Goal: Use online tool/utility: Utilize a website feature to perform a specific function

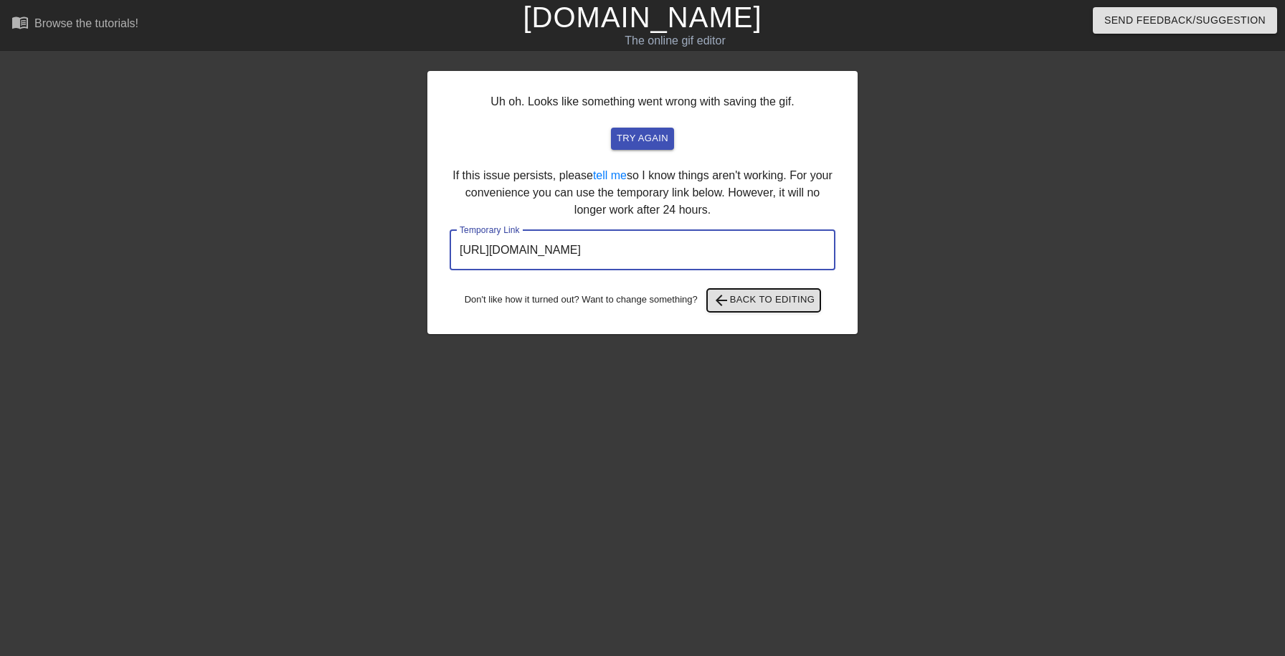
click at [741, 303] on span "arrow_back Back to Editing" at bounding box center [764, 300] width 103 height 17
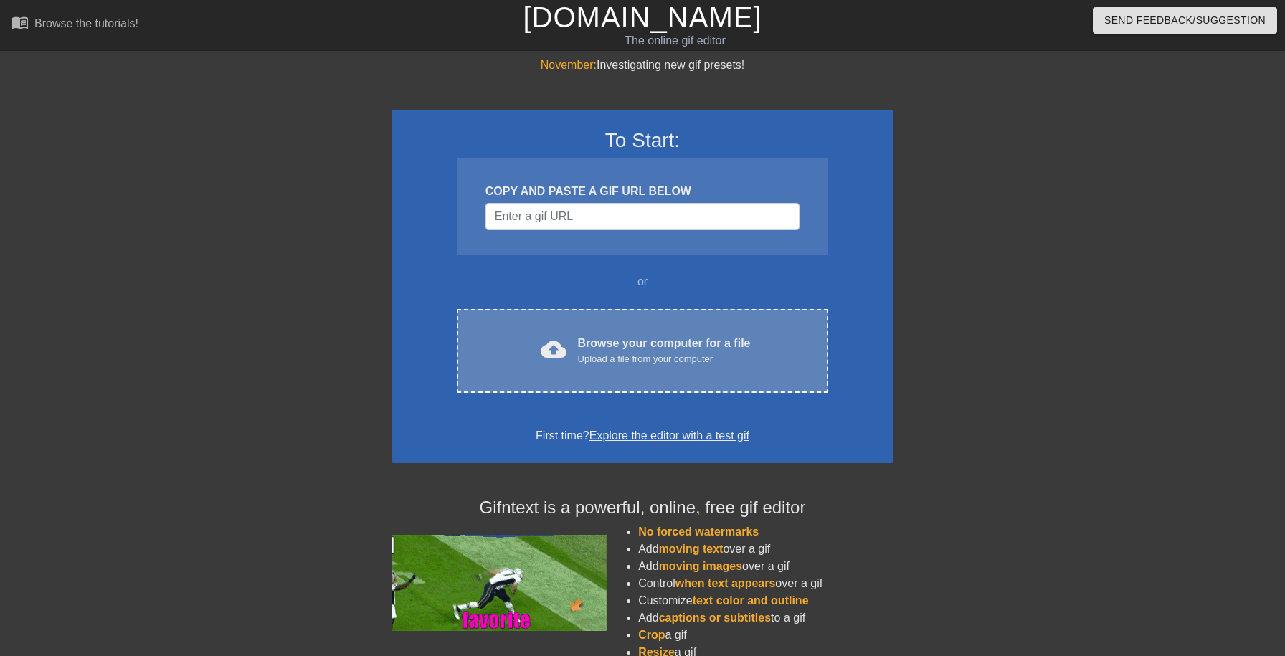
click at [645, 340] on div "Browse your computer for a file Upload a file from your computer" at bounding box center [664, 351] width 173 height 32
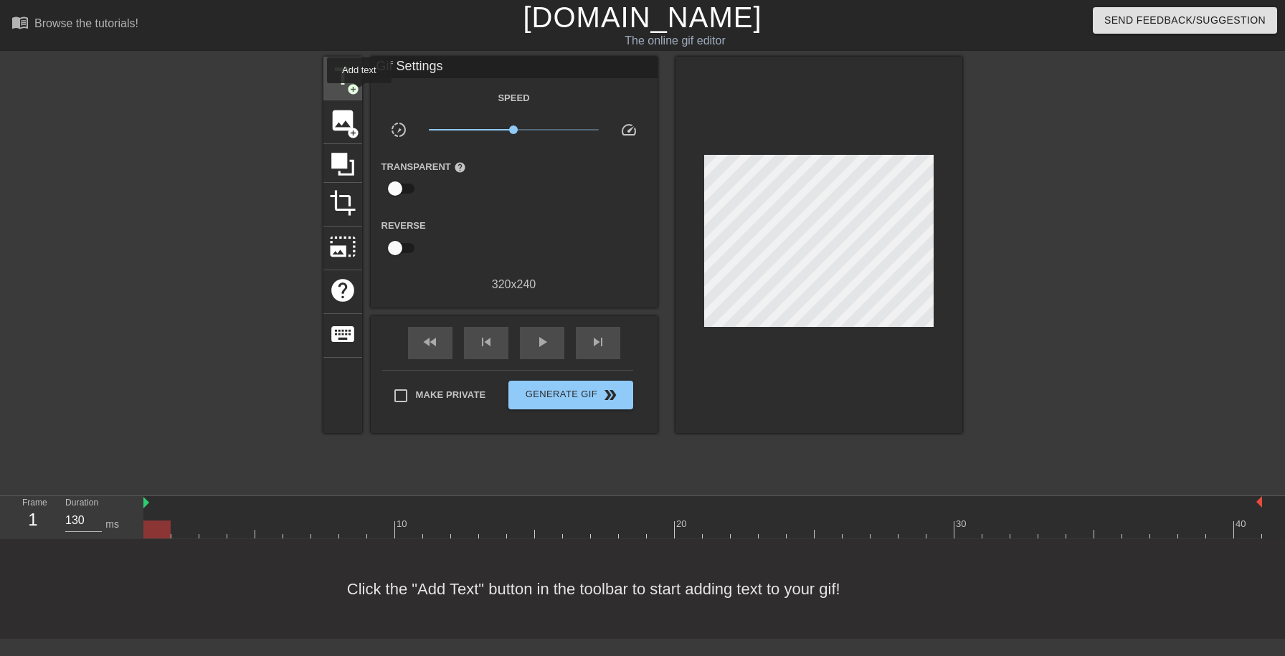
click at [352, 85] on span "add_circle" at bounding box center [353, 89] width 12 height 12
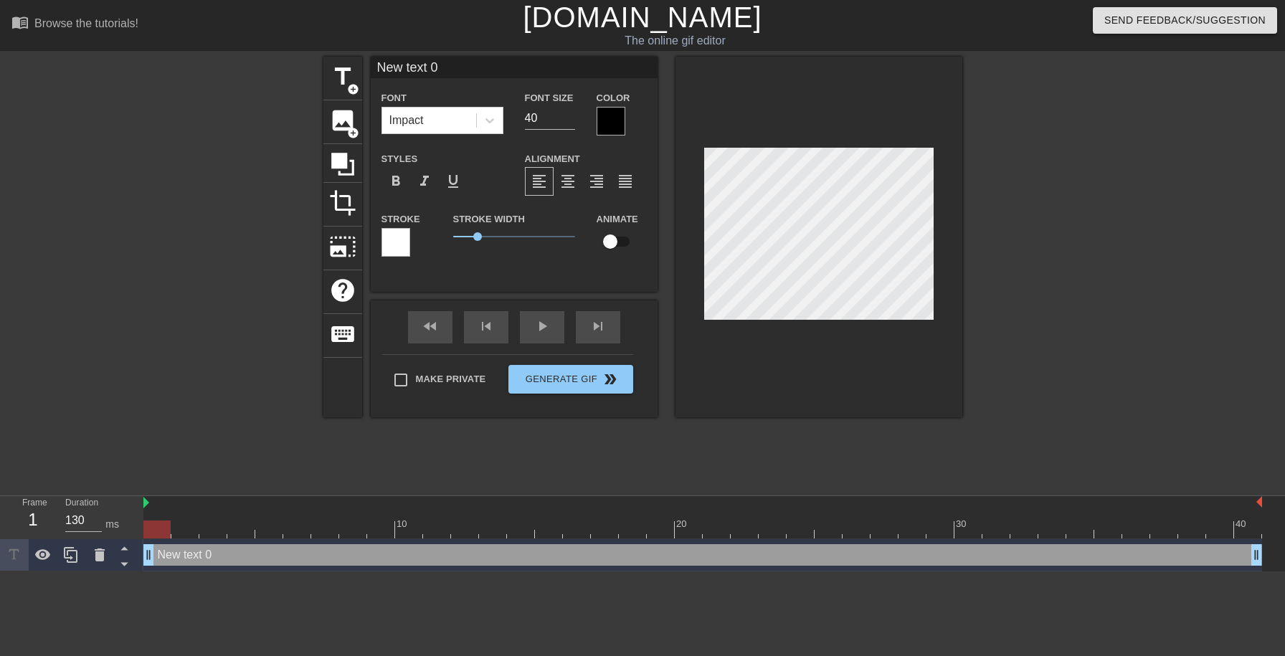
click at [617, 120] on div at bounding box center [611, 121] width 29 height 29
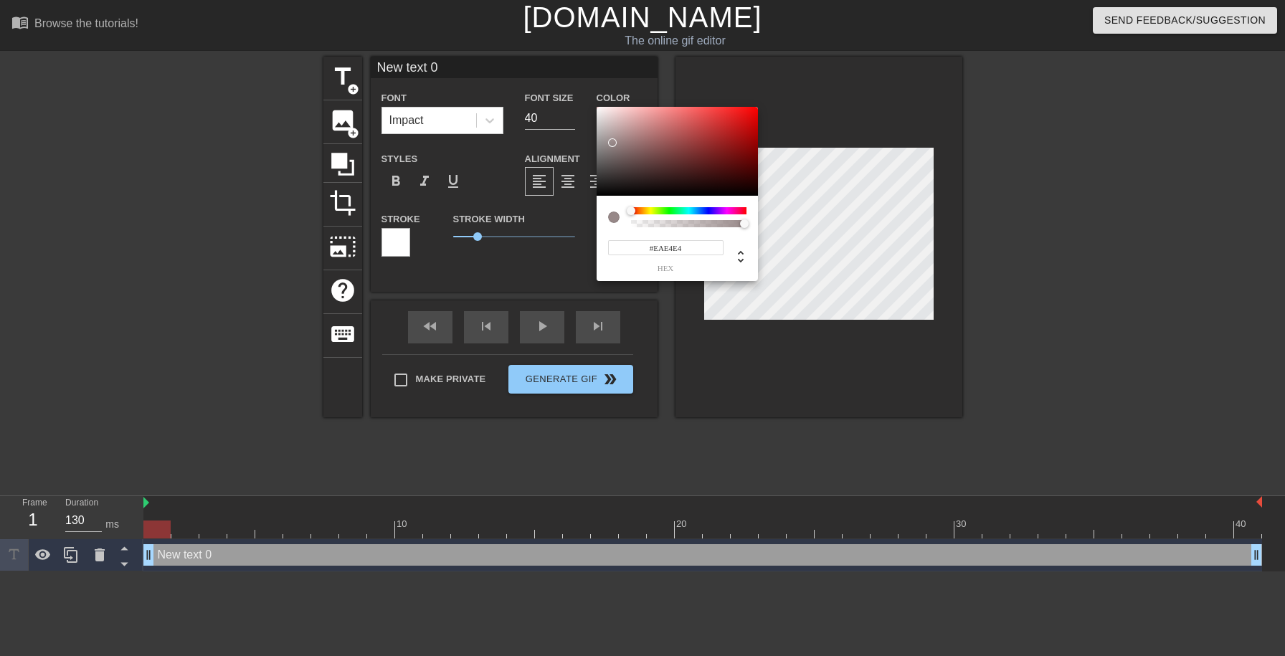
type input "#FFFFFF"
drag, startPoint x: 617, startPoint y: 156, endPoint x: 584, endPoint y: 98, distance: 67.4
click at [597, 107] on div at bounding box center [677, 151] width 161 height 89
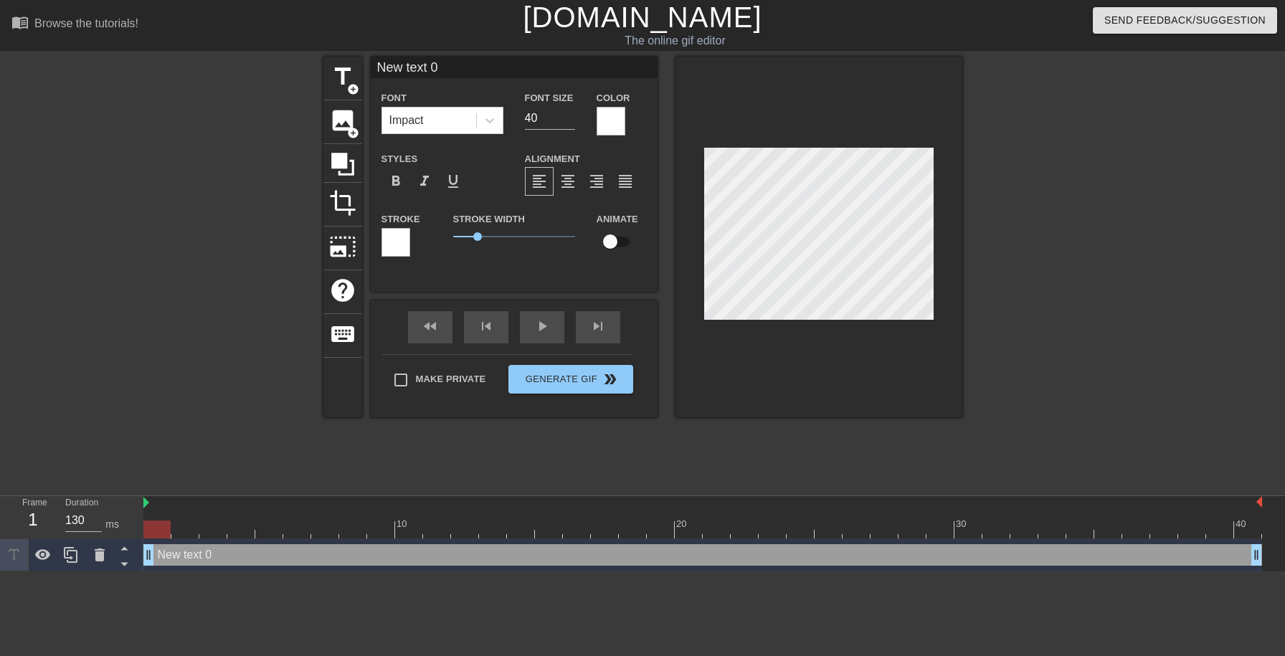
click at [405, 230] on div at bounding box center [395, 242] width 29 height 29
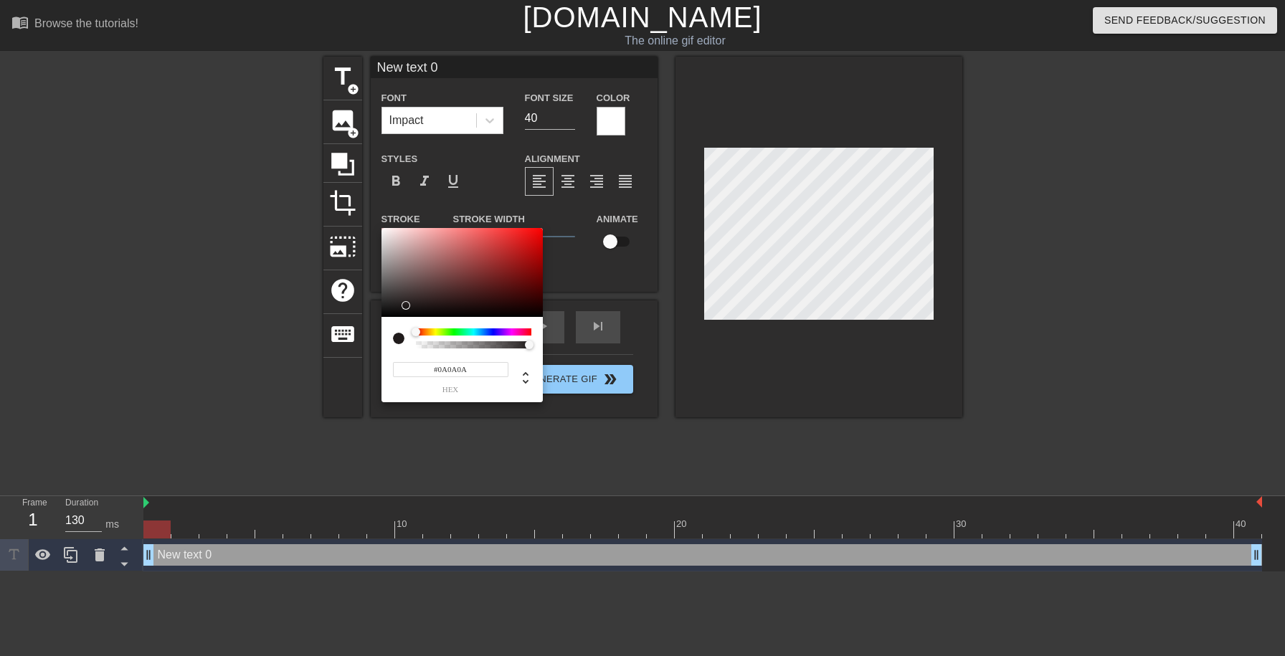
type input "#000000"
drag, startPoint x: 493, startPoint y: 267, endPoint x: 361, endPoint y: 335, distance: 148.2
click at [381, 317] on div at bounding box center [461, 272] width 161 height 89
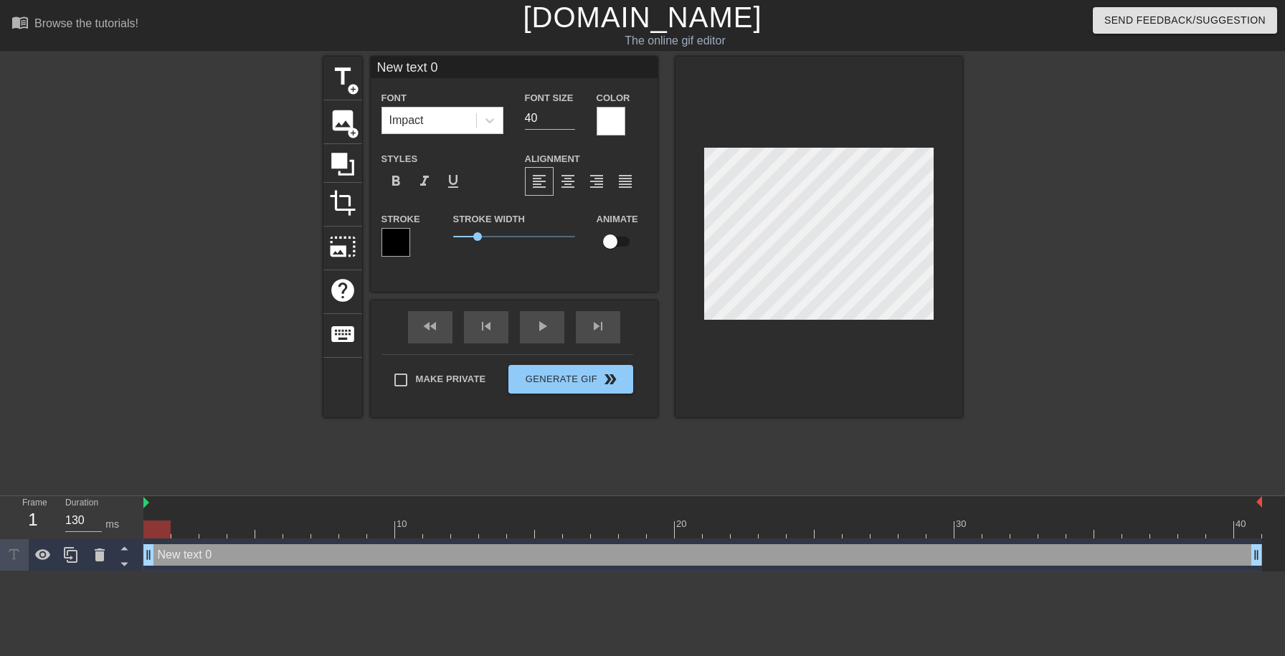
type input "New text"
type textarea "New text"
type input "New text"
type textarea "New text"
type input "New tex"
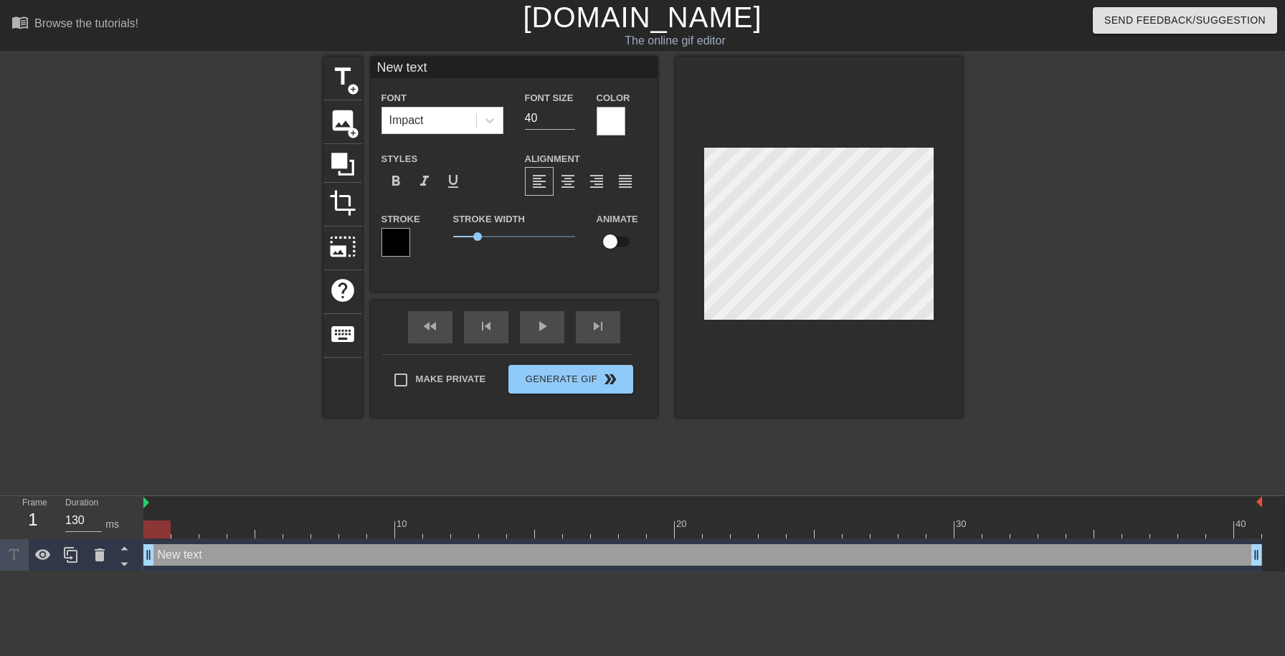
type textarea "New tex"
type input "New te"
type textarea "New te"
type input "New t"
type textarea "New t"
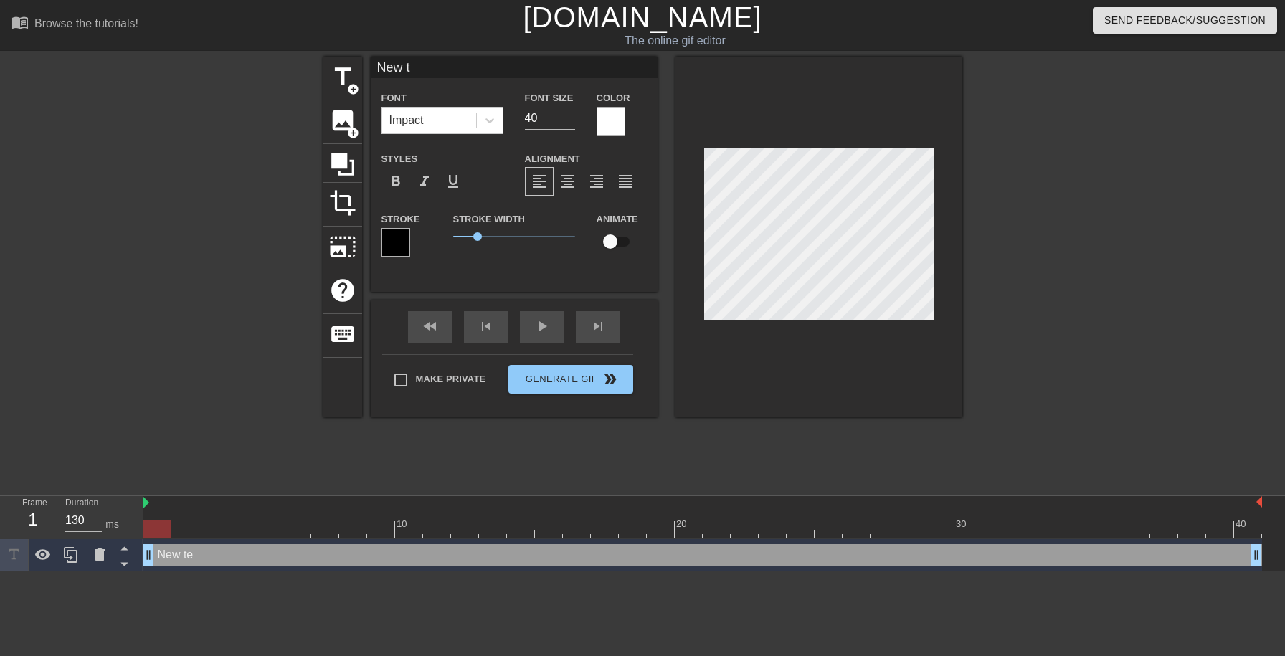
scroll to position [0, 1]
type input "New"
type textarea "New"
type input "New"
type textarea "New"
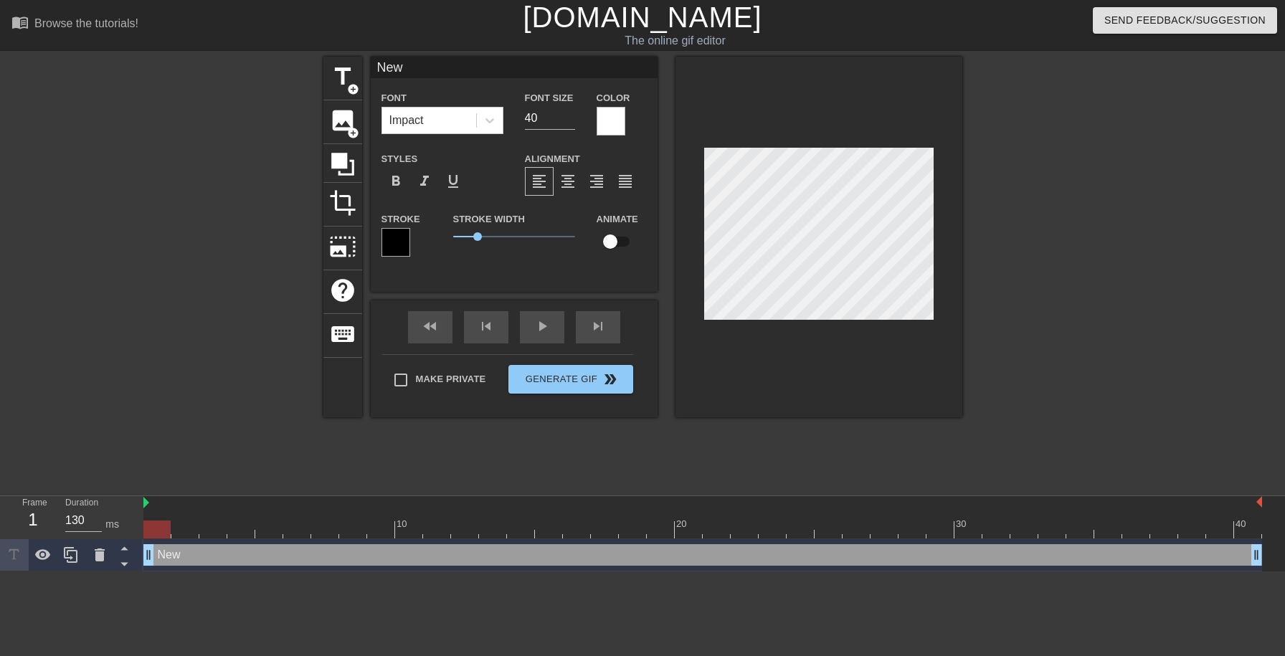
scroll to position [0, 0]
type input "Ne"
type textarea "Ne"
type input "N"
type textarea "N"
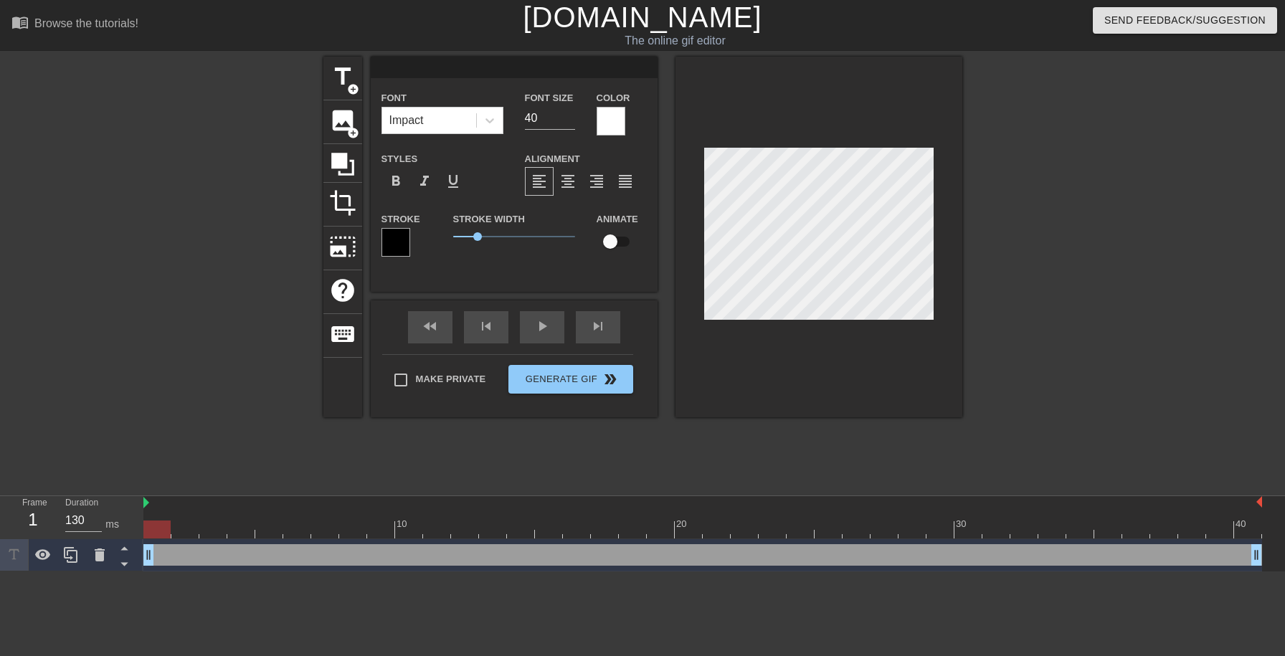
type input "C"
type textarea "C"
type input "Ch"
type textarea "Ch"
type input "Cha"
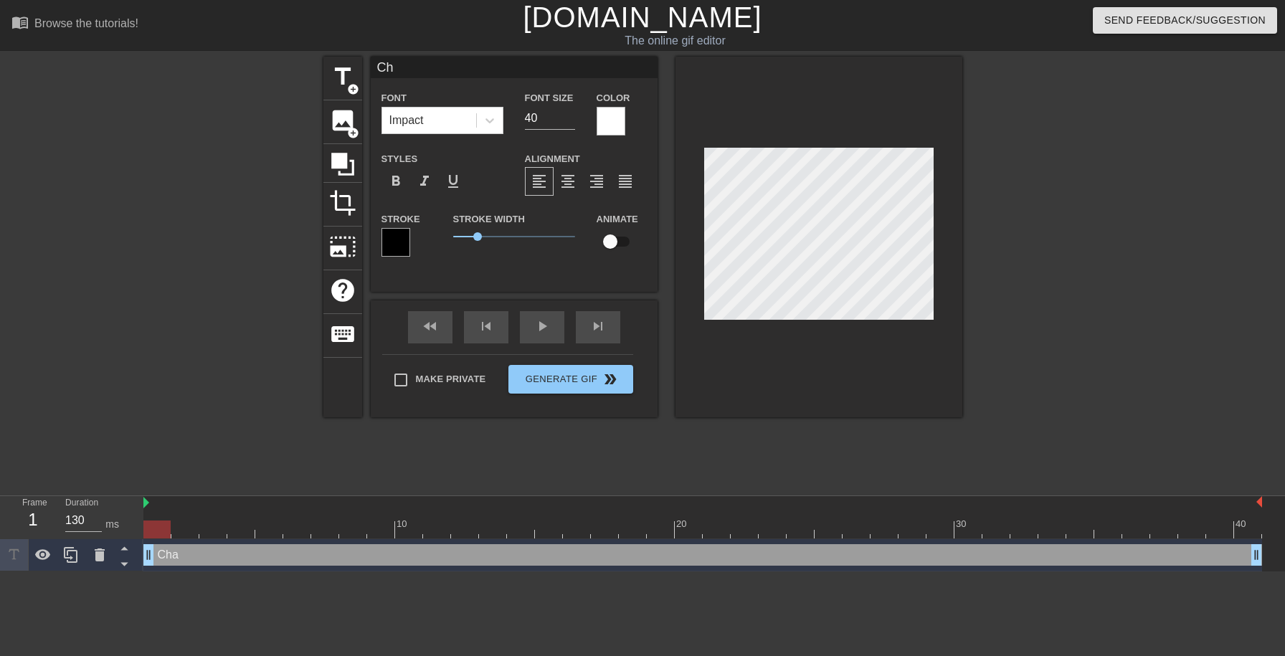
type textarea "Cha"
type input "Char"
type textarea "Char"
type input "Charg"
type textarea "Charg"
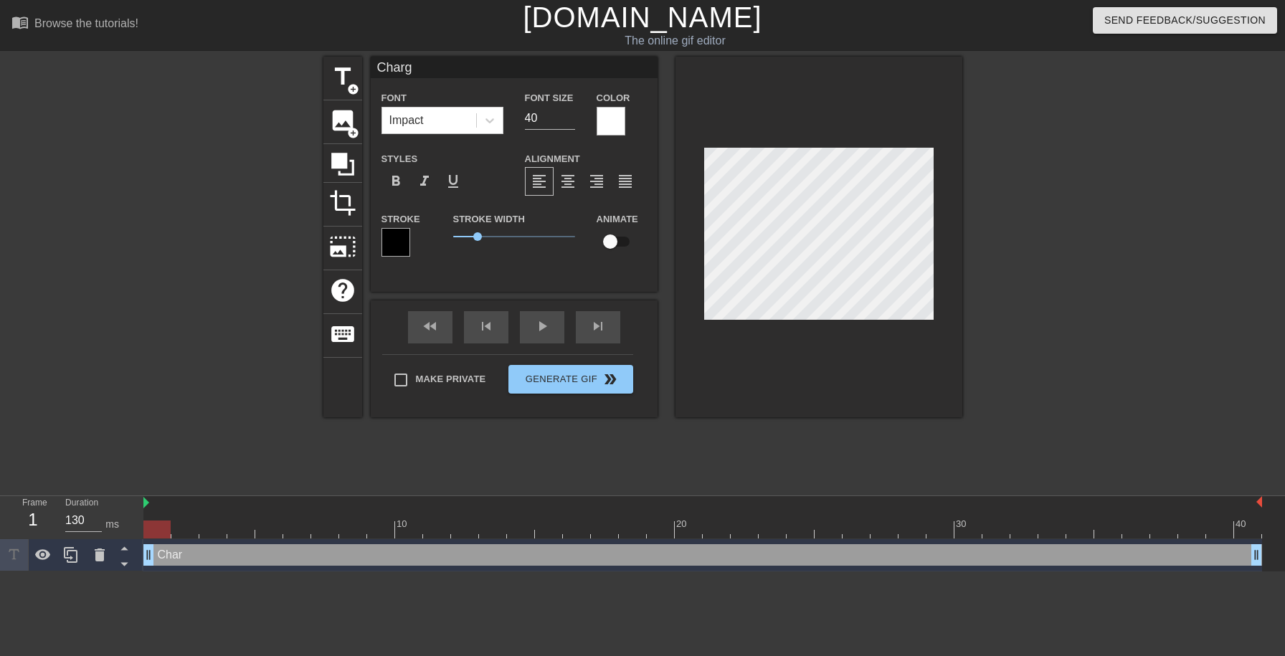
type input "Charge"
type textarea "Charge"
type input "Charger"
type textarea "Charger"
type input "Charger"
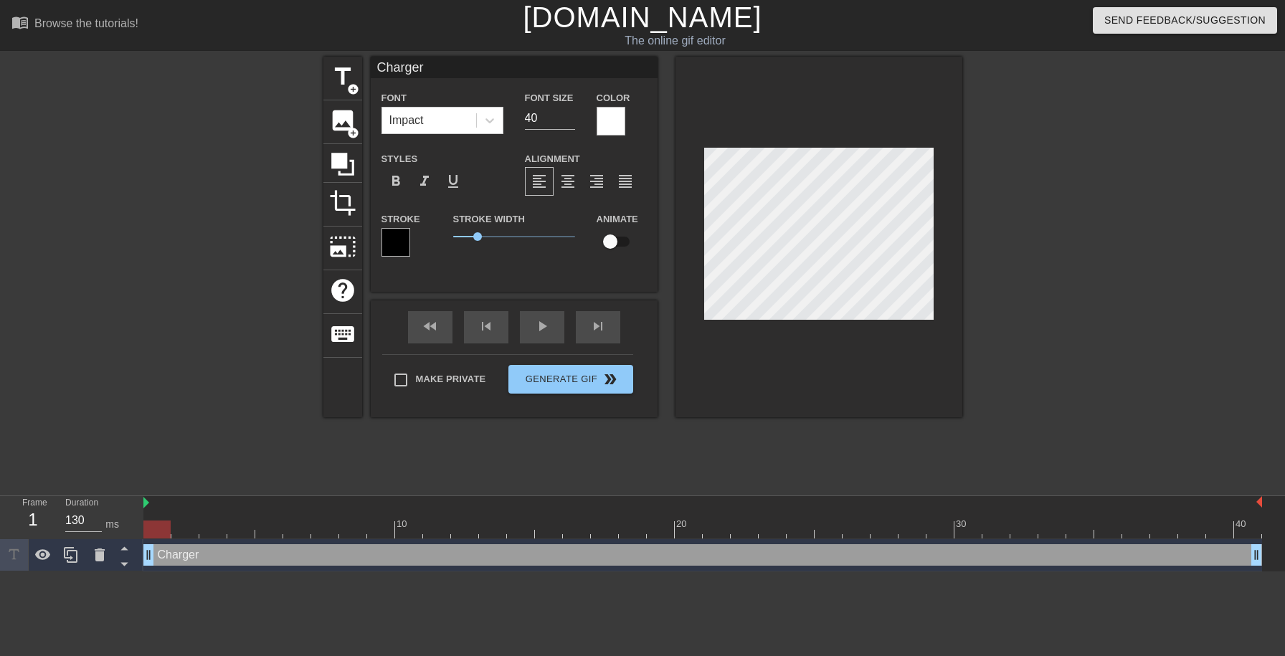
type textarea "Charger"
type input "Charger R"
type textarea "Charger R"
type input "Charger Ra"
type textarea "Charger Rai"
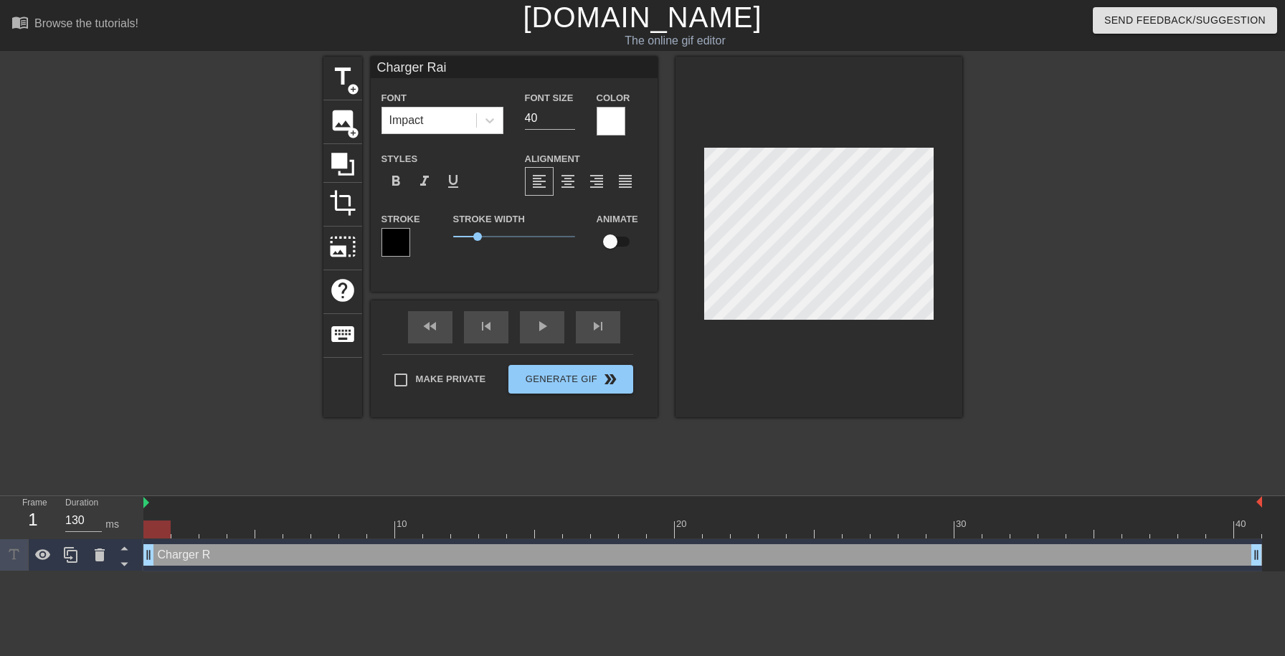
type input "Charger Rain"
type textarea "Charger Rain"
click at [901, 136] on div at bounding box center [818, 237] width 287 height 361
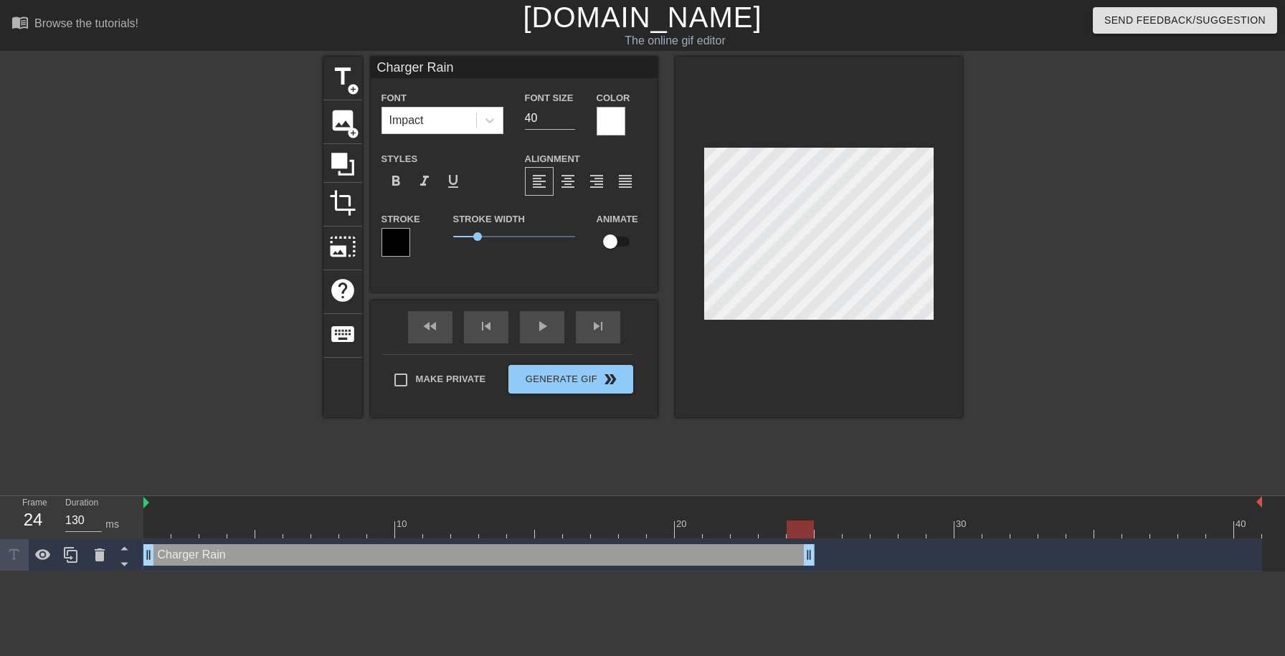
drag, startPoint x: 1257, startPoint y: 553, endPoint x: 817, endPoint y: 570, distance: 439.9
click at [817, 570] on div "Charger Rain drag_handle drag_handle" at bounding box center [702, 555] width 1119 height 32
click at [826, 515] on div at bounding box center [829, 520] width 28 height 18
click at [348, 77] on span "title" at bounding box center [342, 76] width 27 height 27
type input "New text 1"
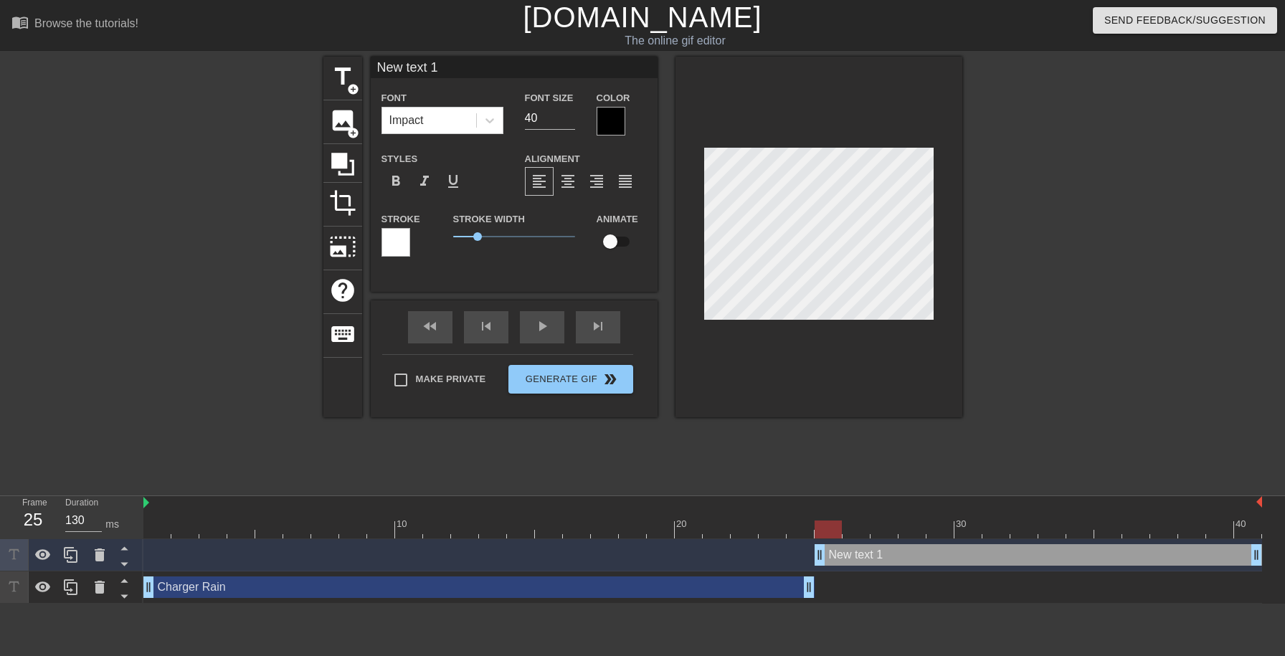
click at [617, 128] on div at bounding box center [611, 121] width 29 height 29
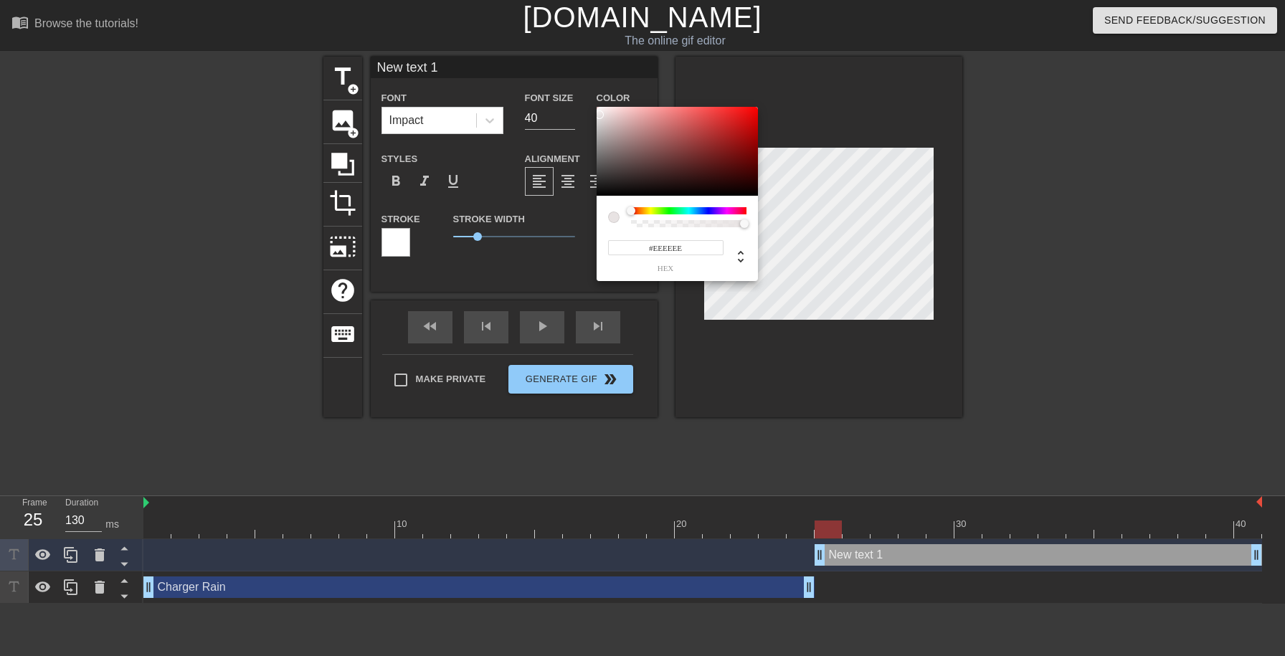
type input "#F4F4F4"
drag, startPoint x: 612, startPoint y: 118, endPoint x: 582, endPoint y: 110, distance: 31.0
click at [597, 110] on div at bounding box center [677, 151] width 161 height 89
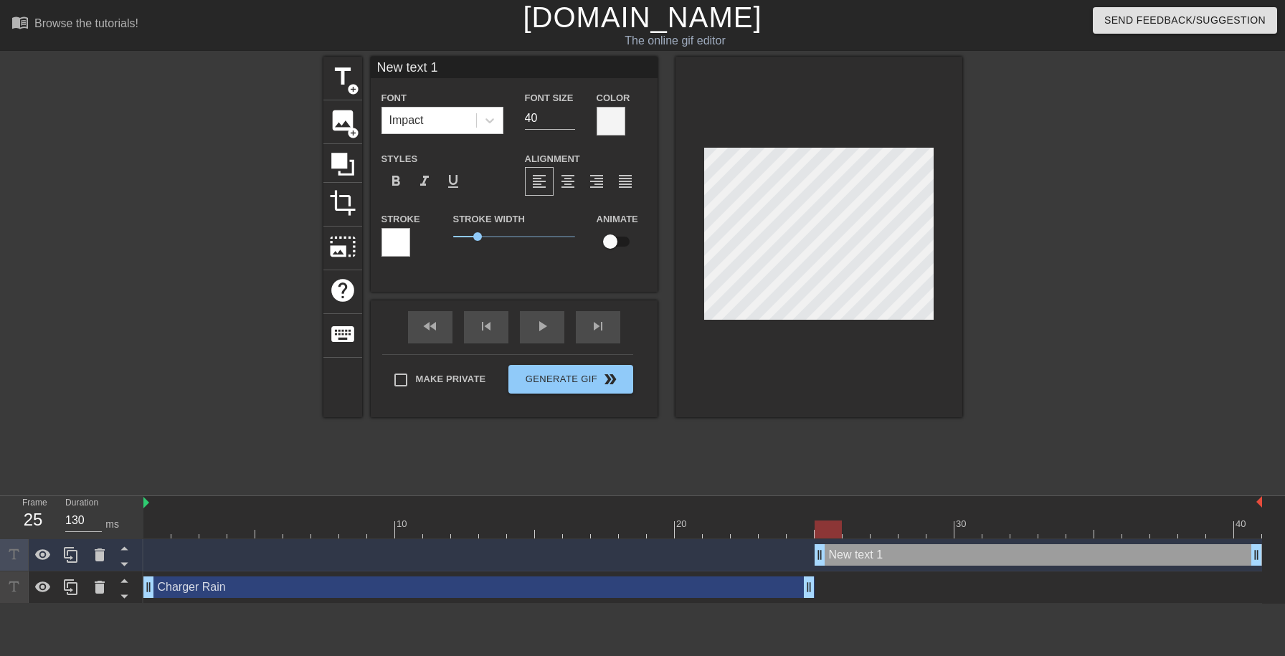
click at [403, 230] on div at bounding box center [395, 242] width 29 height 29
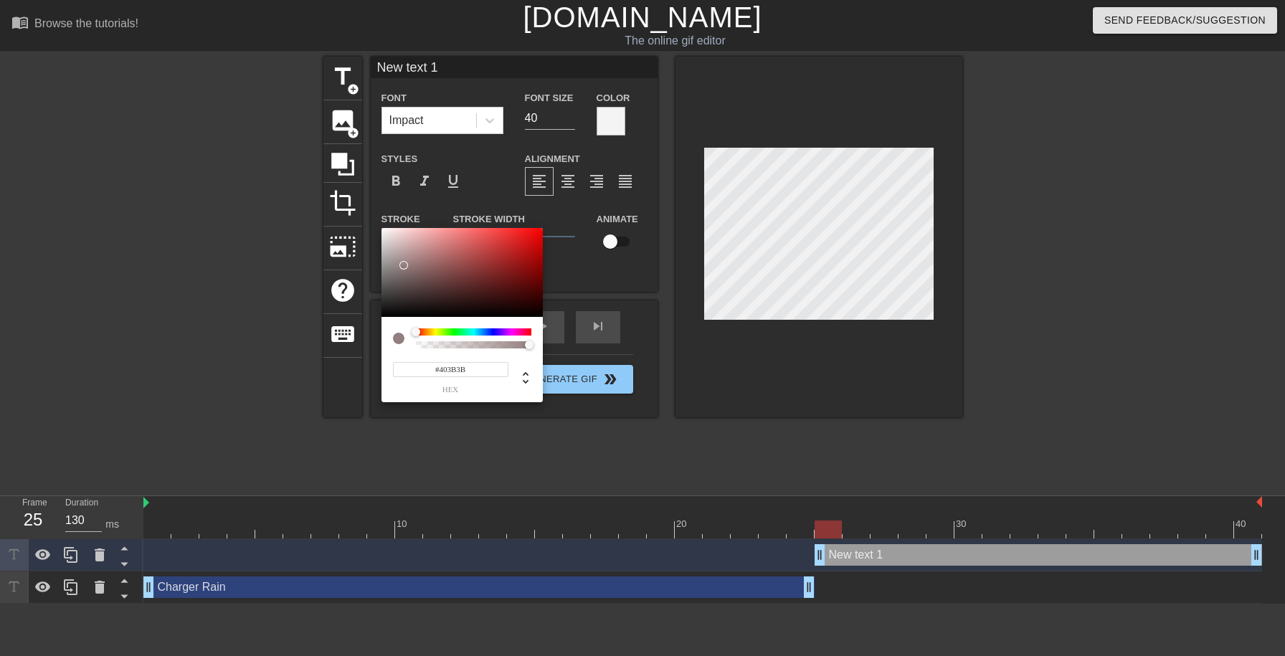
type input "#000000"
drag, startPoint x: 405, startPoint y: 265, endPoint x: 373, endPoint y: 353, distance: 93.2
click at [381, 317] on div at bounding box center [461, 272] width 161 height 89
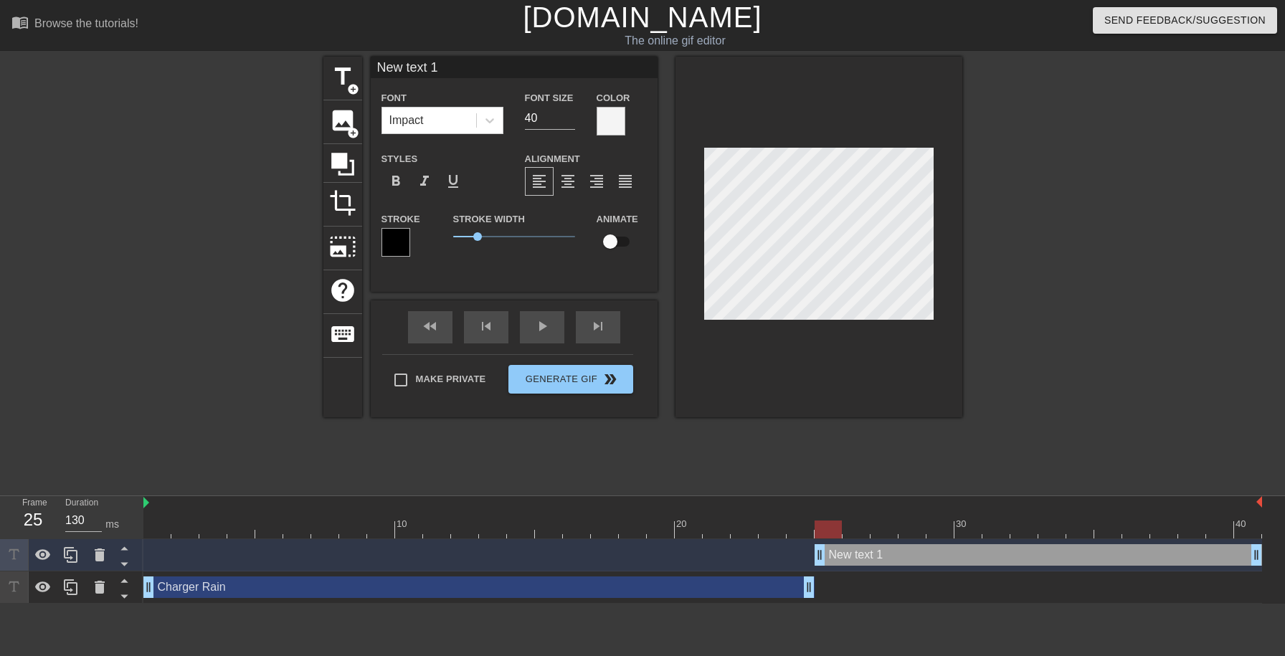
scroll to position [0, 2]
type input "New text"
type textarea "New text"
type input "New text"
type textarea "New text"
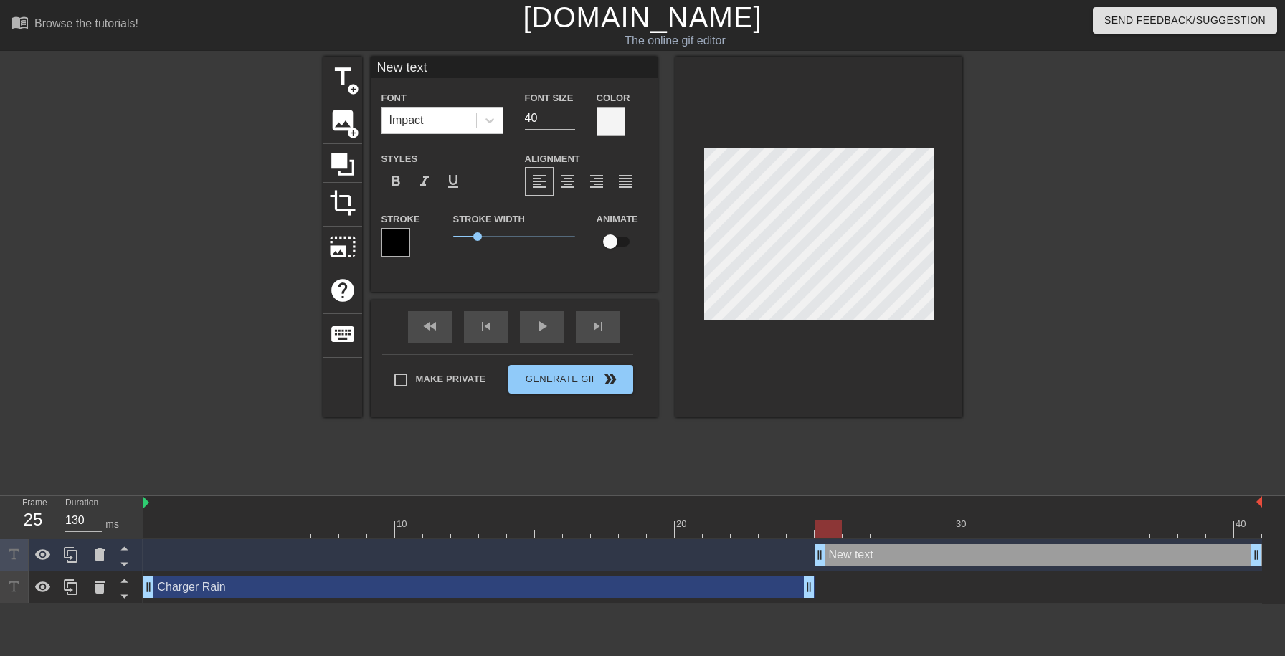
scroll to position [0, 1]
type input "New tex"
type textarea "New tex"
type input "New te"
type textarea "New te"
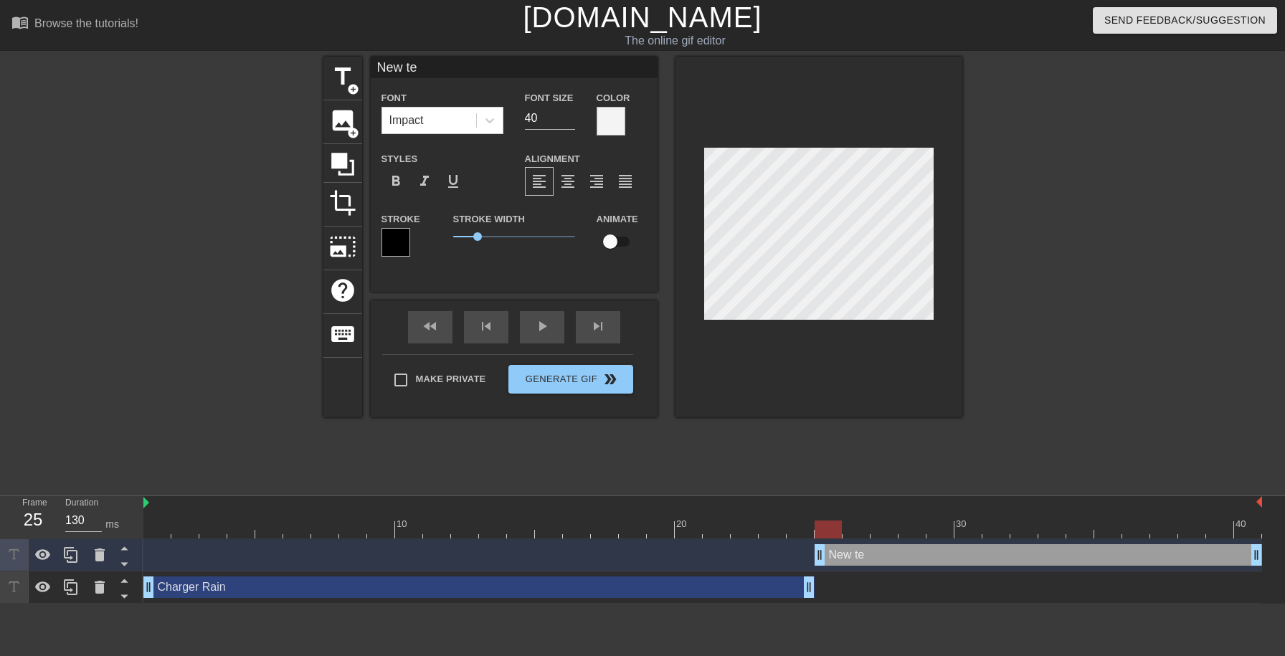
type input "New t"
type textarea "New t"
type input "New"
type textarea "New"
type input "New"
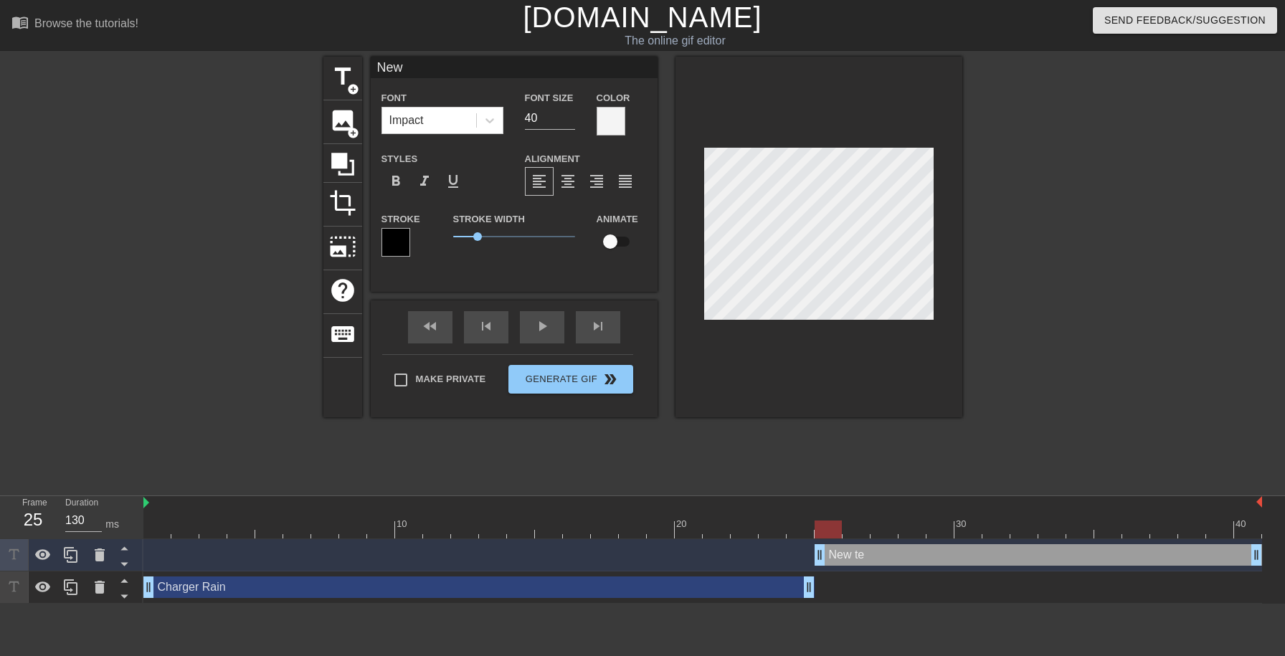
type textarea "New"
type input "Ne"
type textarea "Ne"
type input "N"
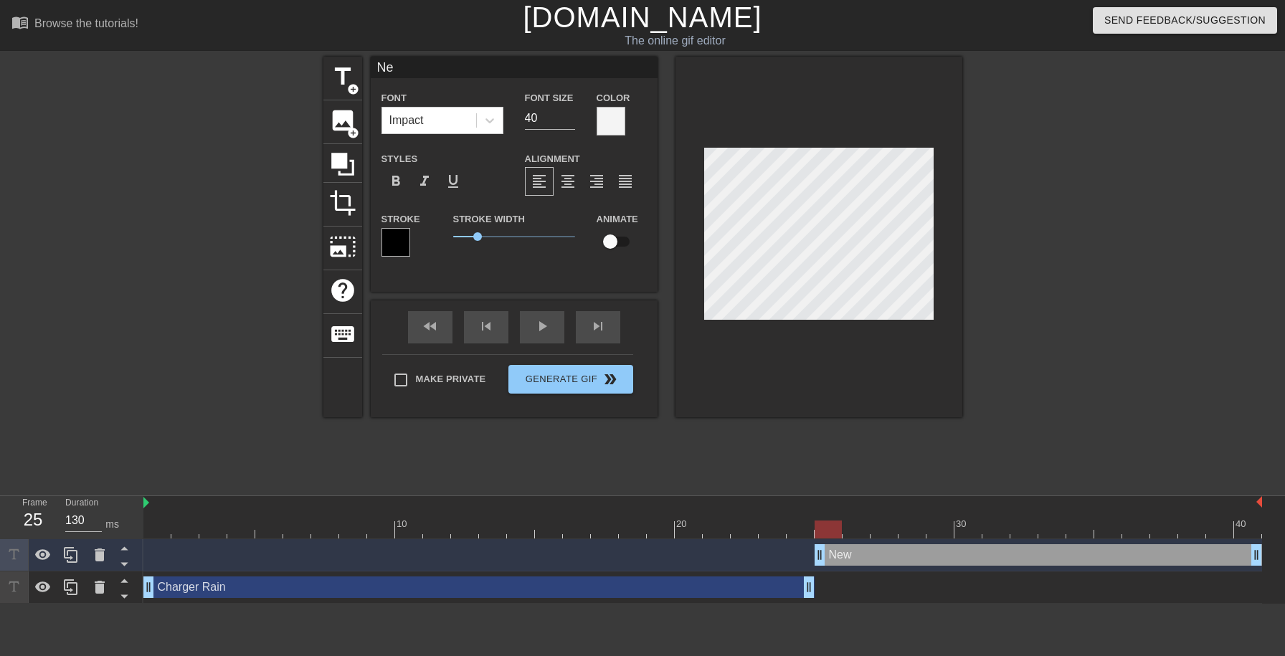
type textarea "N"
type input "I"
type textarea "I"
type input "I"
type textarea "I"
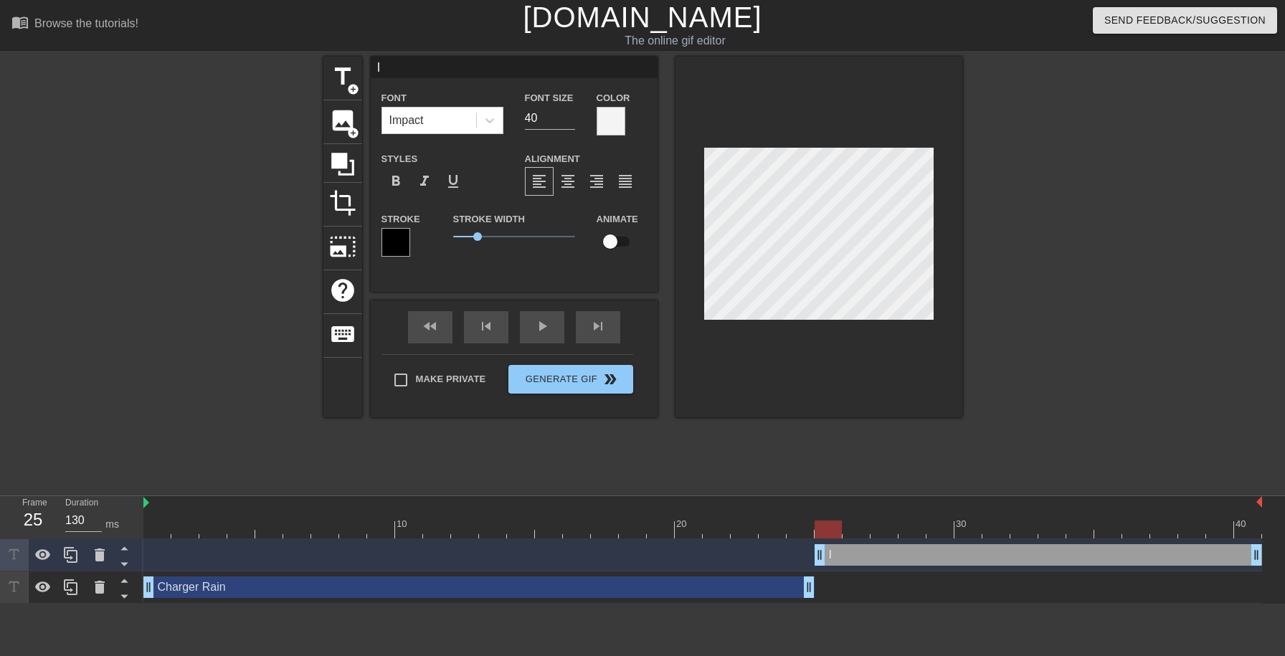
type input "I m"
type textarea "I mo"
type input "I mov"
type textarea "I mov"
type input "I move"
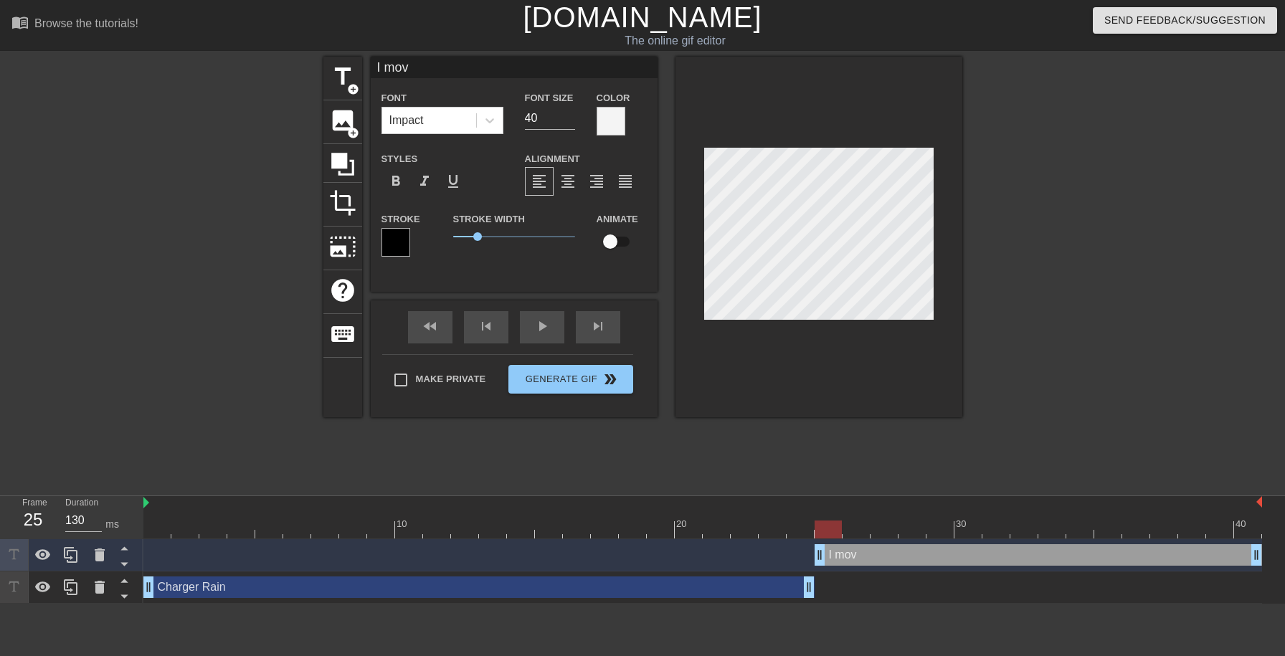
type textarea "I move"
type input "I move"
type textarea "I move"
type input "I move a"
type textarea "I move a"
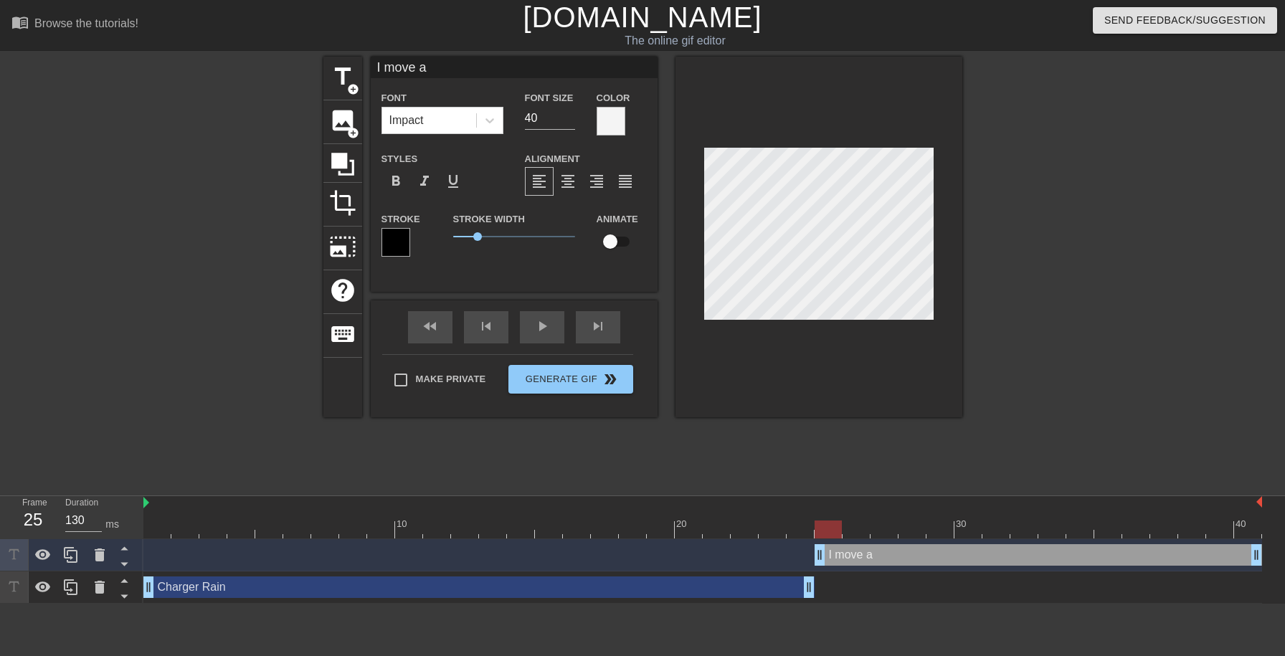
type input "I move aw"
type textarea "I move aw"
type input "I move awa"
type textarea "I move awa"
type input "I move away"
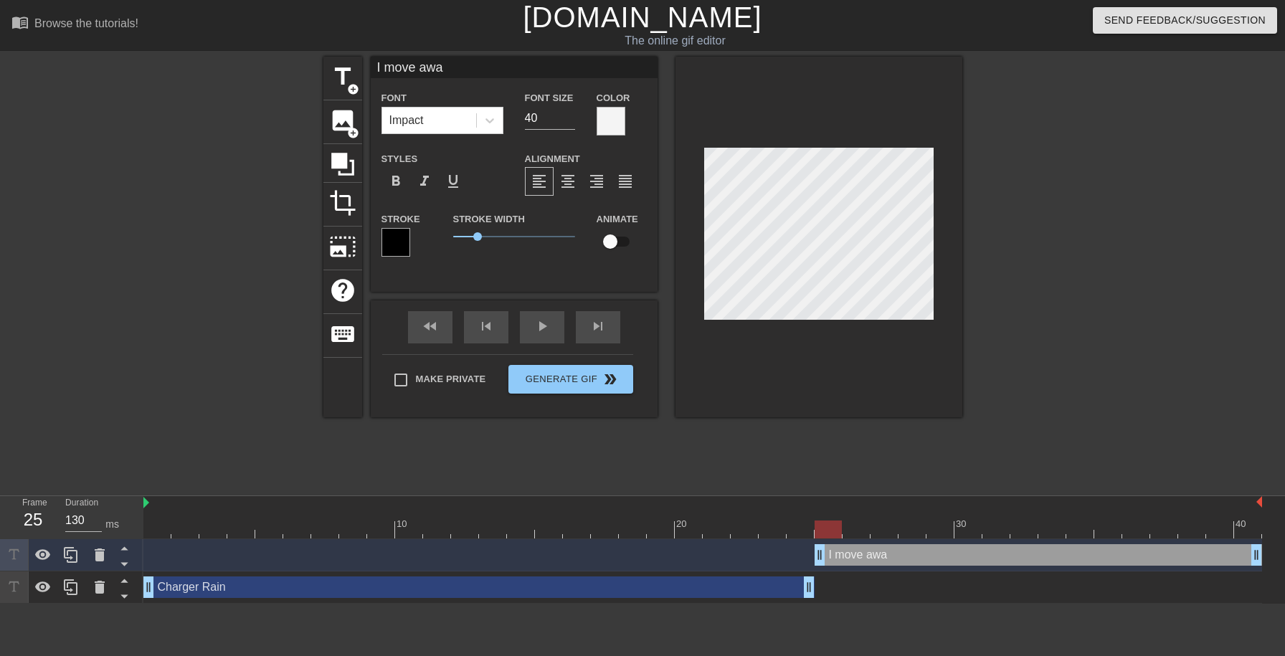
type textarea "I move away"
type input "I move away"
type textarea "I move away f"
type input "I move away fr"
type textarea "I move away fro"
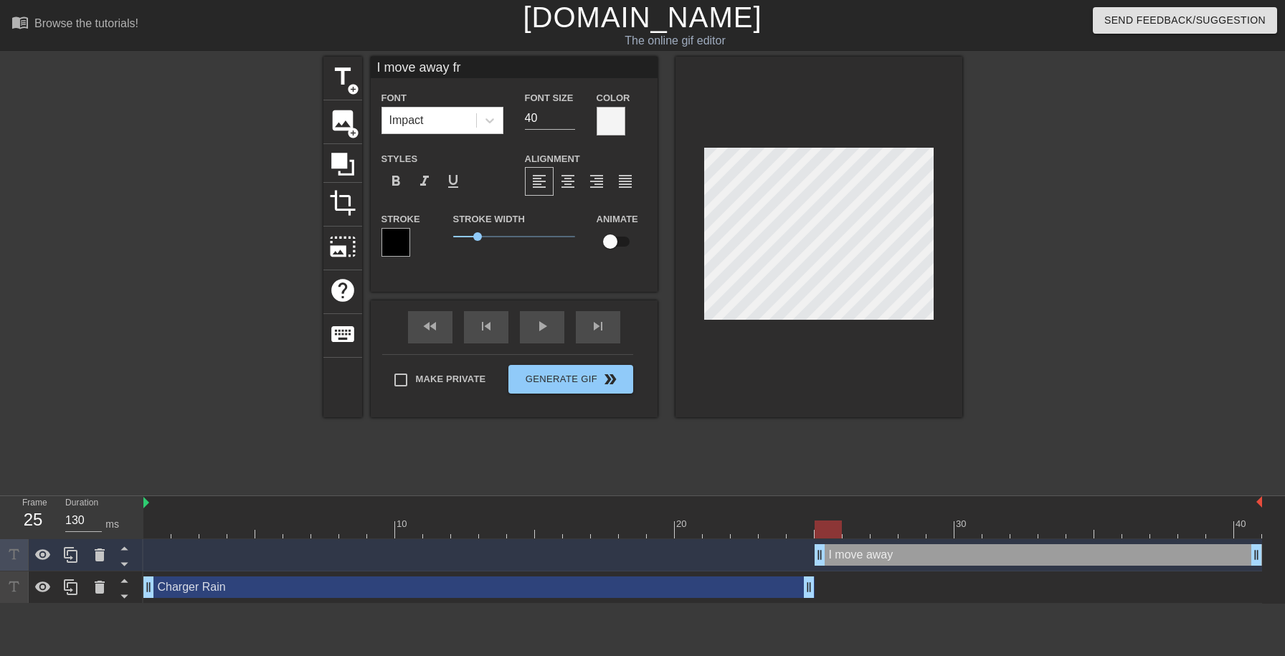
type input "I move away fro"
type textarea "I move away from"
type input "I move away from"
type textarea "I move away from t"
type input "I move away from th"
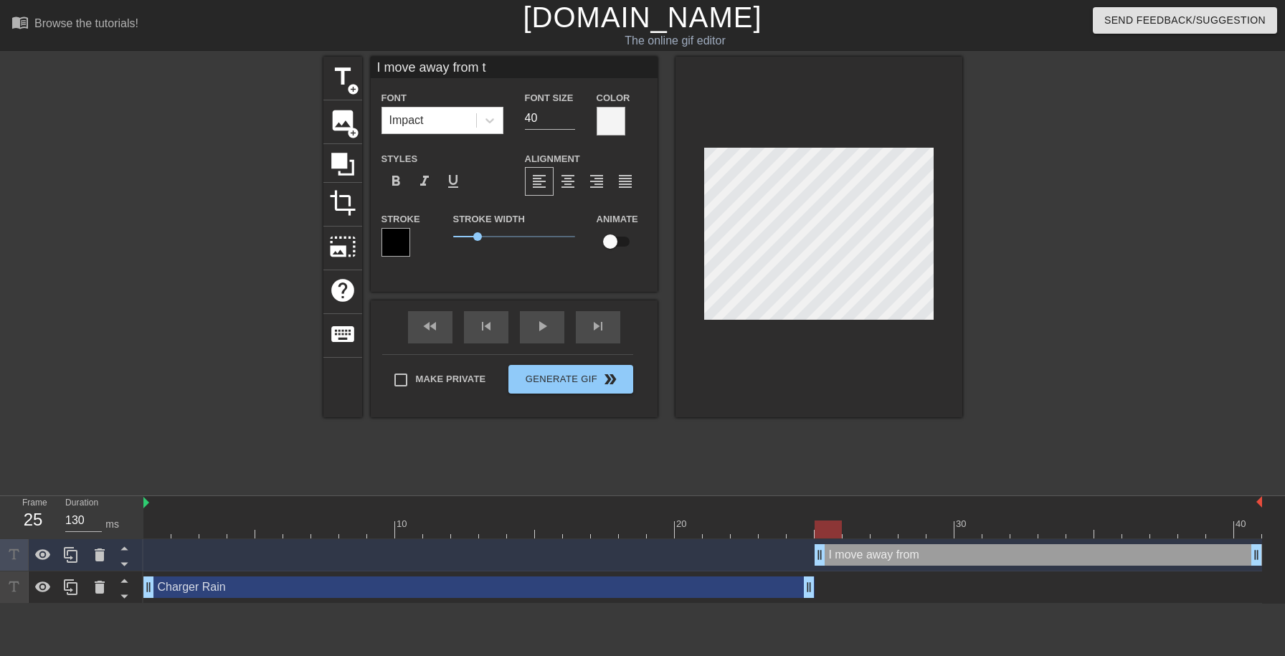
type textarea "I move away from th"
type input "I move away from the"
type textarea "I move away from the"
type input "I move away from the"
type textarea "I move away from the"
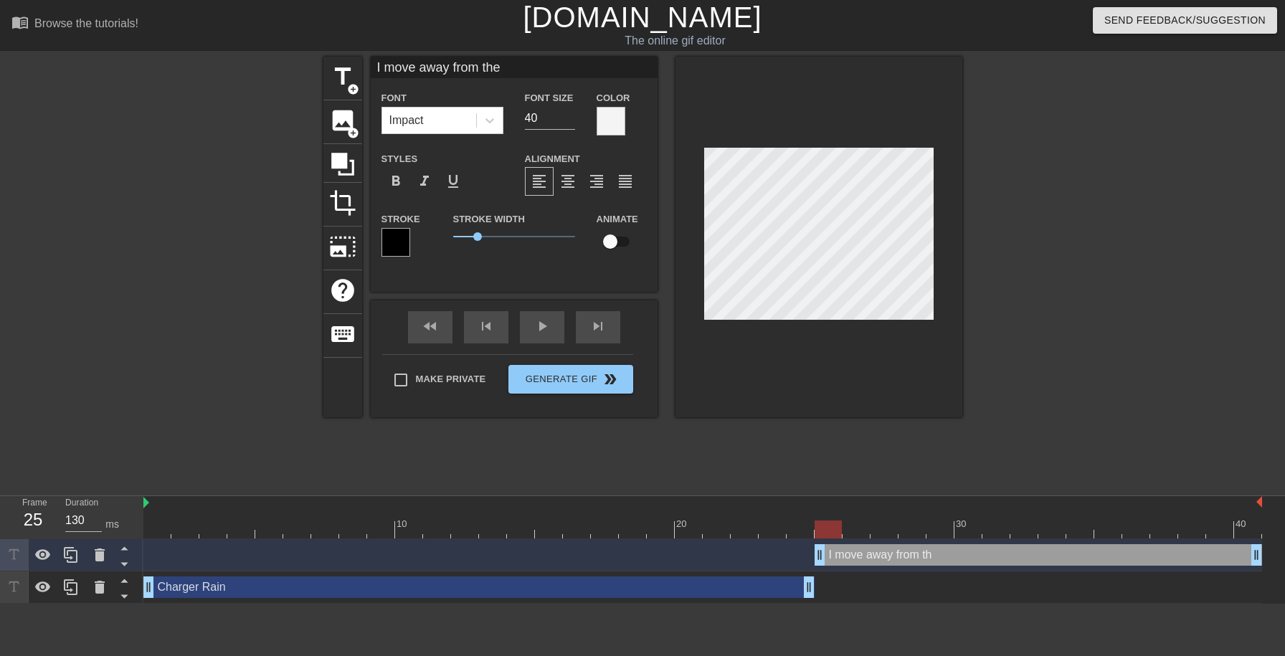
type input "I move away from the m"
type textarea "I move away from the mi"
type input "I move away from the mic"
type textarea "I move away from the mic"
type input "I move away from the mic"
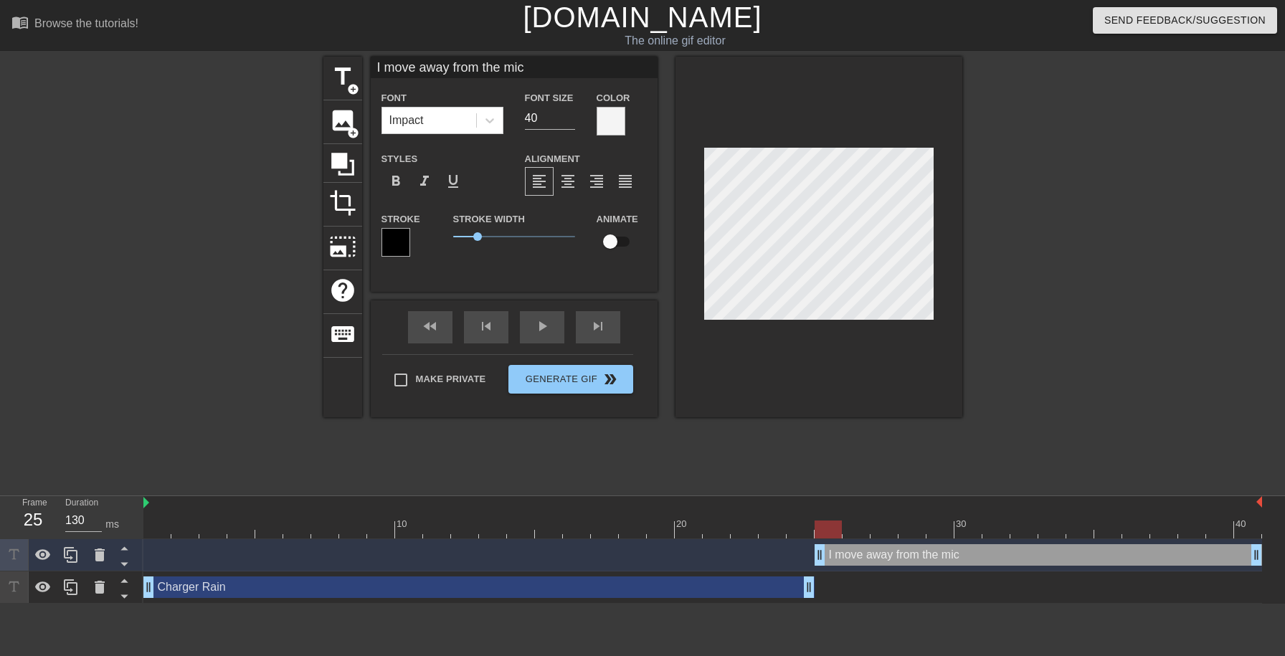
type textarea "I move away from the mic"
type input "I move away from the mic t"
type textarea "I move away from the mic t"
type input "I move away from the mic to"
type textarea "I move away from the mic to"
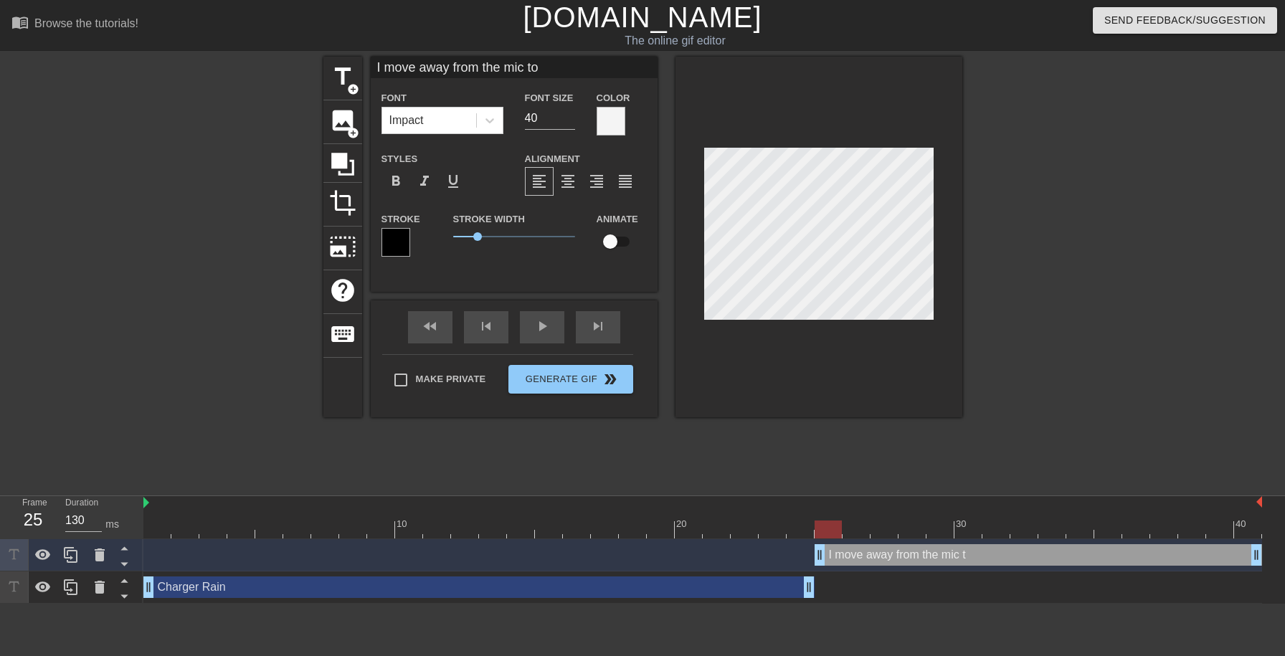
type input "I move away from the mic to"
type textarea "I move away from the mic to"
type input "I move away from the mic to a"
type textarea "I move away from the mic to a"
type input "I move away from the mic to av"
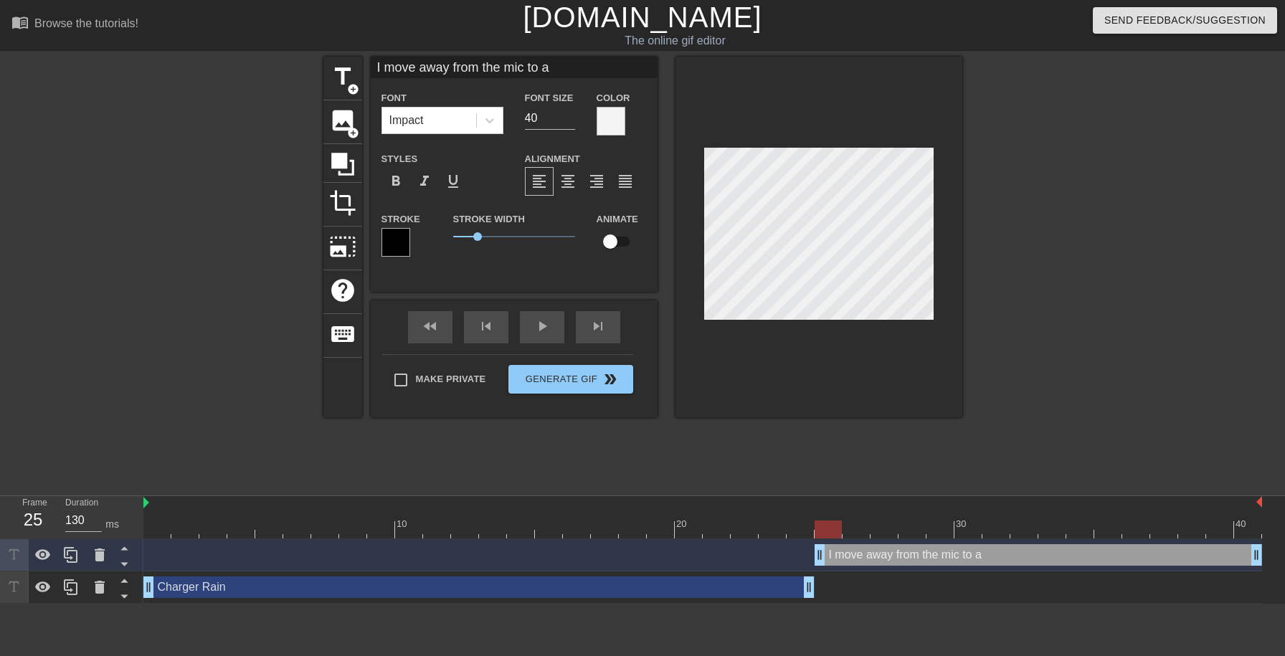
type textarea "I move away from the mic to av"
type input "I move away from the mic to avo"
type textarea "I move away from the mic to avo"
type input "I move away from the mic to avoi"
type textarea "I move away from the mic to avoi"
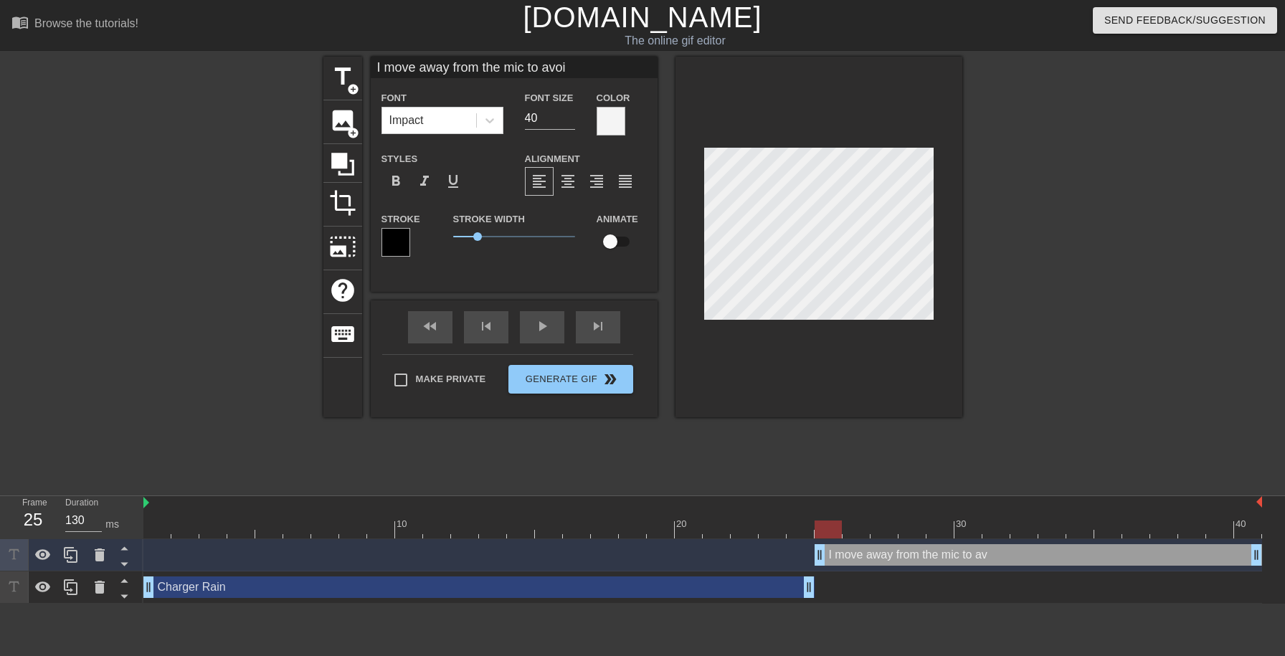
type input "I move away from the mic to avoid"
type textarea "I move away from the mic to avoid"
type input "I move away from the mic to avoid"
type textarea "I move away from the mic to avoid"
type input "I move away from the mic to avoid c"
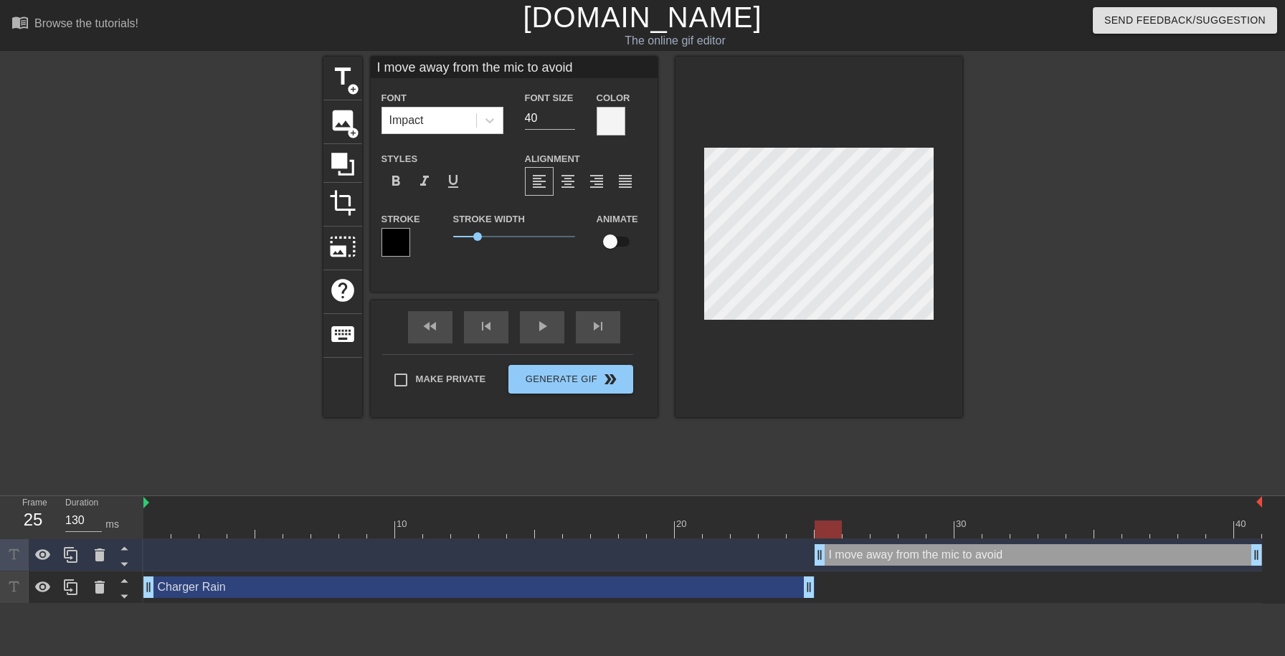
type textarea "I move away from the mic to avoid c"
type input "I move away from the mic to avoid ch"
type textarea "I move away from the mic to avoid ch"
type input "I move away from the mic to avoid cha"
type textarea "I move away from the mic to avoid cha"
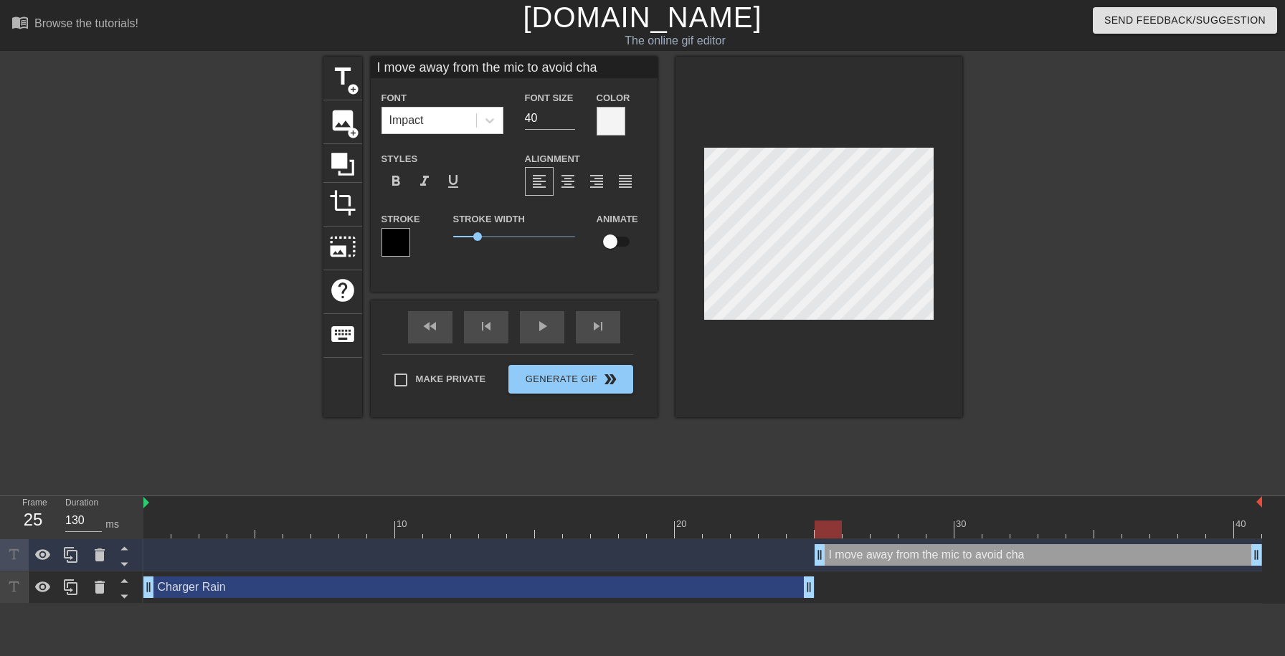
type input "I move away from the mic to avoid char"
type textarea "I move away from the mic to avoid char"
type input "I move away from the mic to avoid charg"
type textarea "I move away from the mic to avoid charg"
type input "I move away from the mic to avoid charge"
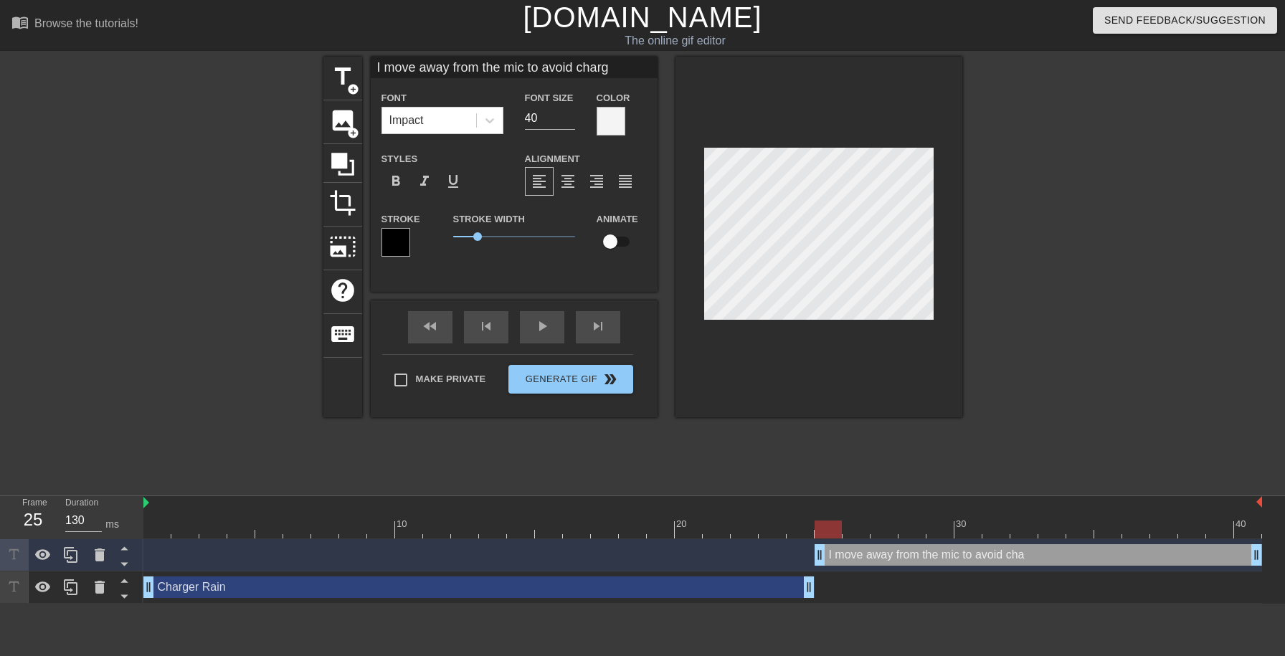
type textarea "I move away from the mic to avoid charge"
type input "I move away from the mic to avoid charger"
type textarea "I move away from the mic to avoid charger"
type input "I move away from the mic to avoid chargers"
type textarea "I move away from the mic to avoid chargers"
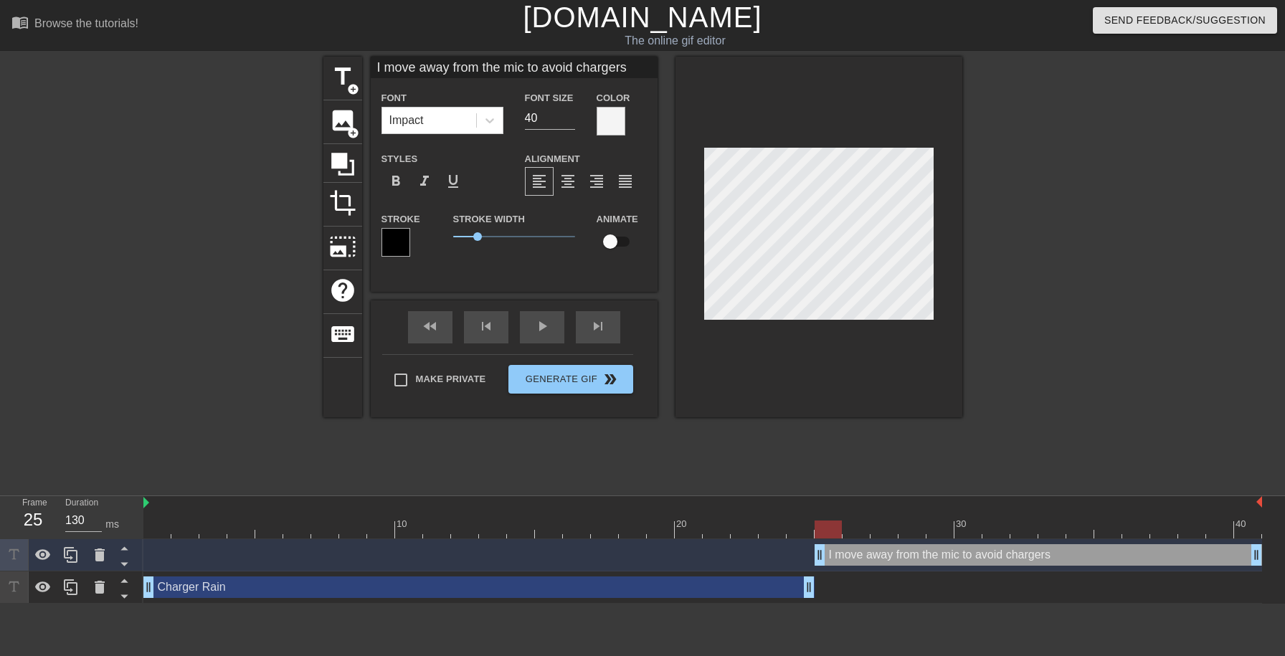
scroll to position [0, 14]
click at [569, 121] on input "39" at bounding box center [550, 118] width 50 height 23
click at [569, 121] on input "38" at bounding box center [550, 118] width 50 height 23
click at [569, 121] on input "30" at bounding box center [550, 118] width 50 height 23
click at [569, 121] on input "29" at bounding box center [550, 118] width 50 height 23
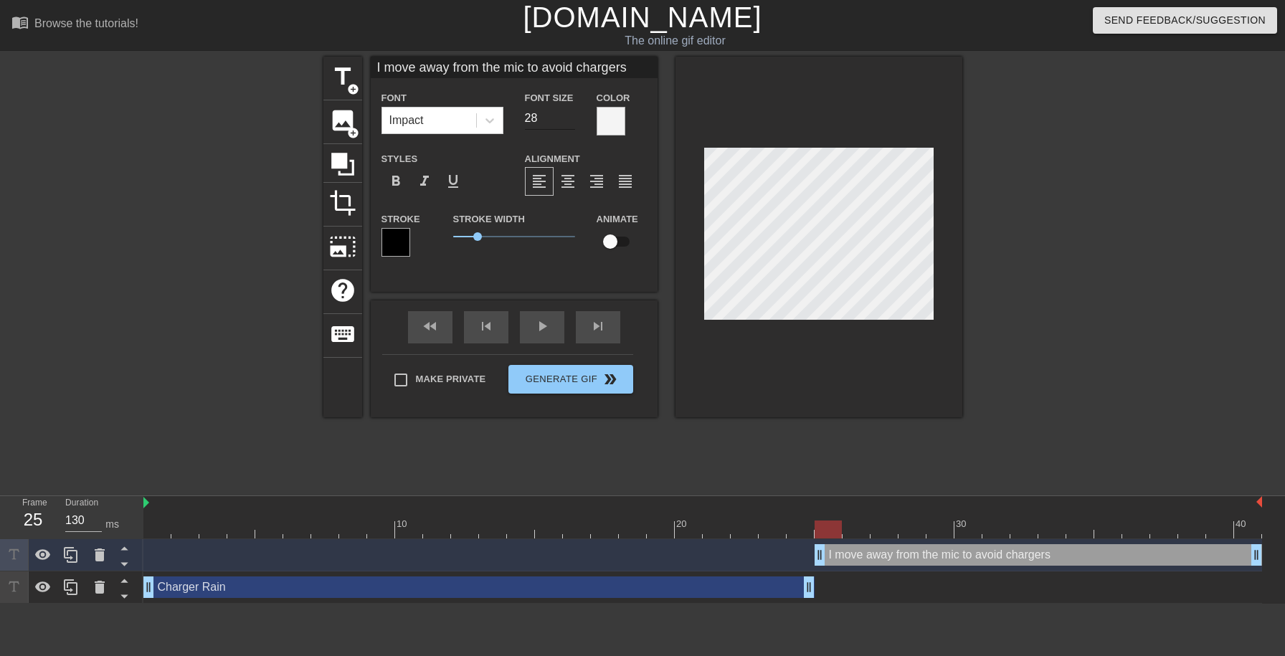
click at [569, 121] on input "28" at bounding box center [550, 118] width 50 height 23
click at [569, 121] on input "27" at bounding box center [550, 118] width 50 height 23
click at [569, 121] on input "26" at bounding box center [550, 118] width 50 height 23
click at [569, 121] on input "25" at bounding box center [550, 118] width 50 height 23
click at [569, 121] on input "24" at bounding box center [550, 118] width 50 height 23
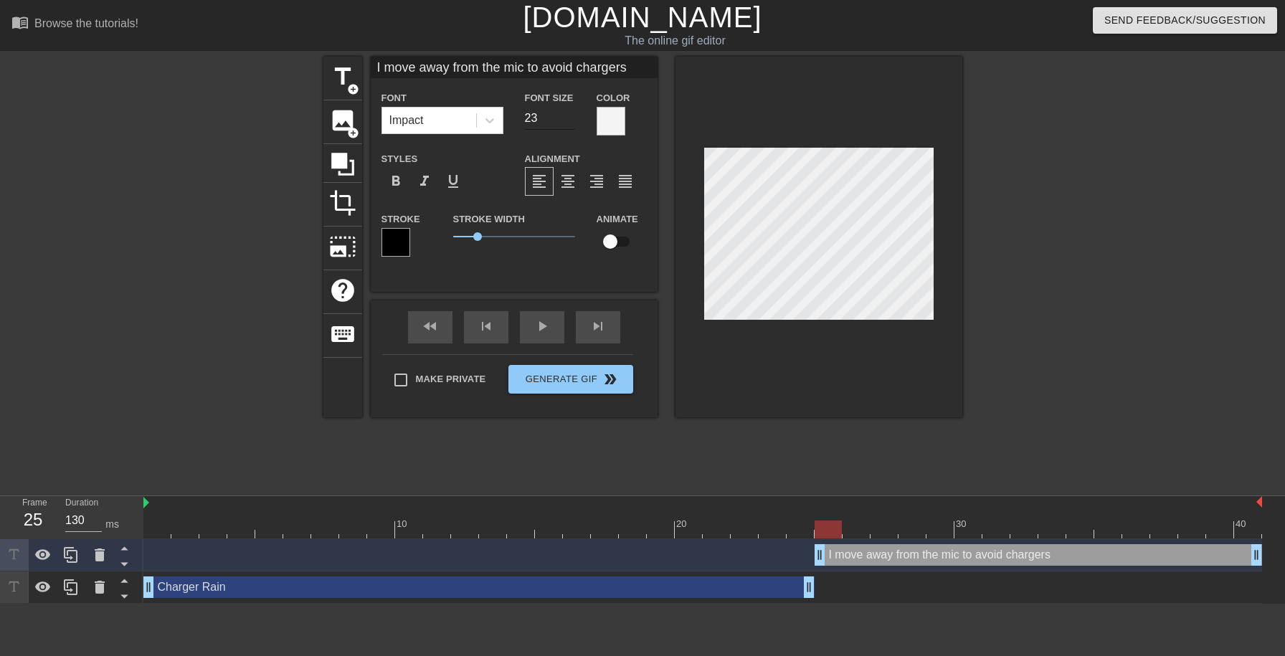
click at [569, 121] on input "23" at bounding box center [550, 118] width 50 height 23
click at [569, 121] on input "22" at bounding box center [550, 118] width 50 height 23
click at [569, 121] on input "21" at bounding box center [550, 118] width 50 height 23
click at [569, 121] on input "20" at bounding box center [550, 118] width 50 height 23
click at [569, 121] on input "19" at bounding box center [550, 118] width 50 height 23
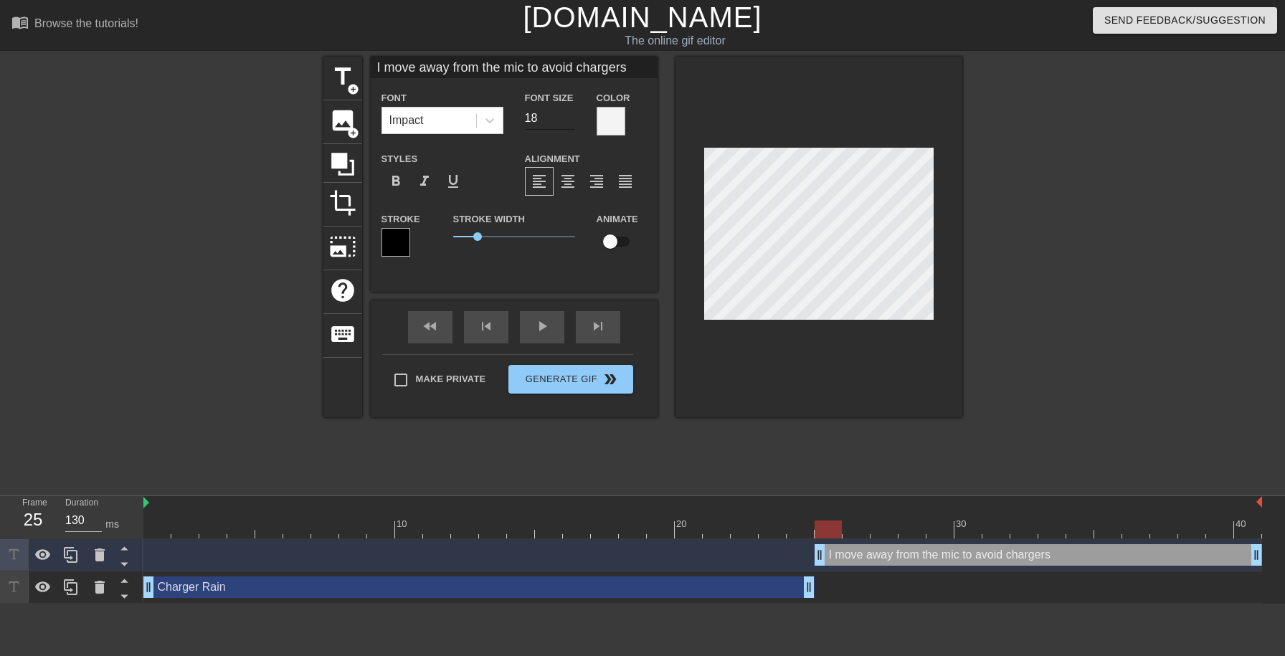
click at [569, 121] on input "18" at bounding box center [550, 118] width 50 height 23
type input "17"
click at [569, 121] on input "17" at bounding box center [550, 118] width 50 height 23
click at [571, 122] on input "16" at bounding box center [550, 118] width 50 height 23
click at [571, 122] on input "15" at bounding box center [550, 118] width 50 height 23
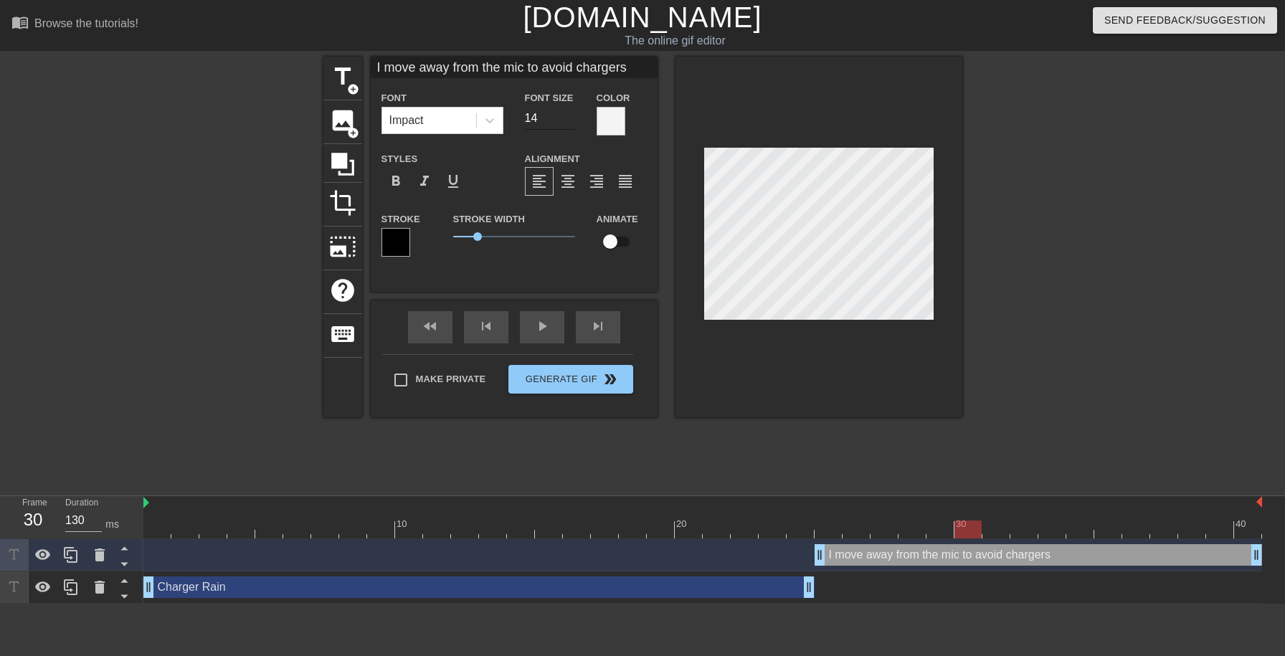
type input "14"
click at [571, 122] on input "14" at bounding box center [550, 118] width 50 height 23
click at [685, 309] on div at bounding box center [818, 237] width 287 height 361
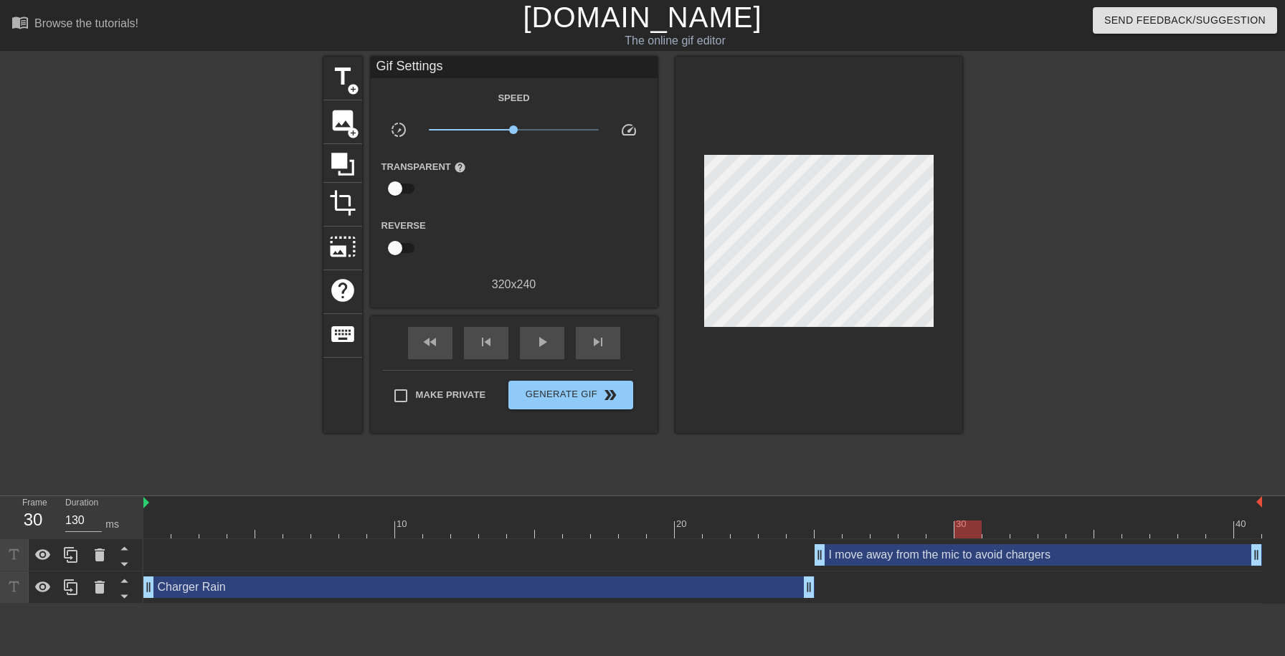
click at [161, 526] on div at bounding box center [702, 530] width 1119 height 18
click at [566, 388] on span "Generate Gif double_arrow" at bounding box center [570, 395] width 113 height 17
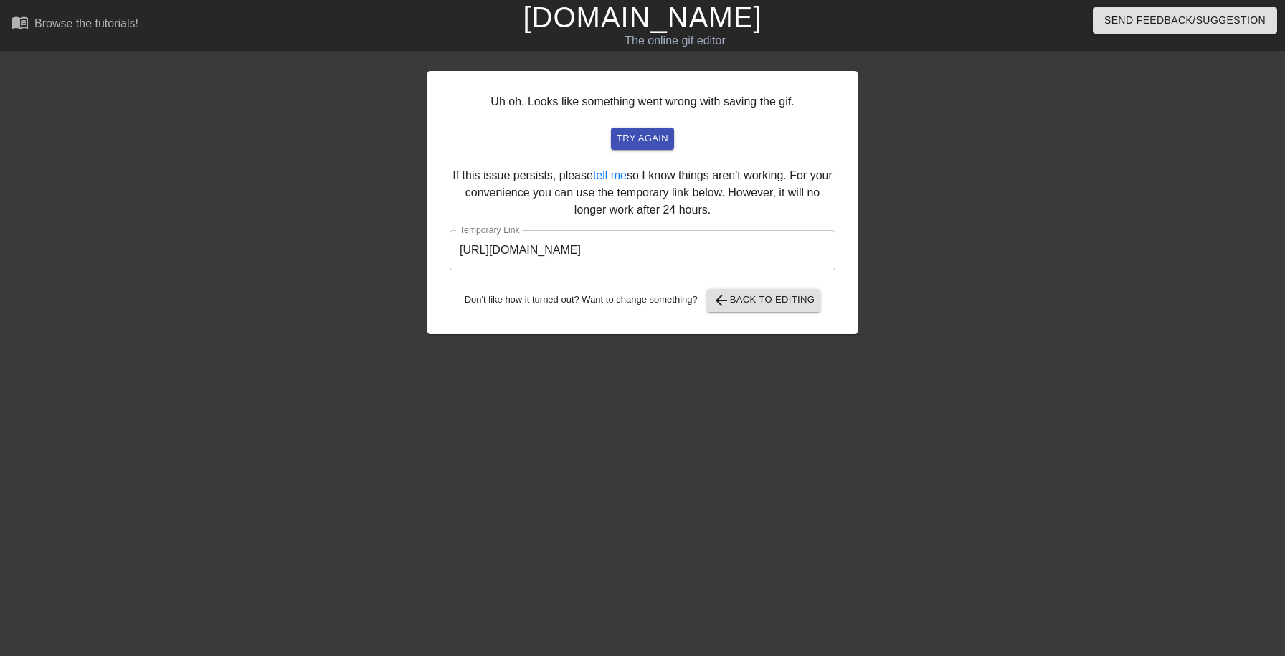
click at [583, 241] on input "[URL][DOMAIN_NAME]" at bounding box center [643, 250] width 386 height 40
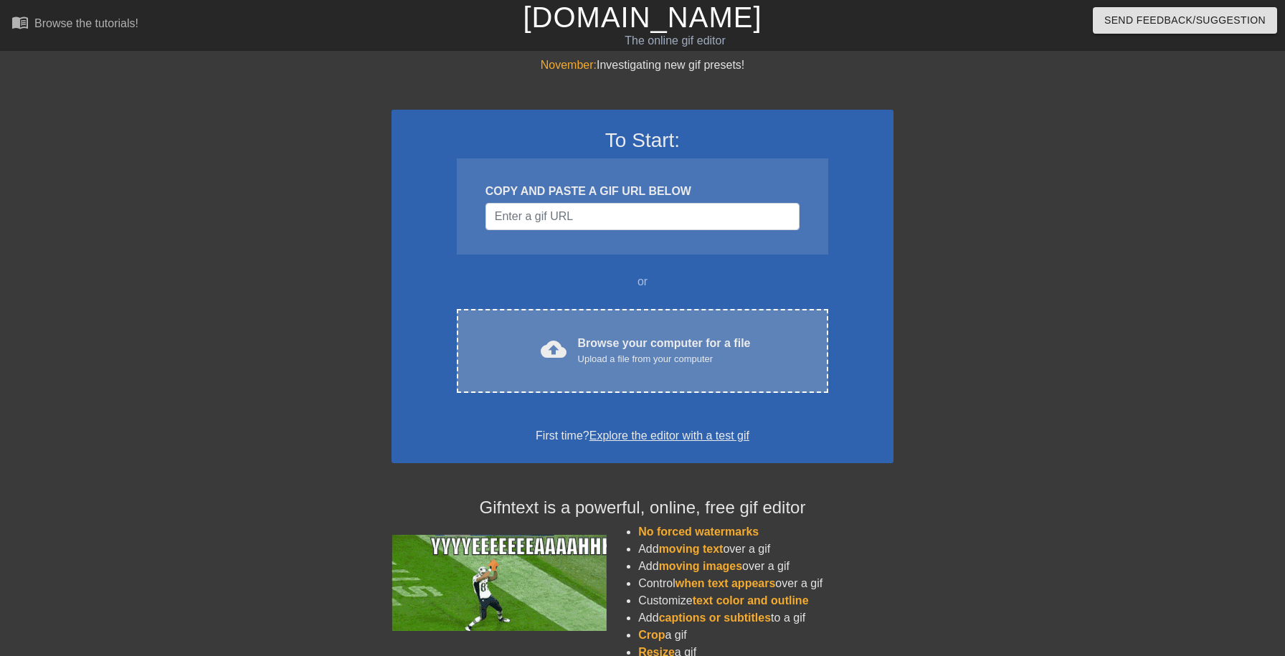
click at [639, 354] on div "Upload a file from your computer" at bounding box center [664, 359] width 173 height 14
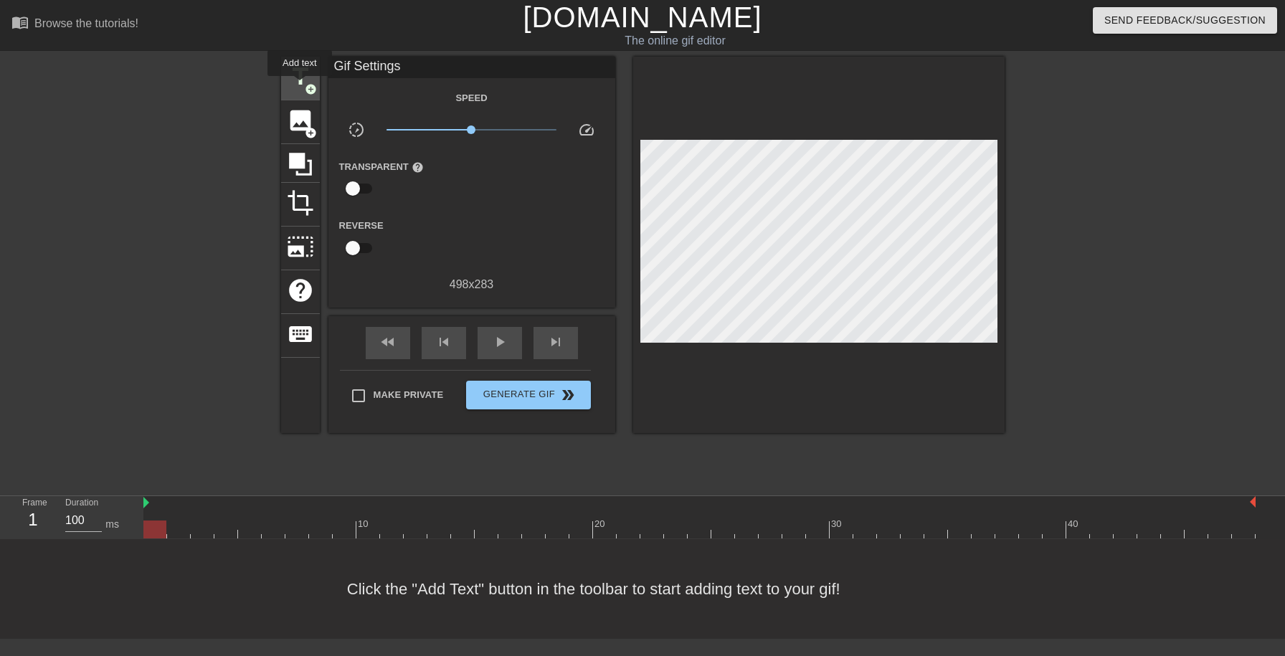
click at [300, 84] on span "title" at bounding box center [300, 76] width 27 height 27
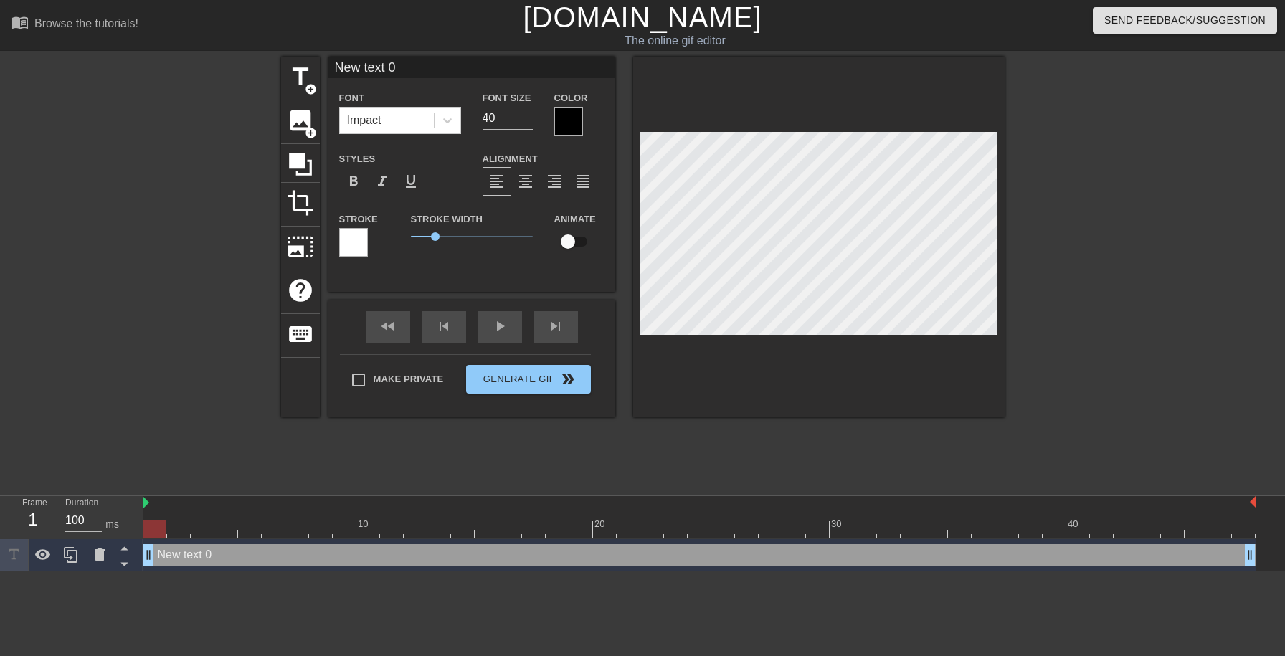
click at [572, 128] on div at bounding box center [568, 121] width 29 height 29
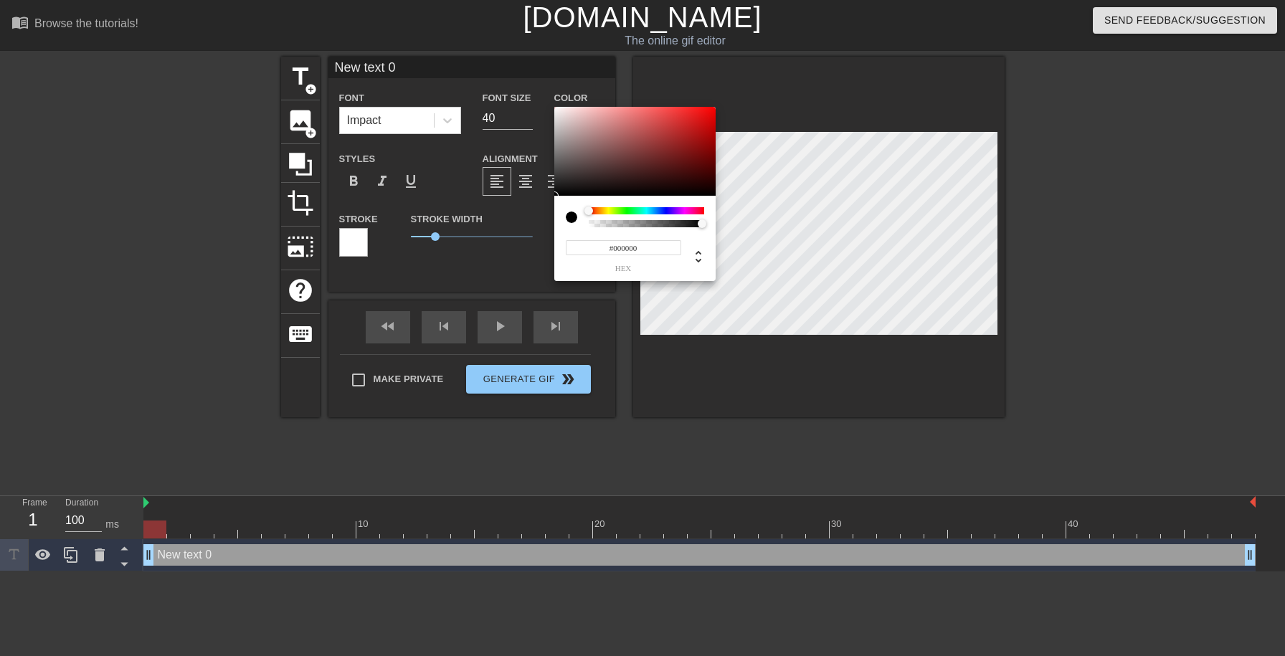
click at [606, 209] on div at bounding box center [646, 210] width 115 height 7
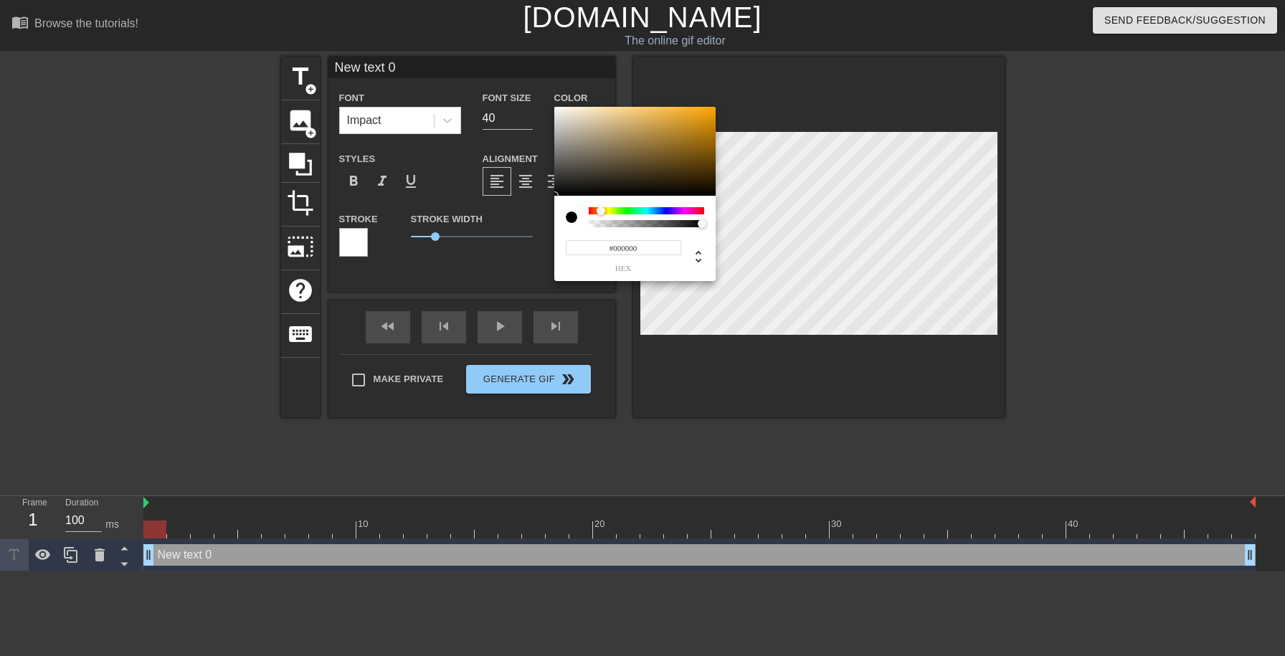
click at [601, 212] on div at bounding box center [646, 210] width 115 height 7
drag, startPoint x: 701, startPoint y: 124, endPoint x: 706, endPoint y: 111, distance: 13.8
click at [706, 111] on div at bounding box center [634, 151] width 161 height 89
type input "#F2BC0F"
click at [603, 212] on div at bounding box center [601, 211] width 9 height 9
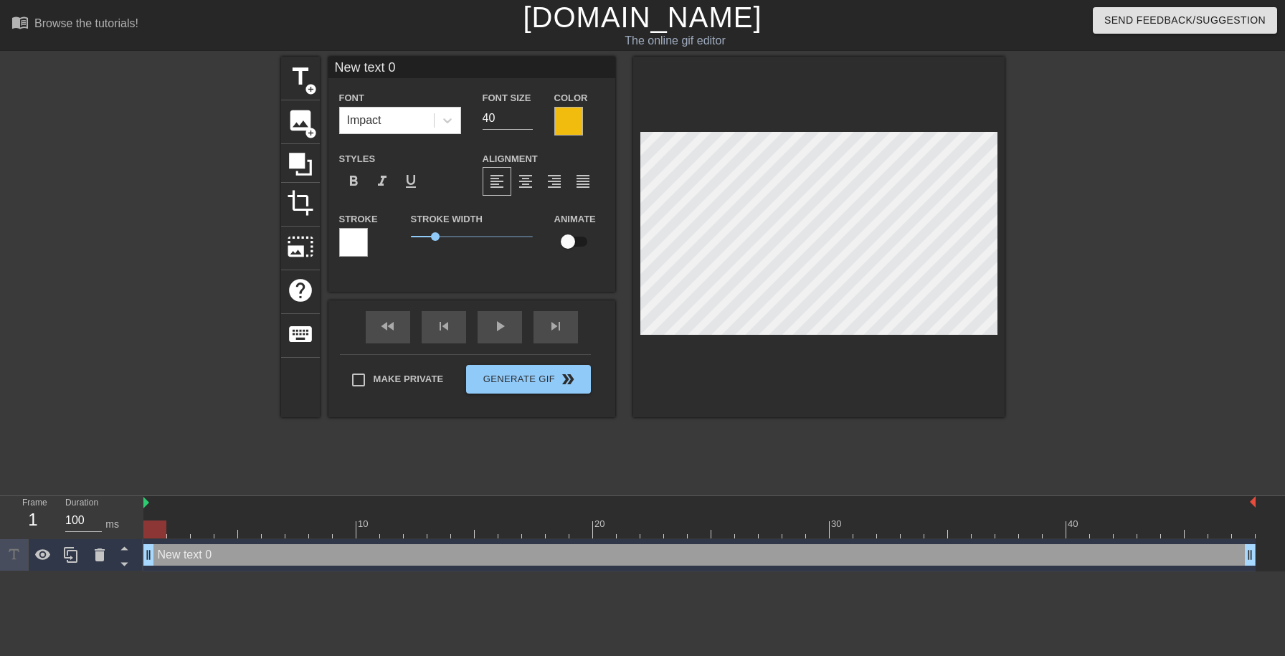
click at [364, 243] on div at bounding box center [353, 242] width 29 height 29
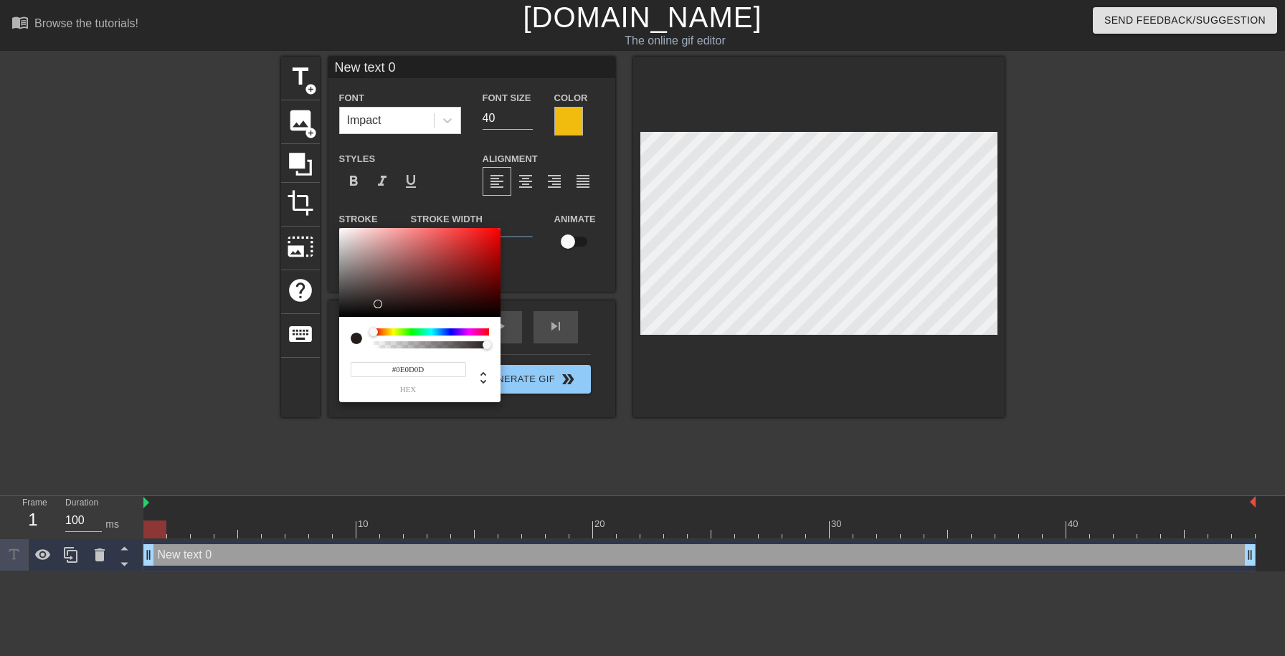
type input "#000000"
drag, startPoint x: 408, startPoint y: 290, endPoint x: 336, endPoint y: 330, distance: 82.2
click at [339, 317] on div at bounding box center [419, 272] width 161 height 89
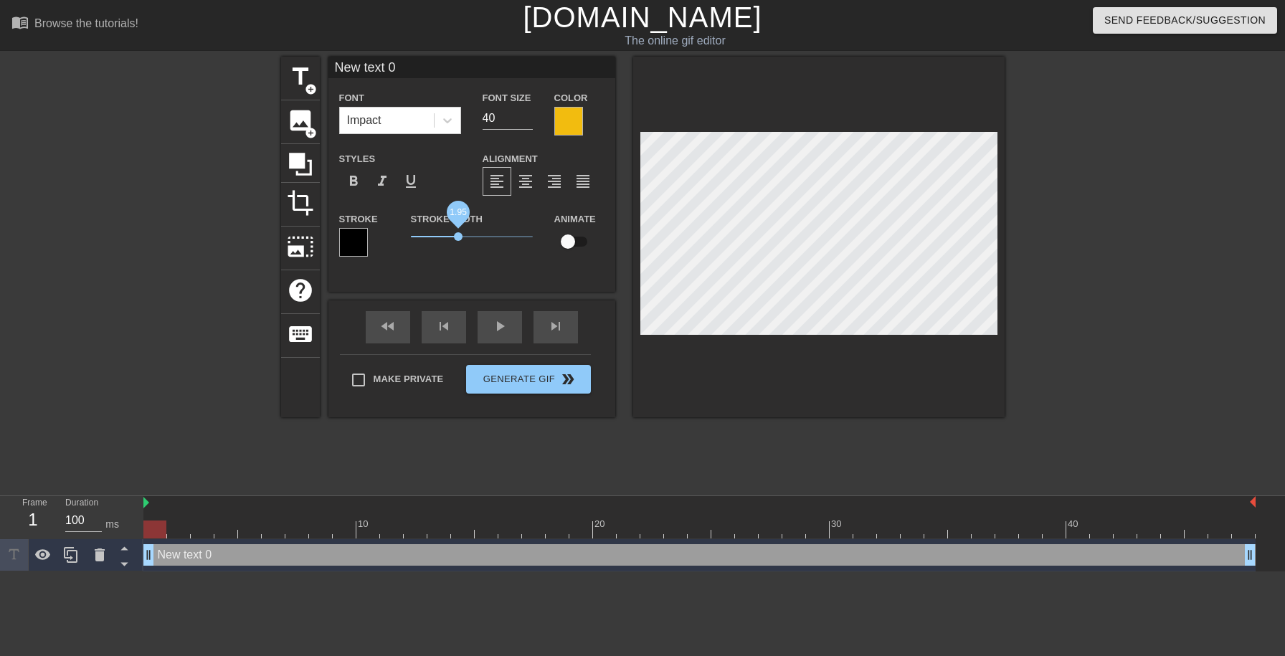
drag, startPoint x: 431, startPoint y: 235, endPoint x: 458, endPoint y: 238, distance: 27.4
click at [458, 238] on span "1.95" at bounding box center [472, 236] width 122 height 17
type input "New text"
type textarea "New text"
type input "New text"
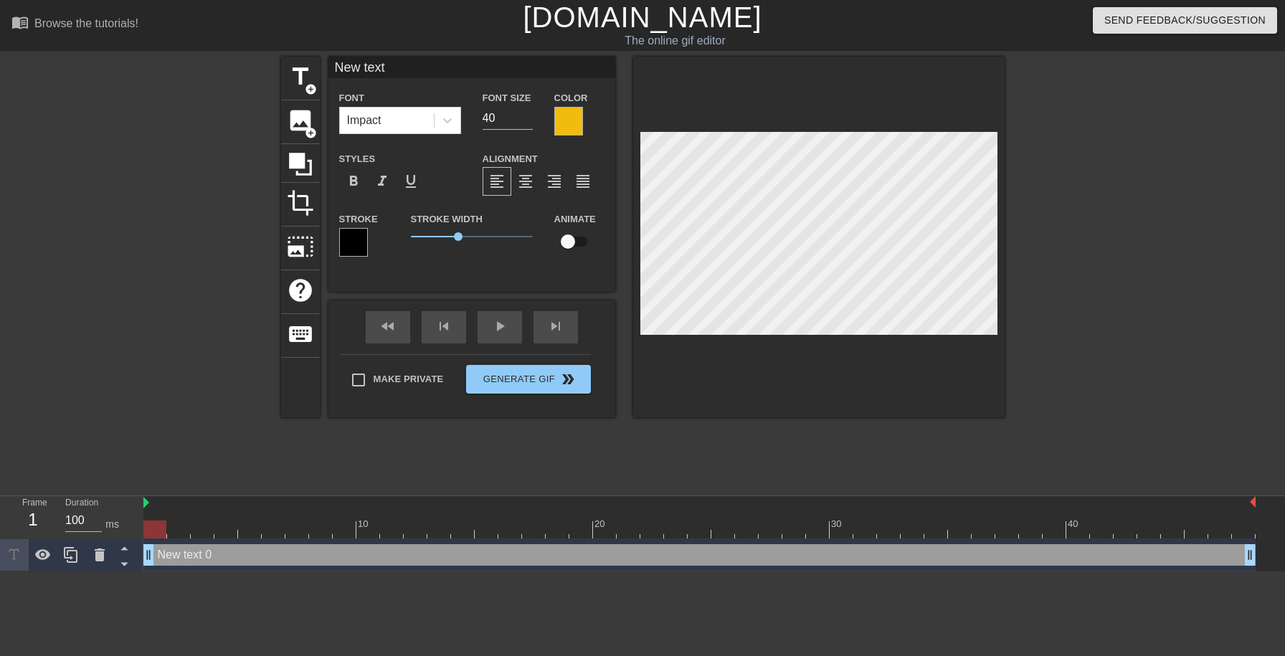
type textarea "New text"
type input "New tex"
type textarea "New tex"
type input "New te"
type textarea "New te"
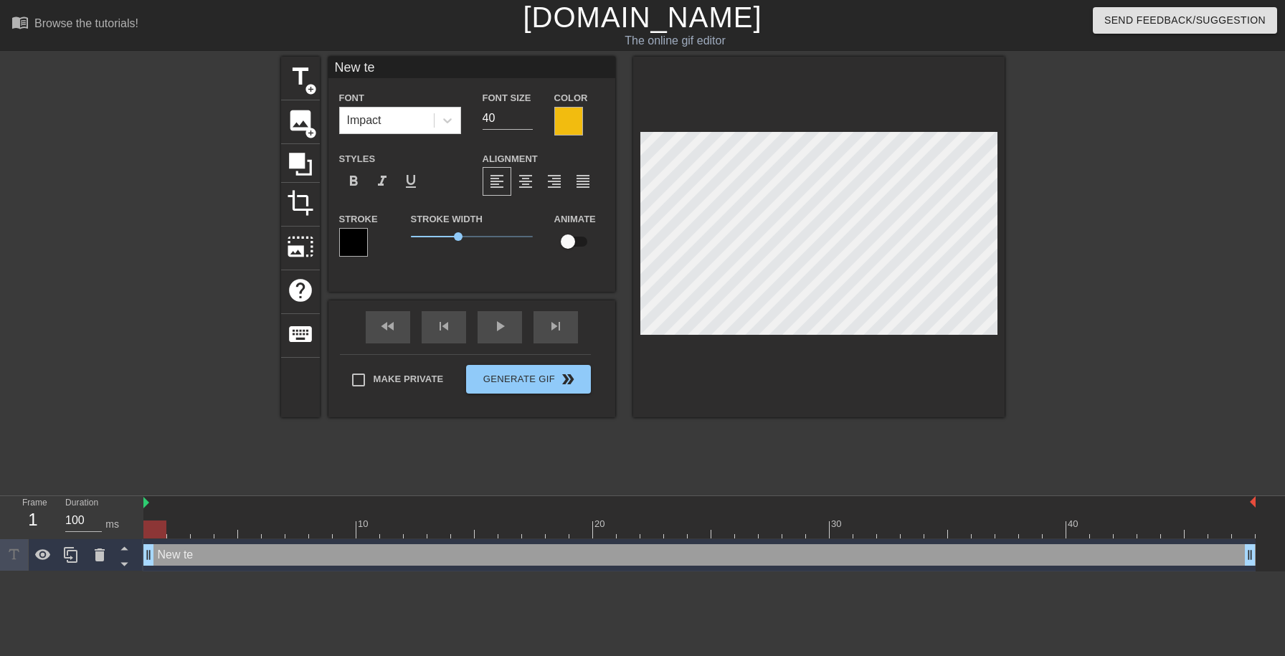
scroll to position [0, 1]
type input "New t"
type textarea "New"
type input "New"
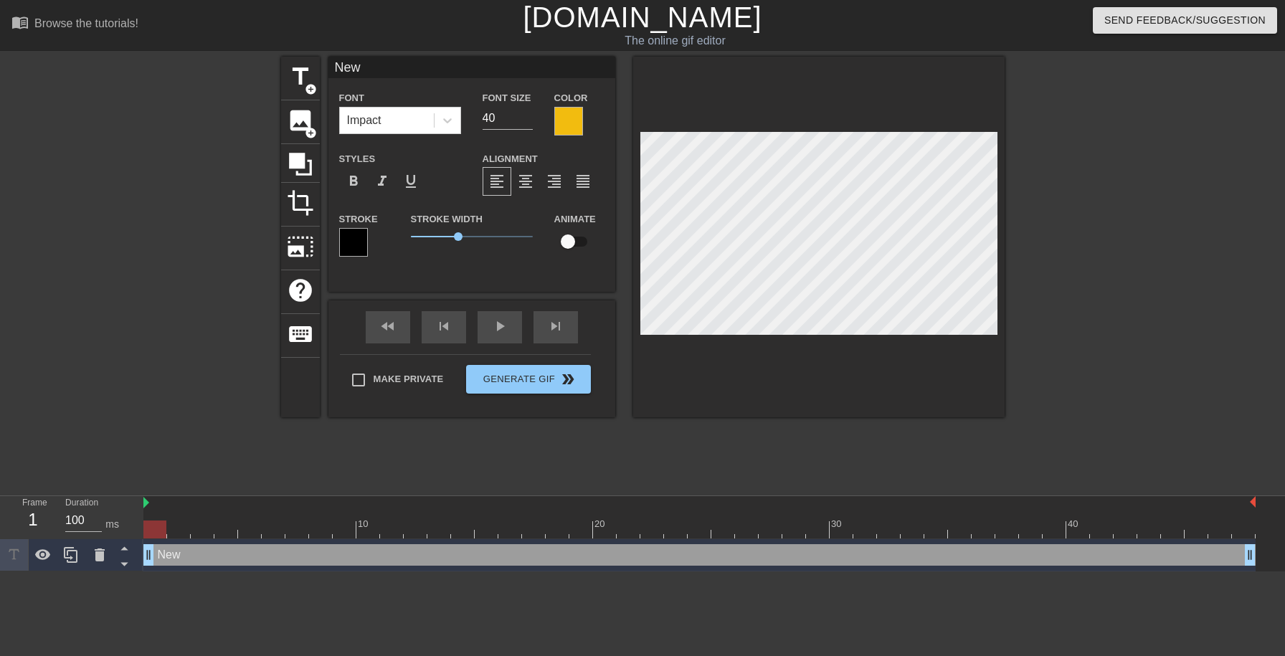
type textarea "New"
type input "Ne"
type textarea "Ne"
type input "N"
type textarea "N"
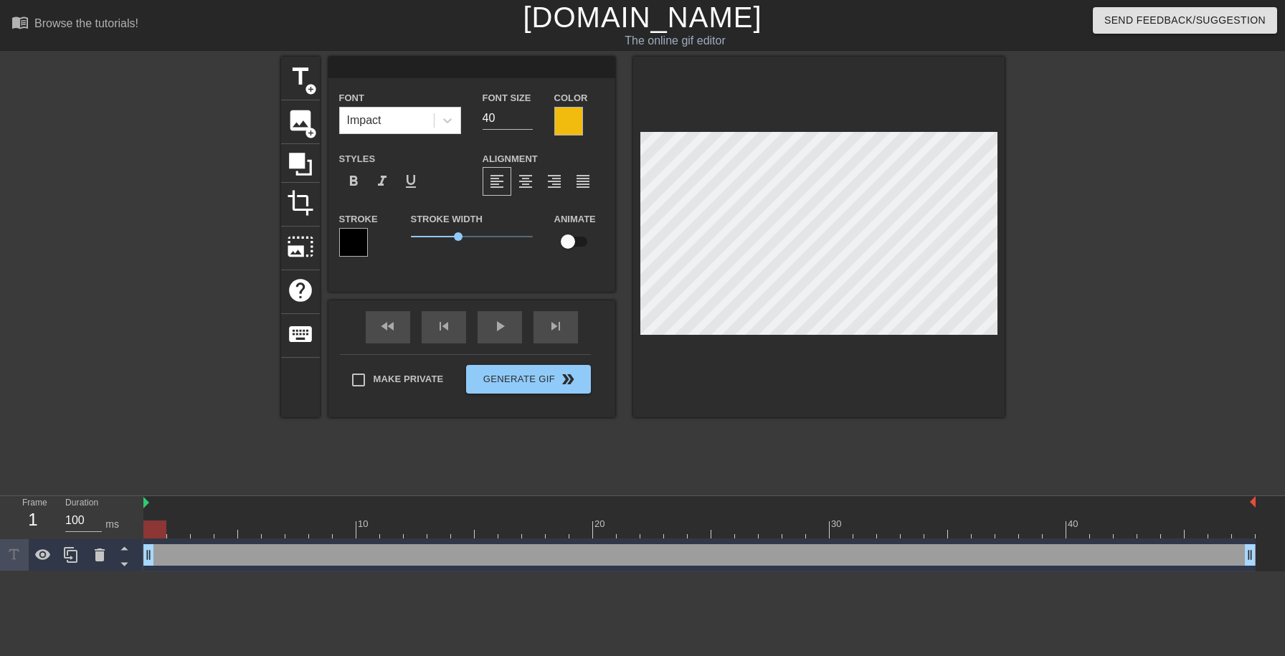
type input "S"
type textarea "S"
type input "Se"
type textarea "Se"
type input "Sen"
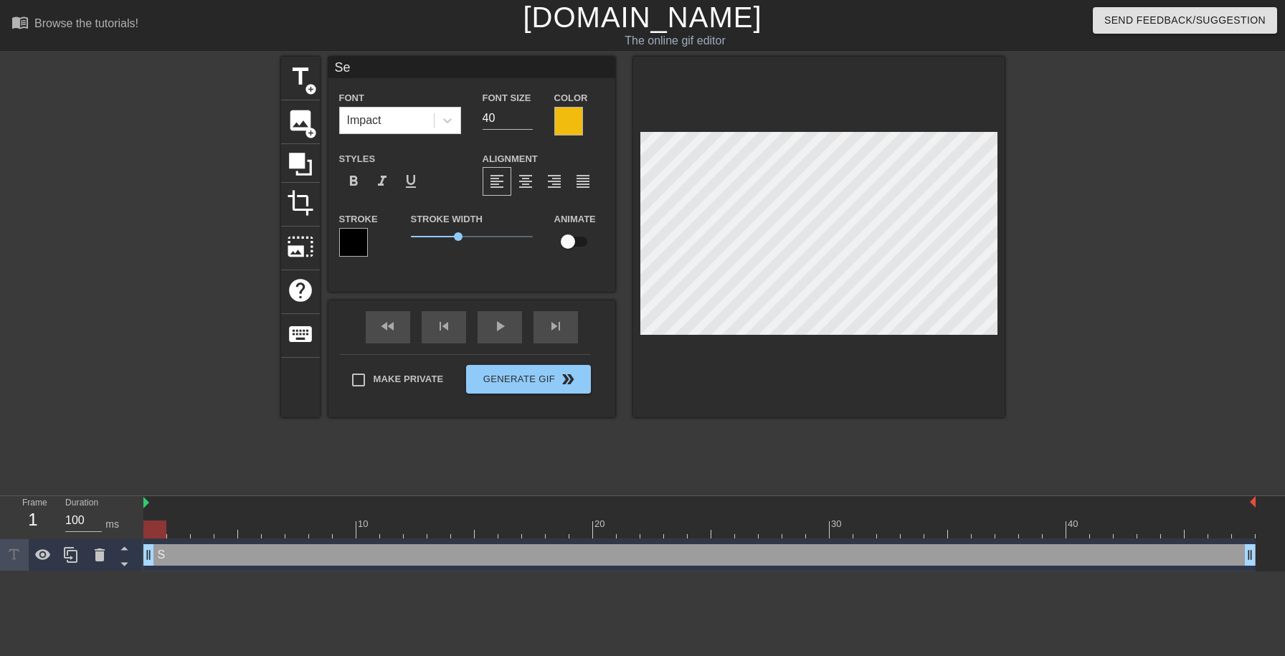
type textarea "Sen"
type input "Send"
type textarea "Send"
type input "Sendi"
type textarea "Sendin"
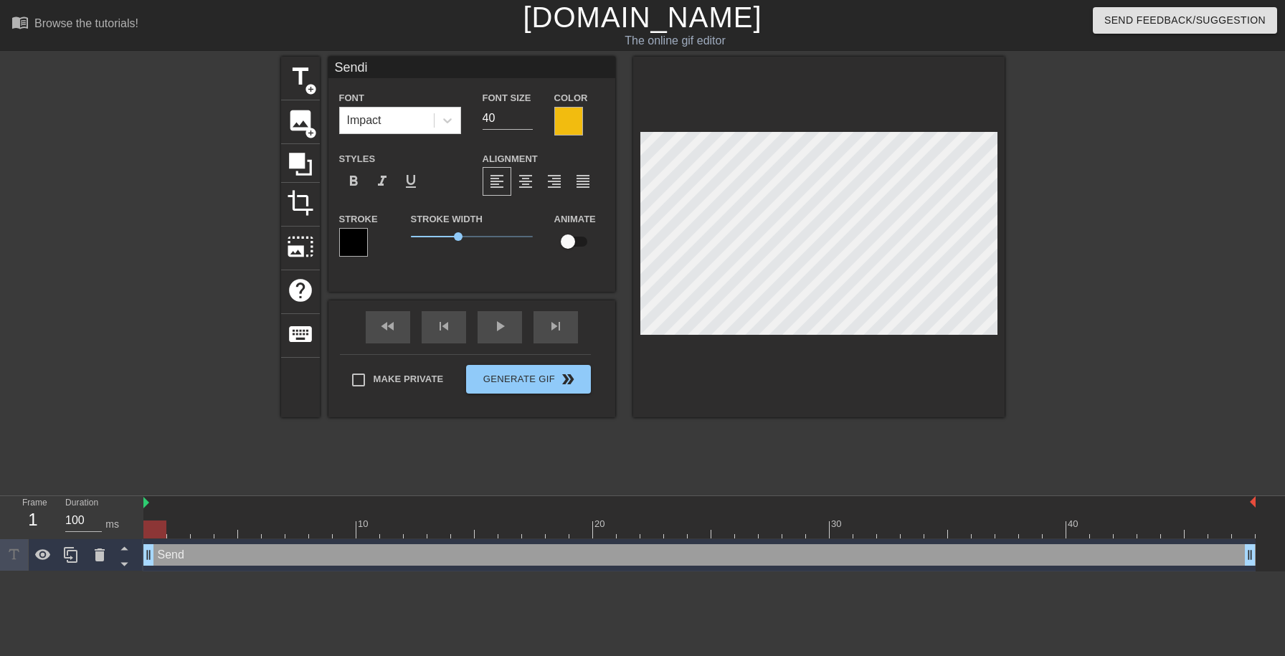
type input "Sendin"
type textarea "Sending"
type input "Sending"
type textarea "Sending"
type input "Sending s"
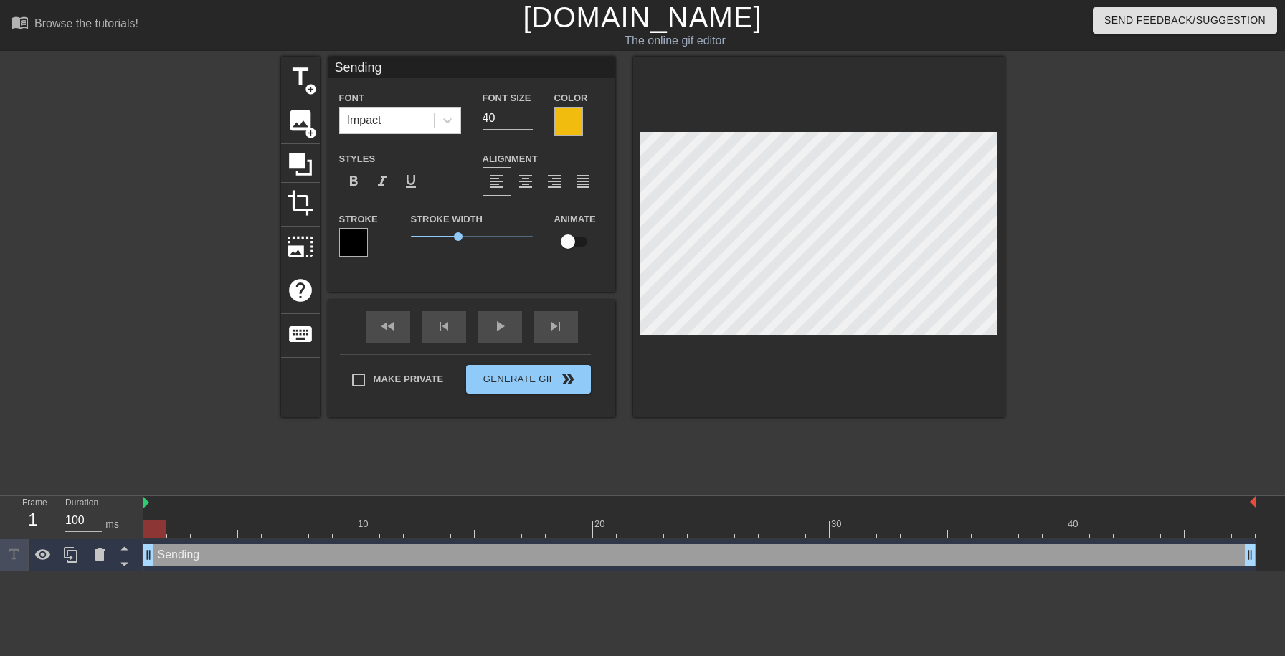
type textarea "Sending s"
type input "Sending st"
type textarea "Sending sti"
type input "Sending stil"
type textarea "Sending stil"
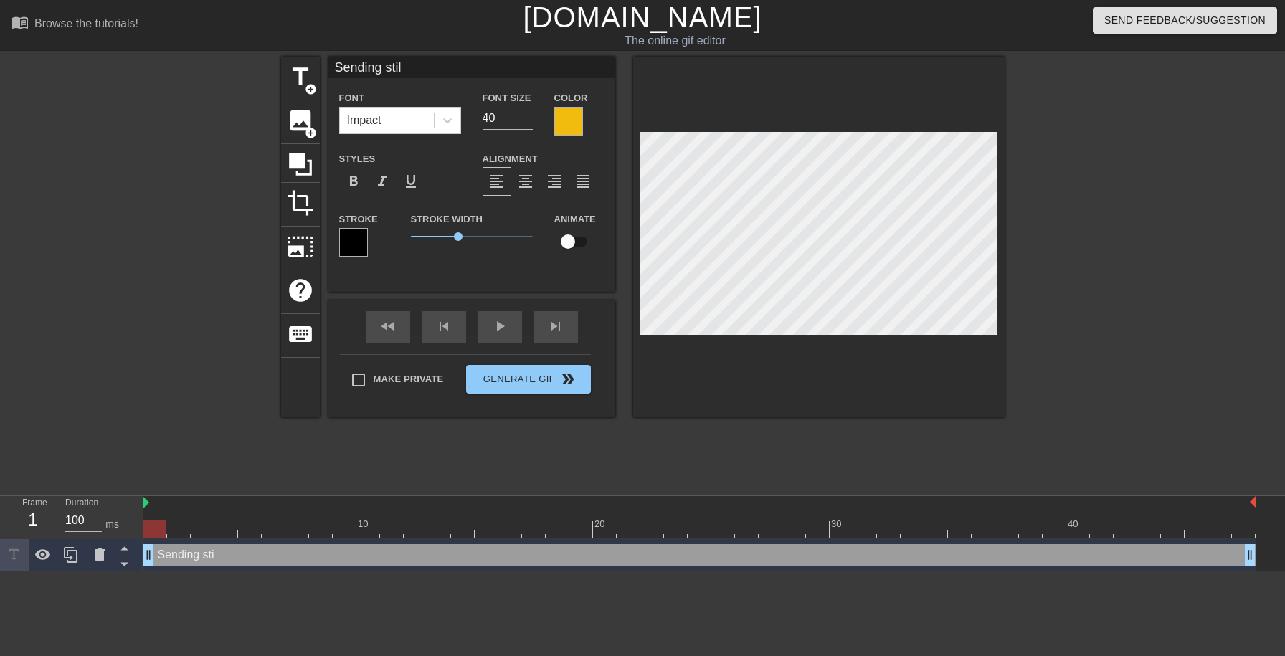
type input "Sending still"
type textarea "Sending still"
type input "Sending still"
type textarea "Sending still"
type input "Sending still i"
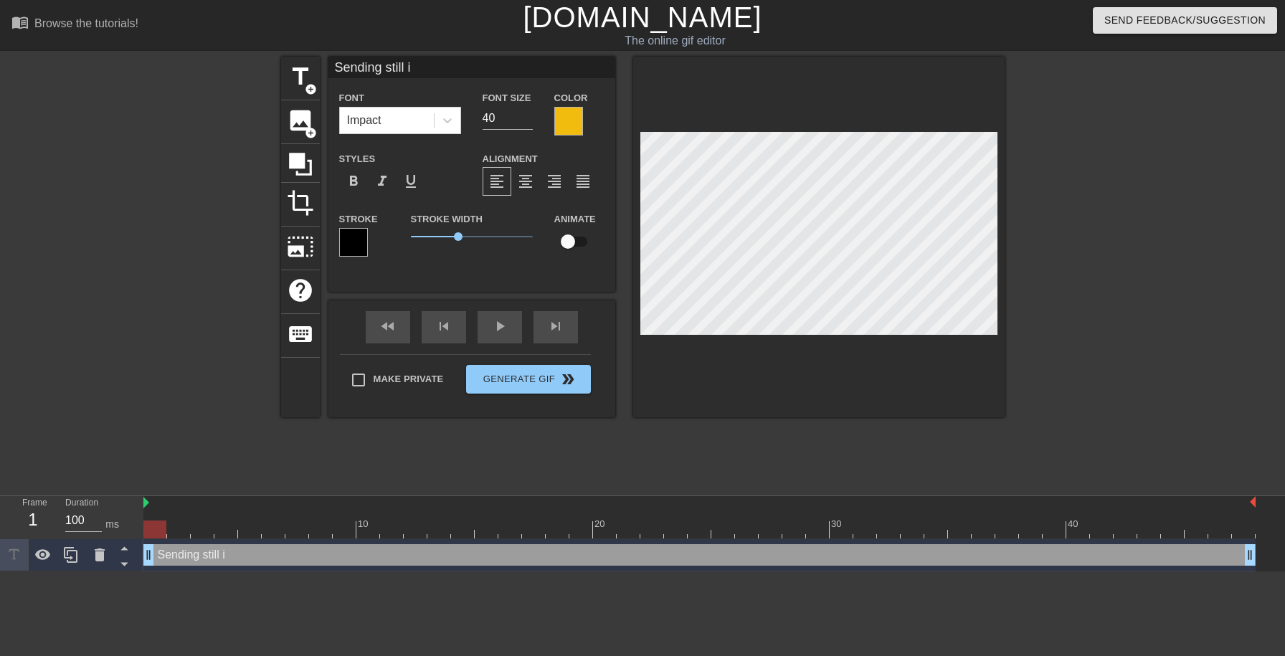
type textarea "Sending still im"
type input "Sending still ima"
type textarea "Sending still ima"
type input "Sending still imag"
type textarea "Sending still imag"
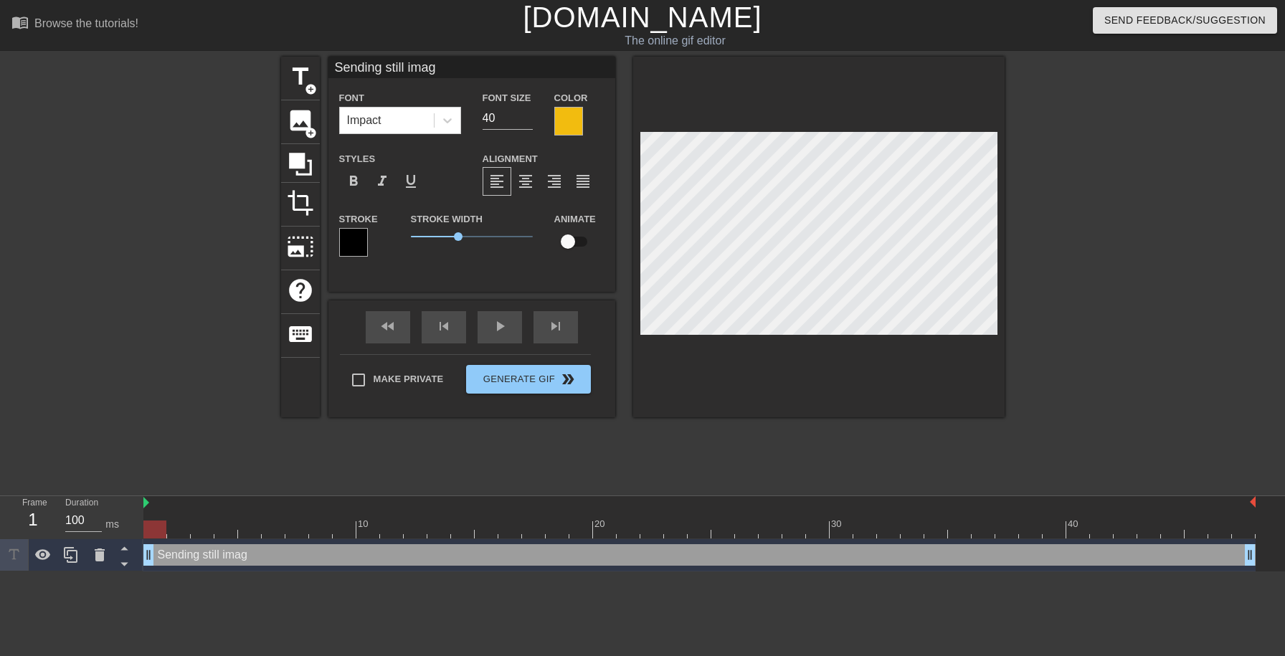
type input "Sending still image"
type textarea "Sending still image"
type input "Sending still image"
type textarea "Sending still image"
type input "Sending still image d"
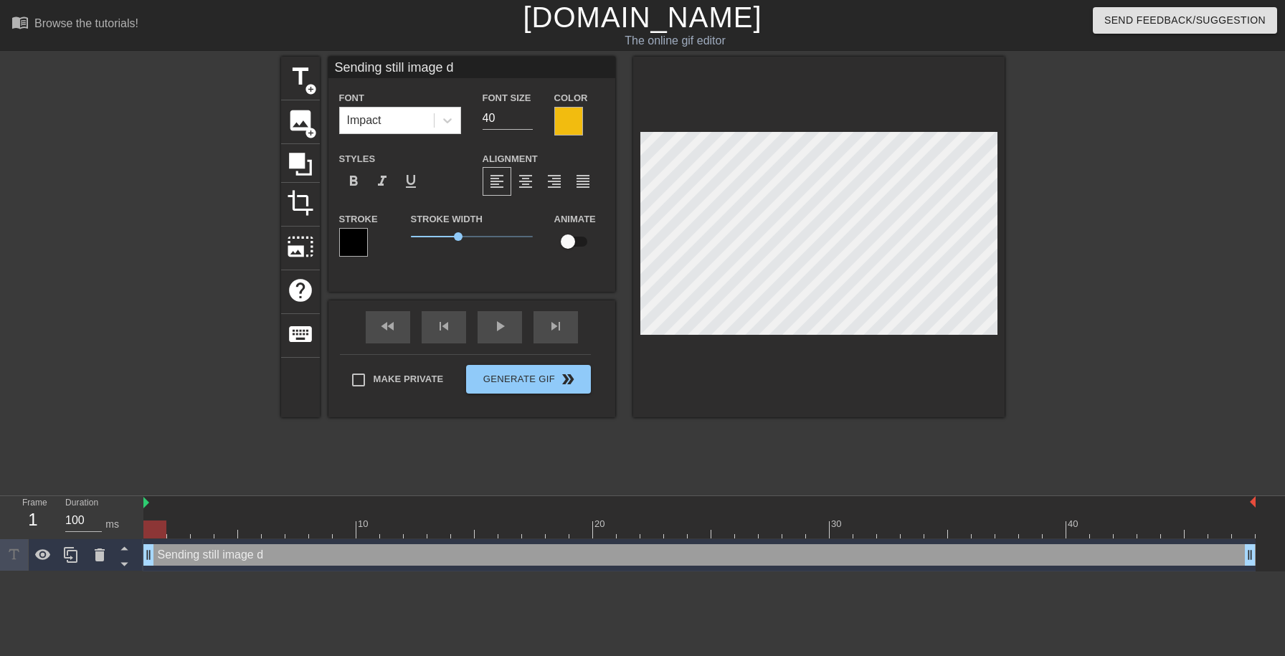
type textarea "Sending still image du"
type input "Sending still image dur"
type textarea "Sending still image duri"
type input "Sending still image duri"
type textarea "Sending still image durin"
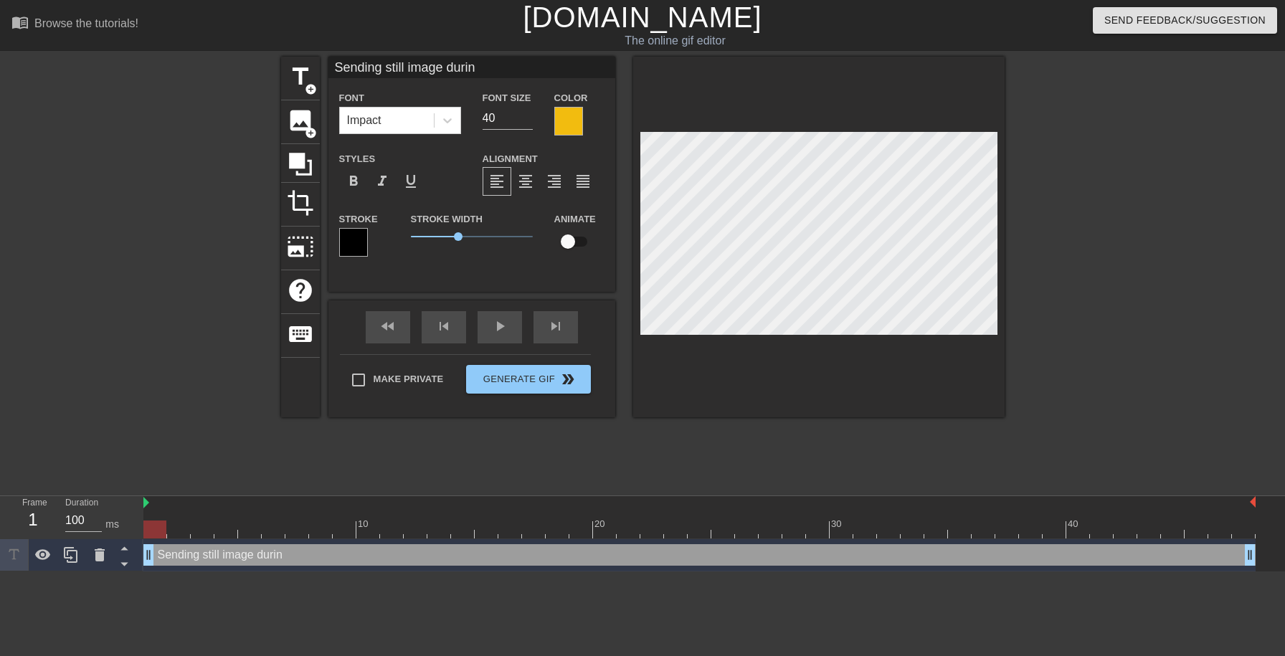
type input "Sending still image during"
type textarea "Sending still image during"
type input "Sending still image during"
type textarea "Sending still image during"
type input "Sending still image during M"
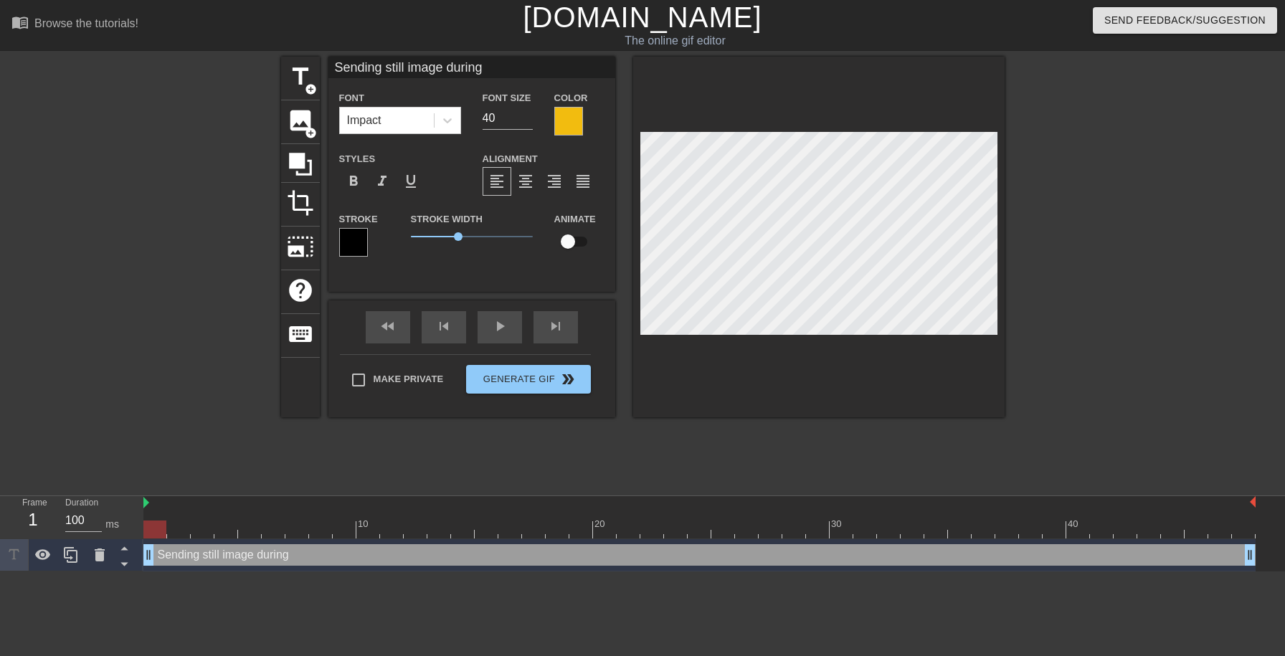
type textarea "Sending still image during M"
type input "Sending still image during MO"
type textarea "Sending still image during MO"
click at [866, 104] on div at bounding box center [818, 237] width 371 height 361
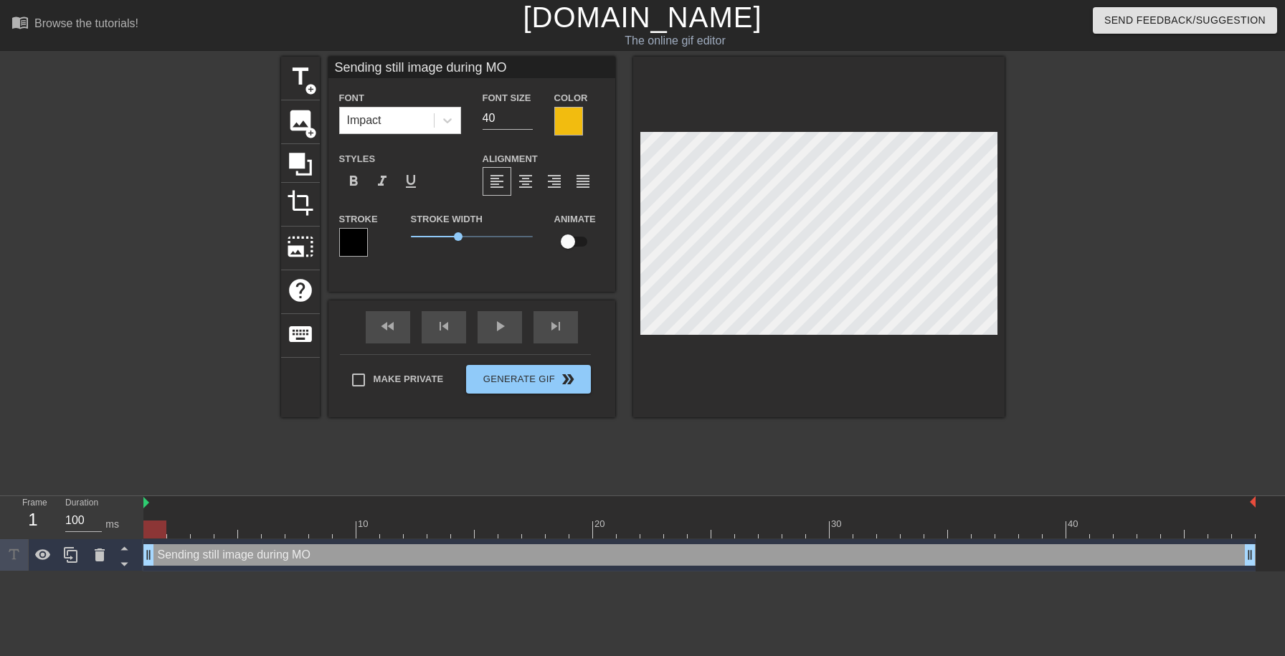
scroll to position [0, 1]
type input "w still image during MO"
type textarea "wh still image during MO"
type input "whe still image during MO"
type textarea "whe still image during MO"
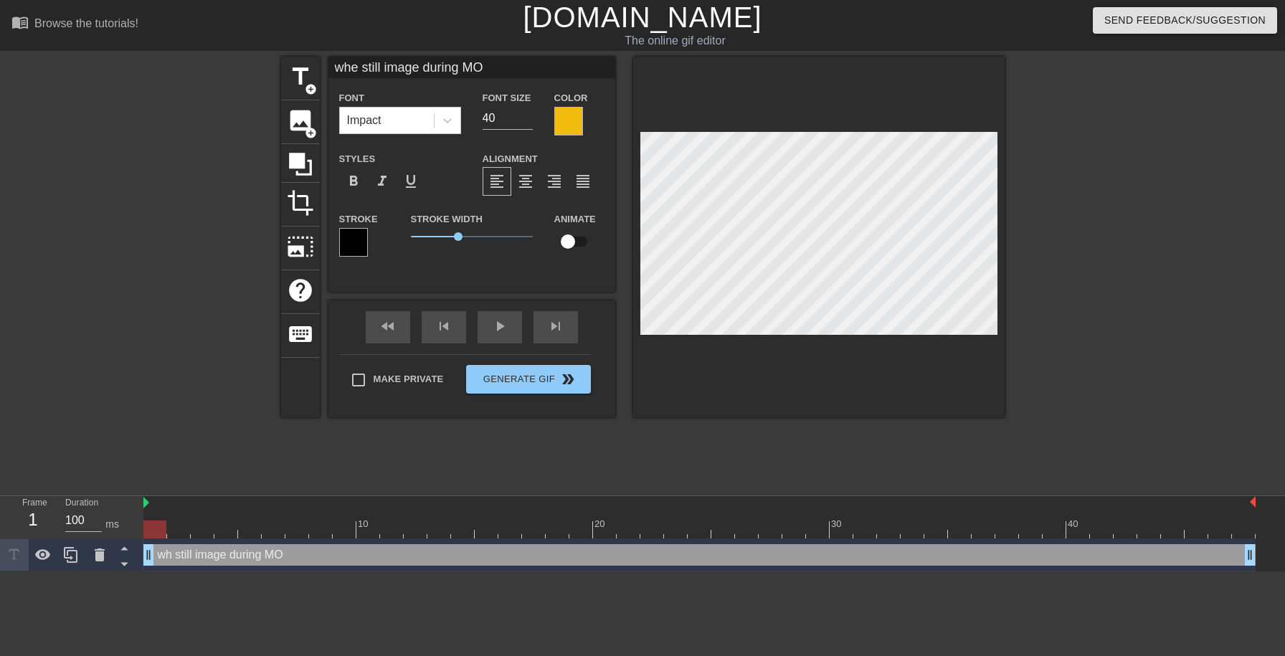
type input "when still image during MO"
type textarea "when still image during MO"
click at [1019, 332] on div "title add_circle image add_circle crop photo_size_select_large help keyboard wh…" at bounding box center [642, 272] width 1285 height 430
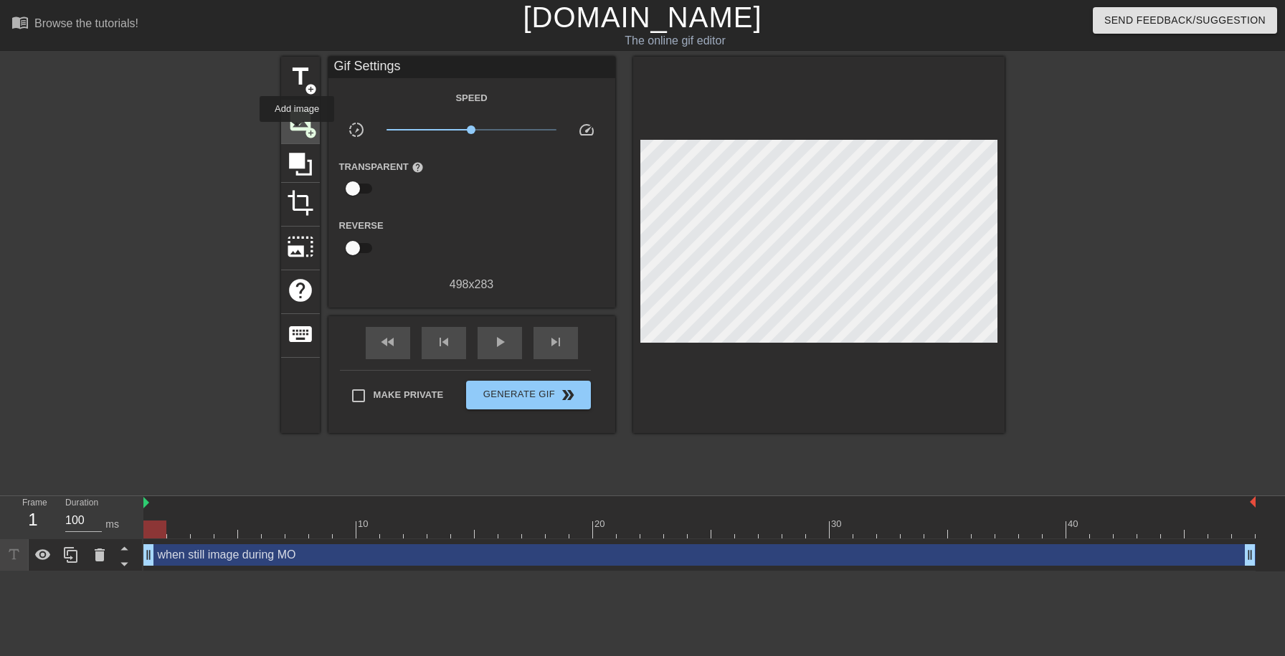
click at [298, 132] on span "image" at bounding box center [300, 120] width 27 height 27
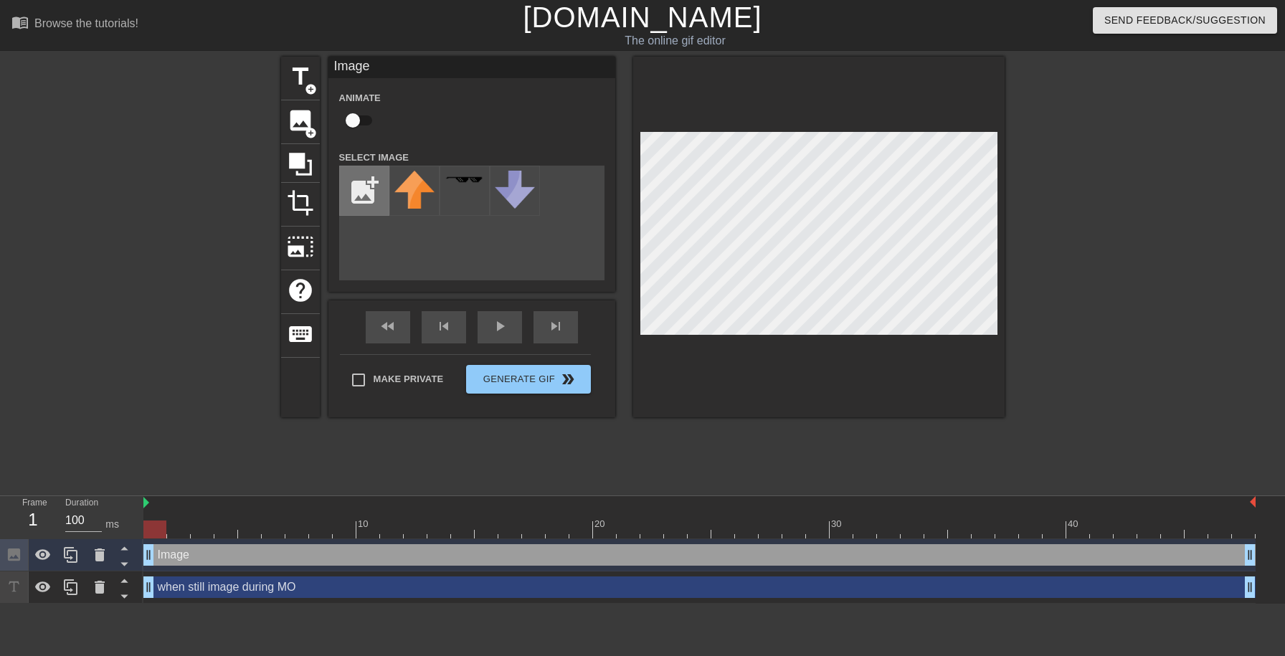
click at [372, 185] on input "file" at bounding box center [364, 190] width 49 height 49
type input "C:\fakepath\IMG_0892.jpg"
click at [399, 179] on img at bounding box center [414, 180] width 40 height 6
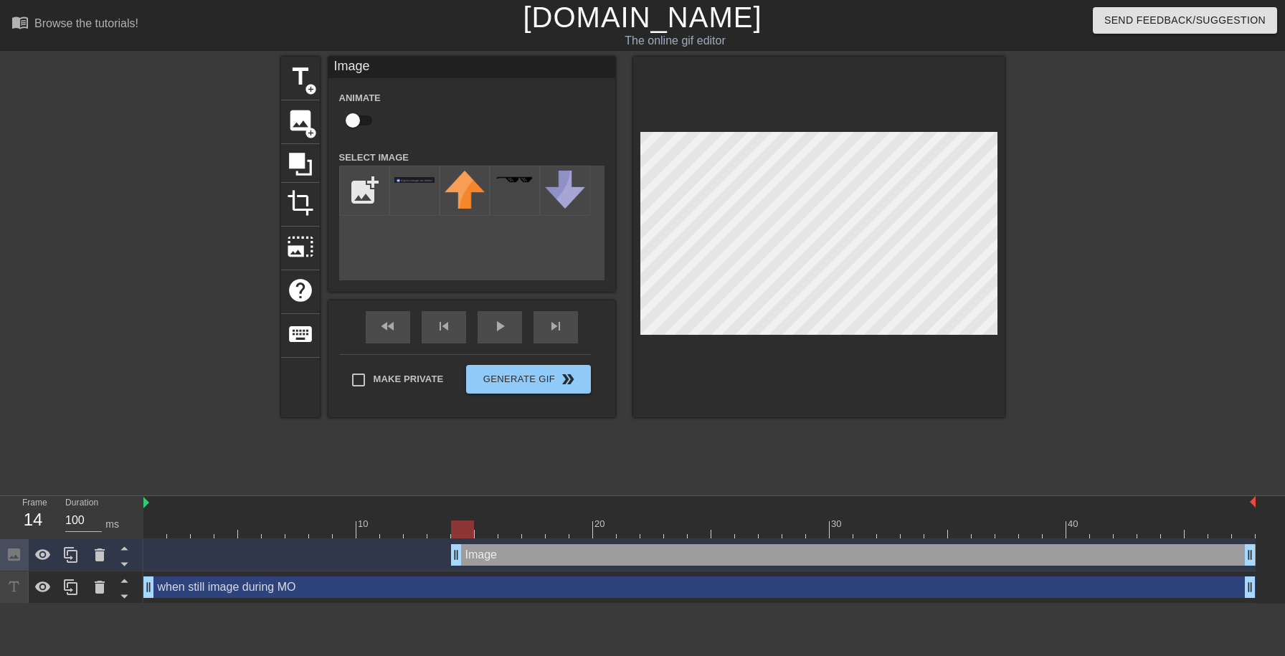
drag, startPoint x: 148, startPoint y: 557, endPoint x: 477, endPoint y: 584, distance: 329.5
click at [477, 584] on div "Image drag_handle drag_handle when still image during MO drag_handle drag_handle" at bounding box center [714, 571] width 1142 height 65
drag, startPoint x: 479, startPoint y: 557, endPoint x: 603, endPoint y: 561, distance: 124.1
click at [603, 561] on div "Image drag_handle drag_handle" at bounding box center [924, 555] width 663 height 22
click at [359, 123] on input "checkbox" at bounding box center [353, 120] width 82 height 27
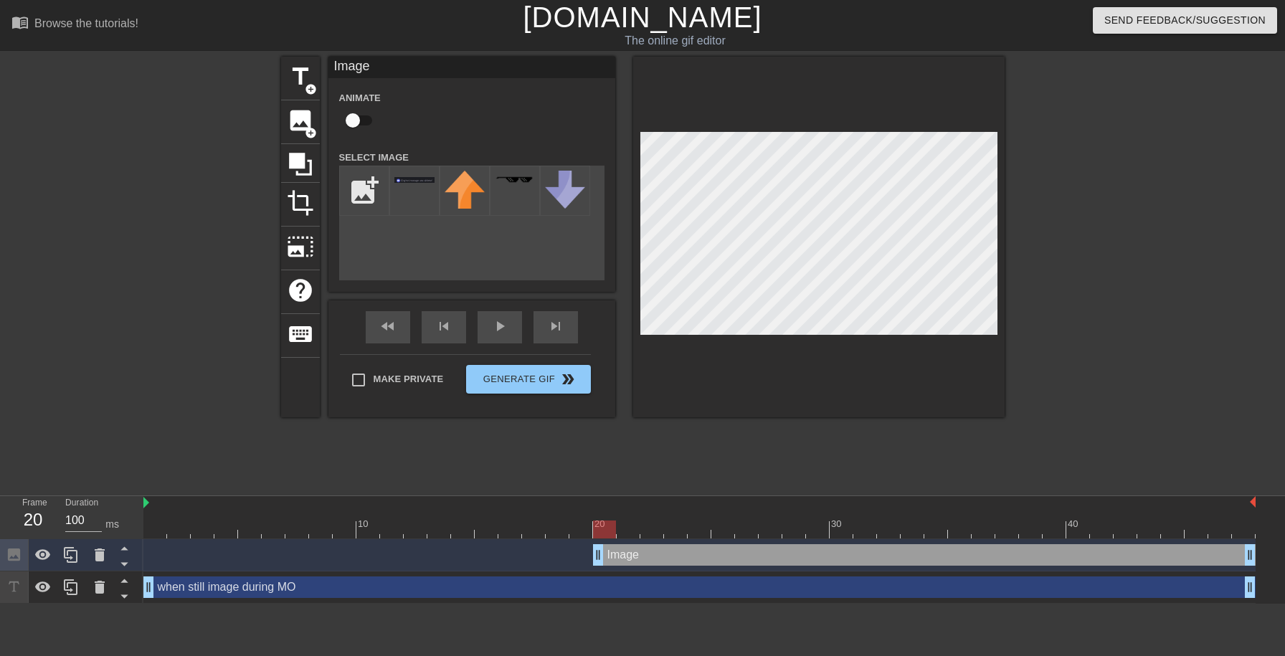
checkbox input "true"
drag, startPoint x: 831, startPoint y: 561, endPoint x: 828, endPoint y: 596, distance: 34.5
click at [828, 596] on div "Image drag_handle drag_handle lens when still image during MO drag_handle drag_…" at bounding box center [714, 571] width 1142 height 65
click at [124, 569] on icon at bounding box center [124, 564] width 18 height 18
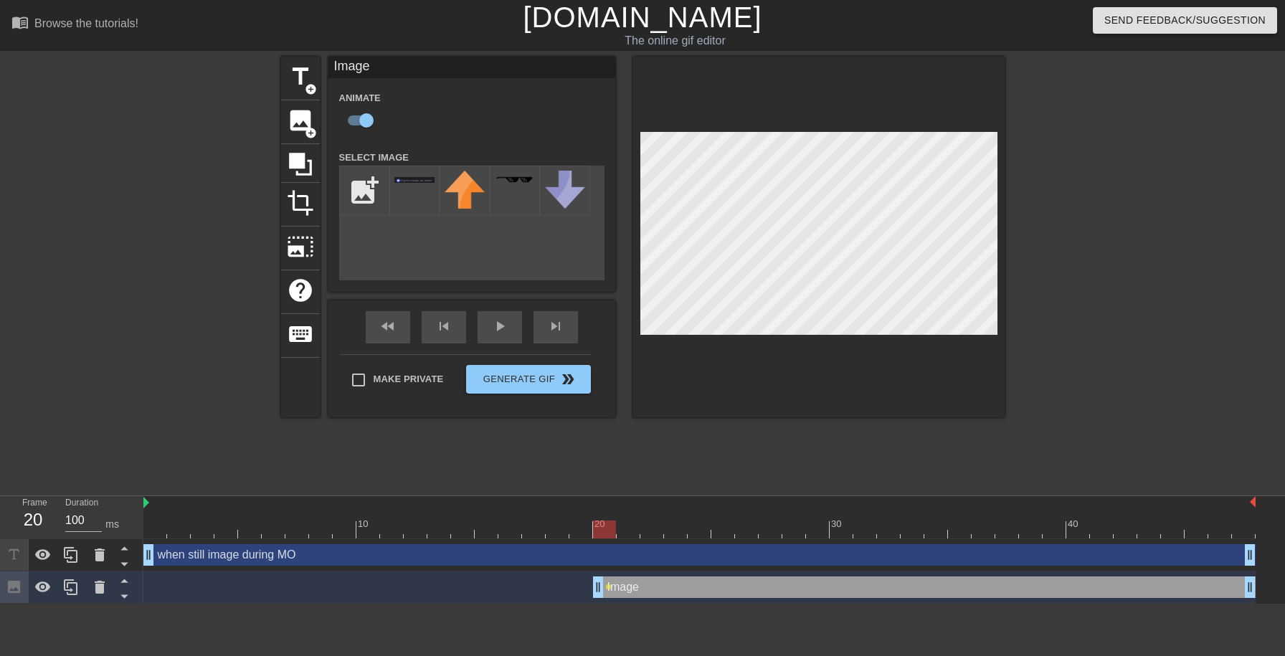
click at [715, 584] on div "Image drag_handle drag_handle" at bounding box center [924, 588] width 663 height 22
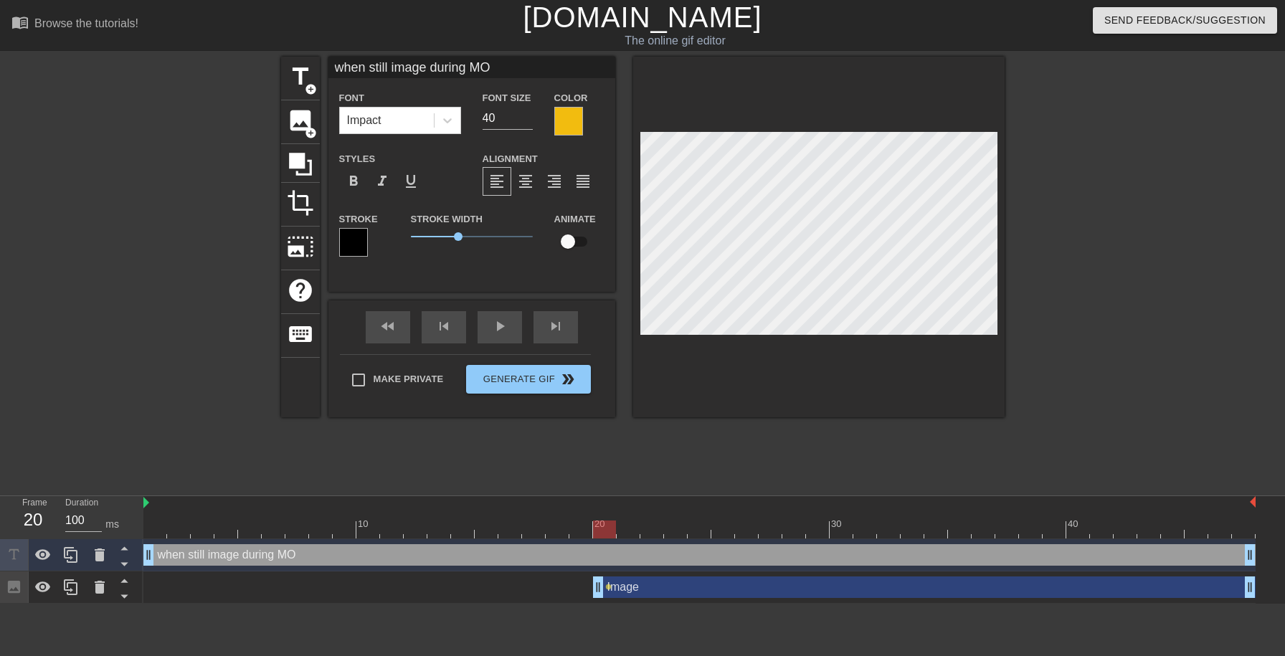
click at [687, 593] on div "Image drag_handle drag_handle" at bounding box center [924, 588] width 663 height 22
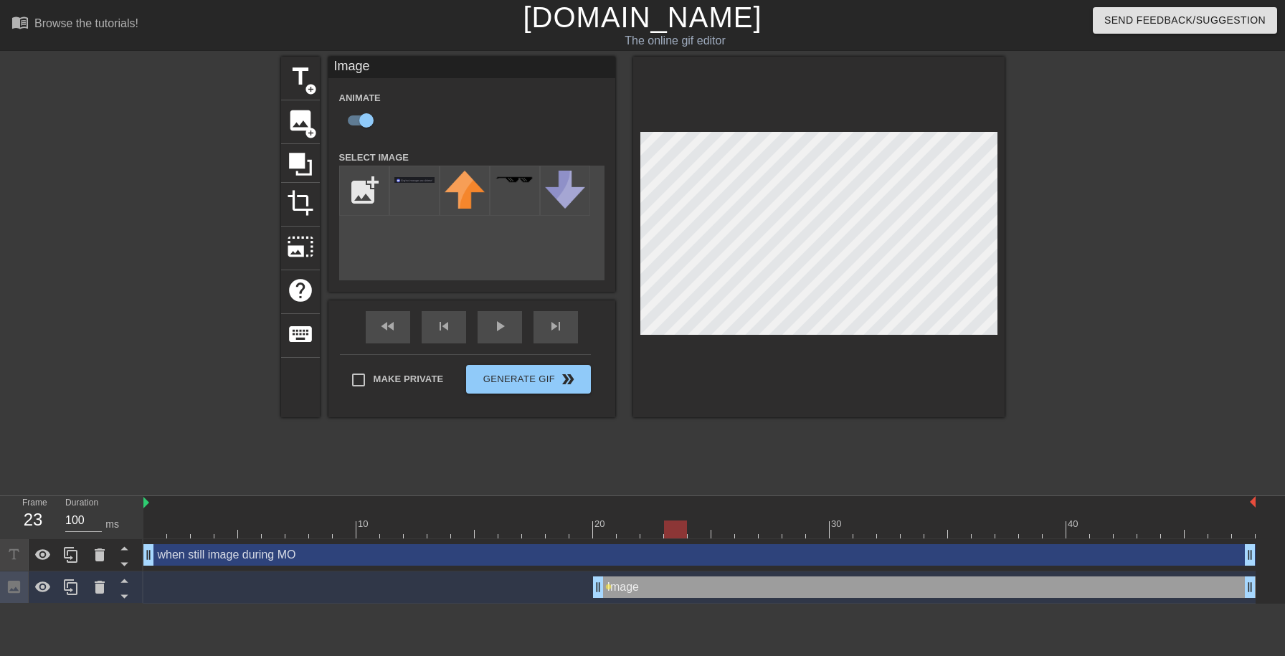
click at [680, 528] on div at bounding box center [699, 530] width 1112 height 18
click at [745, 530] on div at bounding box center [699, 530] width 1112 height 18
click at [610, 587] on span "lens" at bounding box center [608, 587] width 6 height 6
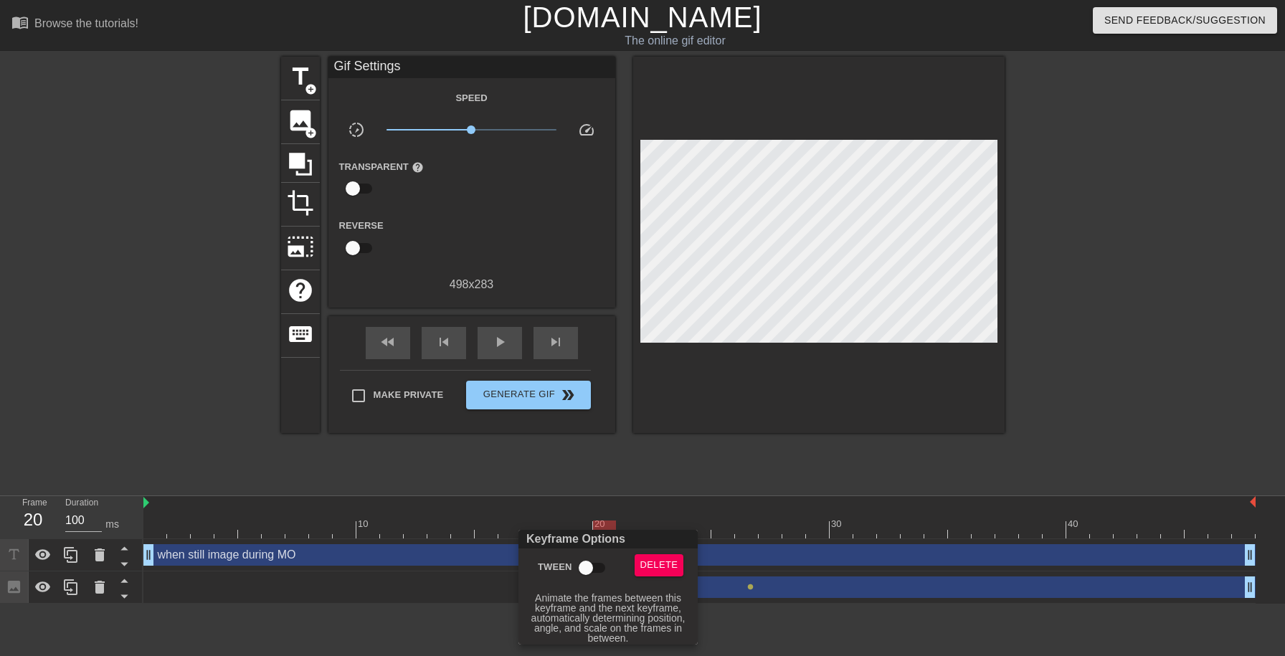
click at [593, 566] on input "Tween" at bounding box center [586, 567] width 82 height 27
checkbox input "true"
click at [815, 522] on div at bounding box center [642, 328] width 1285 height 656
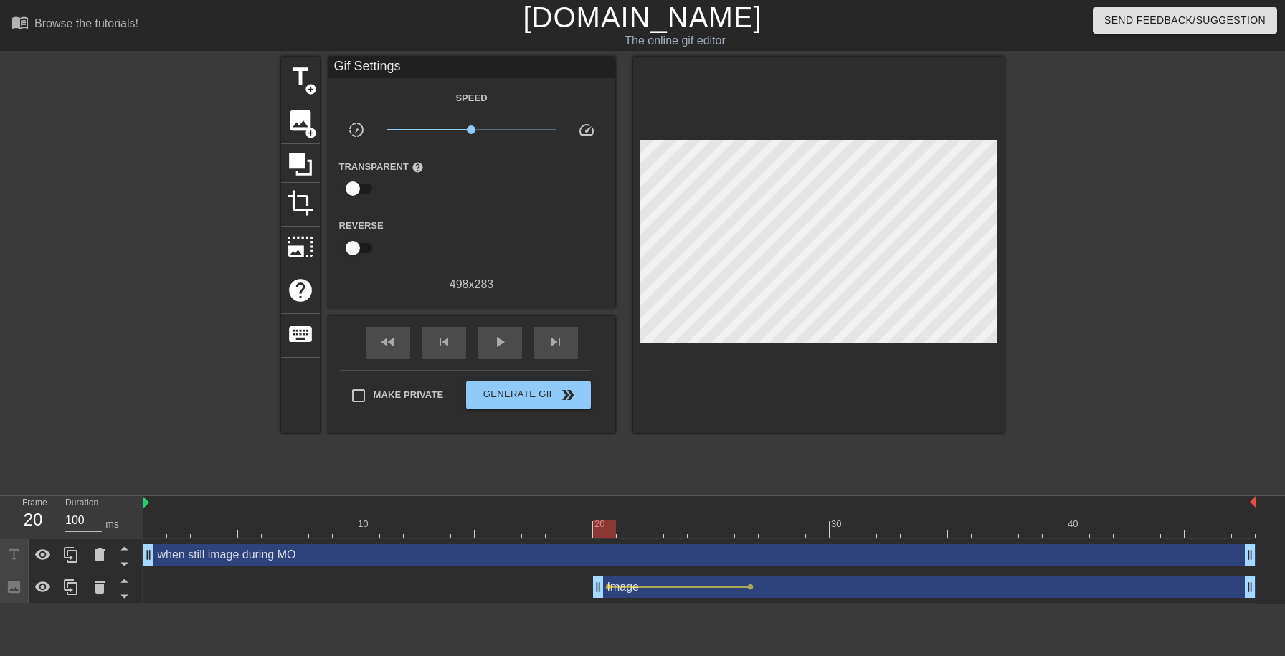
click at [898, 532] on div at bounding box center [699, 530] width 1112 height 18
click at [946, 529] on div at bounding box center [699, 530] width 1112 height 18
click at [1005, 533] on div at bounding box center [699, 530] width 1112 height 18
click at [1052, 533] on div at bounding box center [699, 530] width 1112 height 18
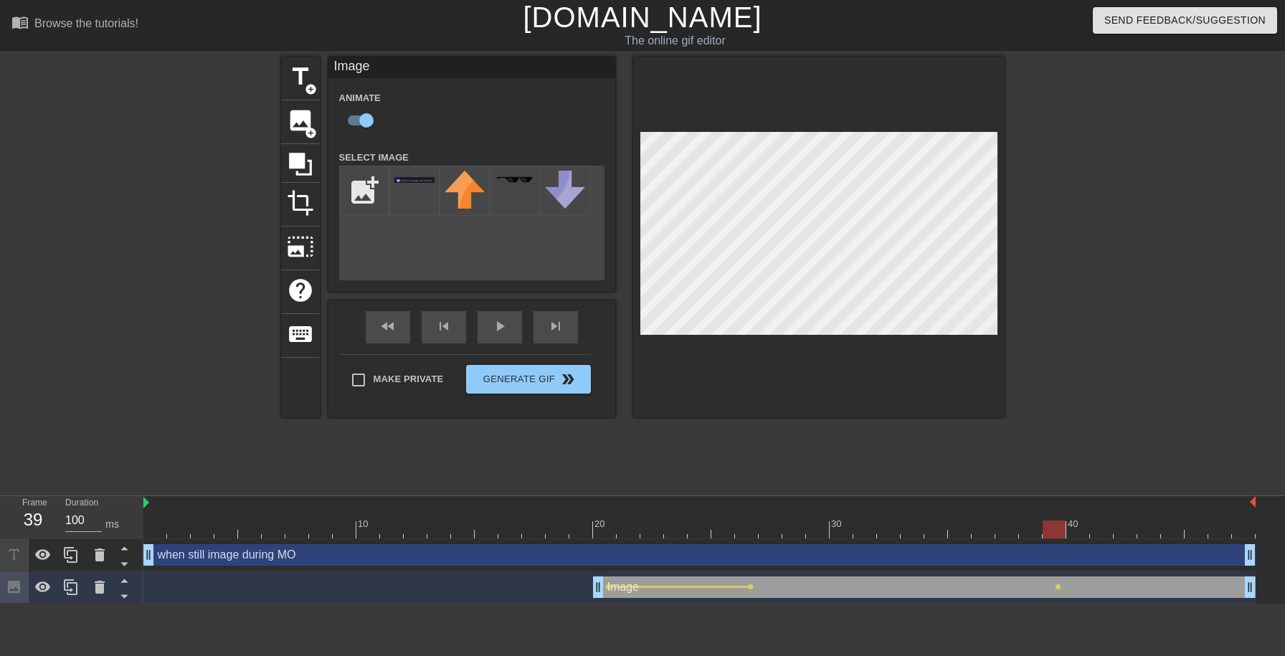
click at [868, 29] on div "menu_book Browse the tutorials! Gifntext.com The online gif editor Send Feedbac…" at bounding box center [642, 302] width 1285 height 604
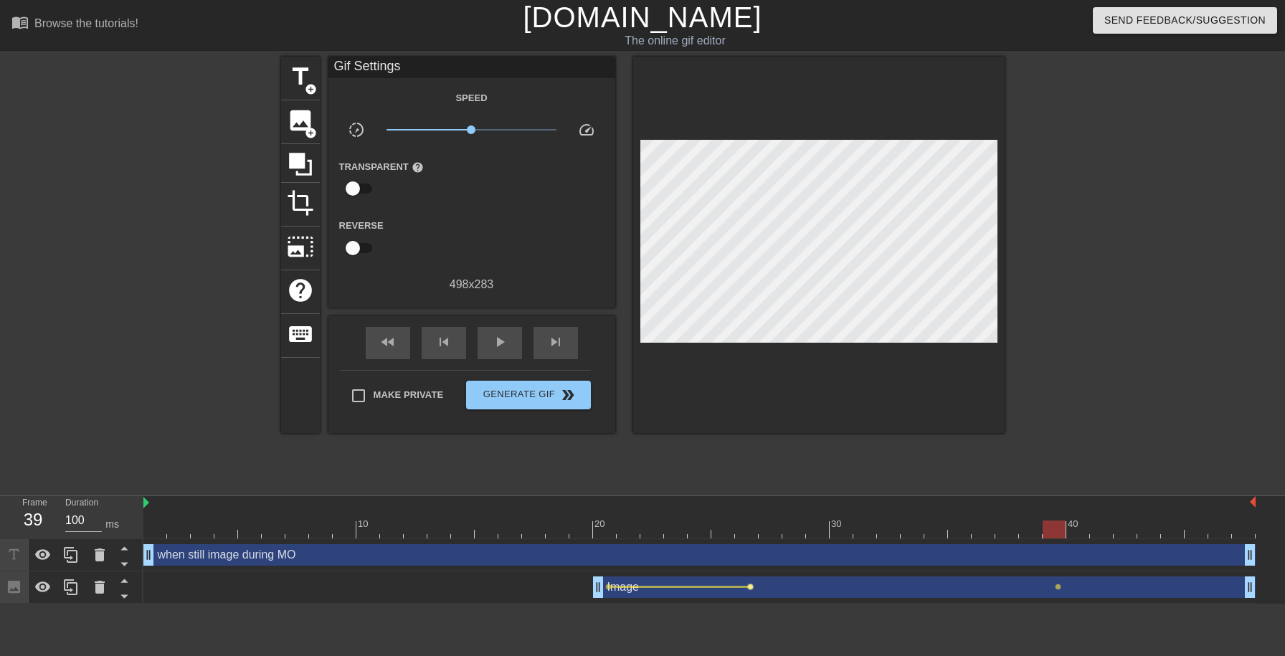
click at [752, 589] on span "lens" at bounding box center [750, 587] width 6 height 6
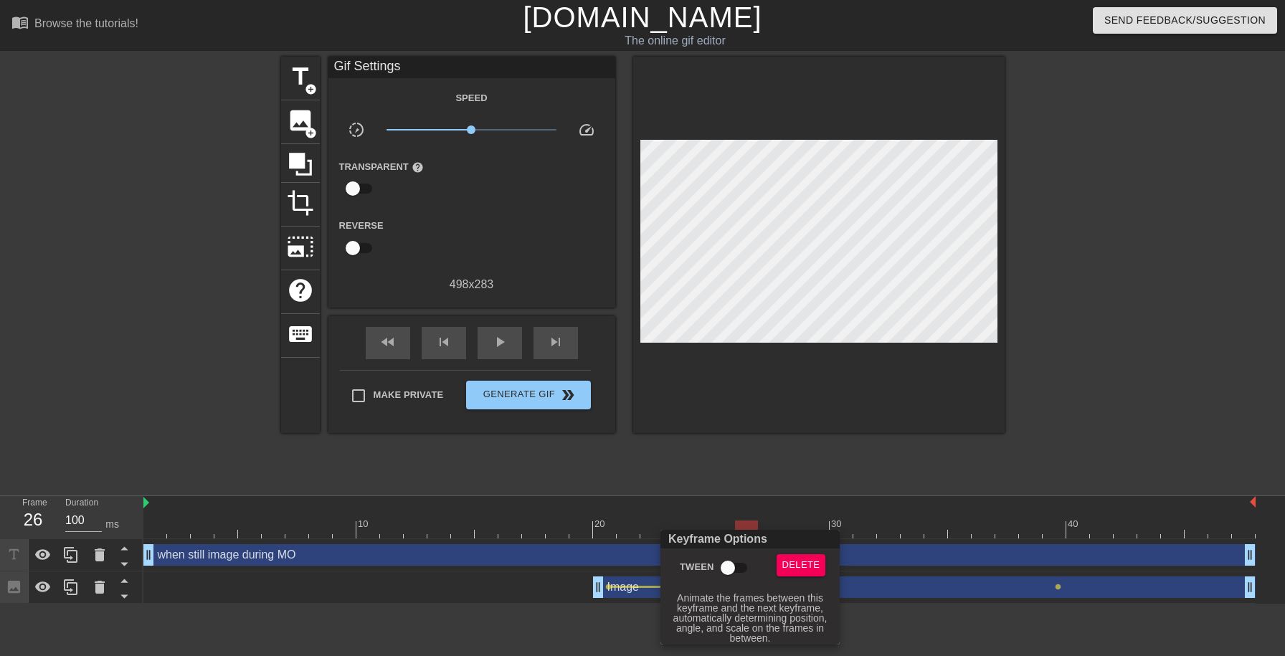
click at [731, 571] on input "Tween" at bounding box center [728, 567] width 82 height 27
checkbox input "true"
click at [1058, 589] on div at bounding box center [642, 328] width 1285 height 656
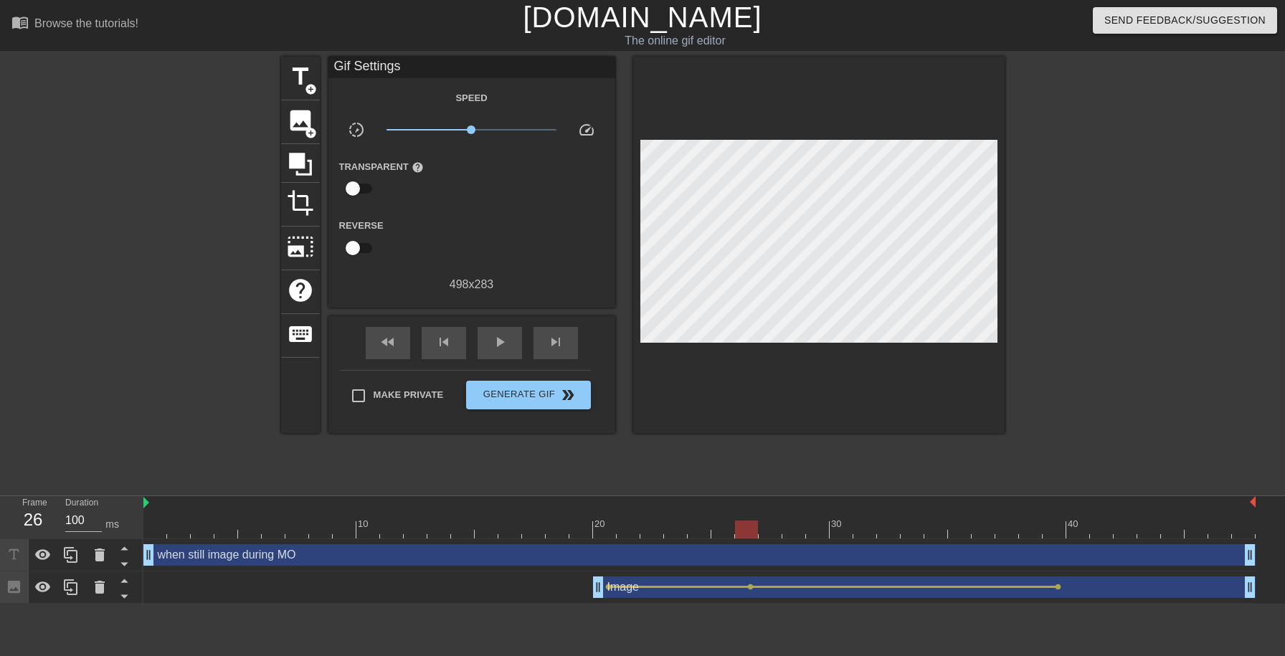
click at [1234, 589] on div "Image drag_handle drag_handle" at bounding box center [924, 588] width 663 height 22
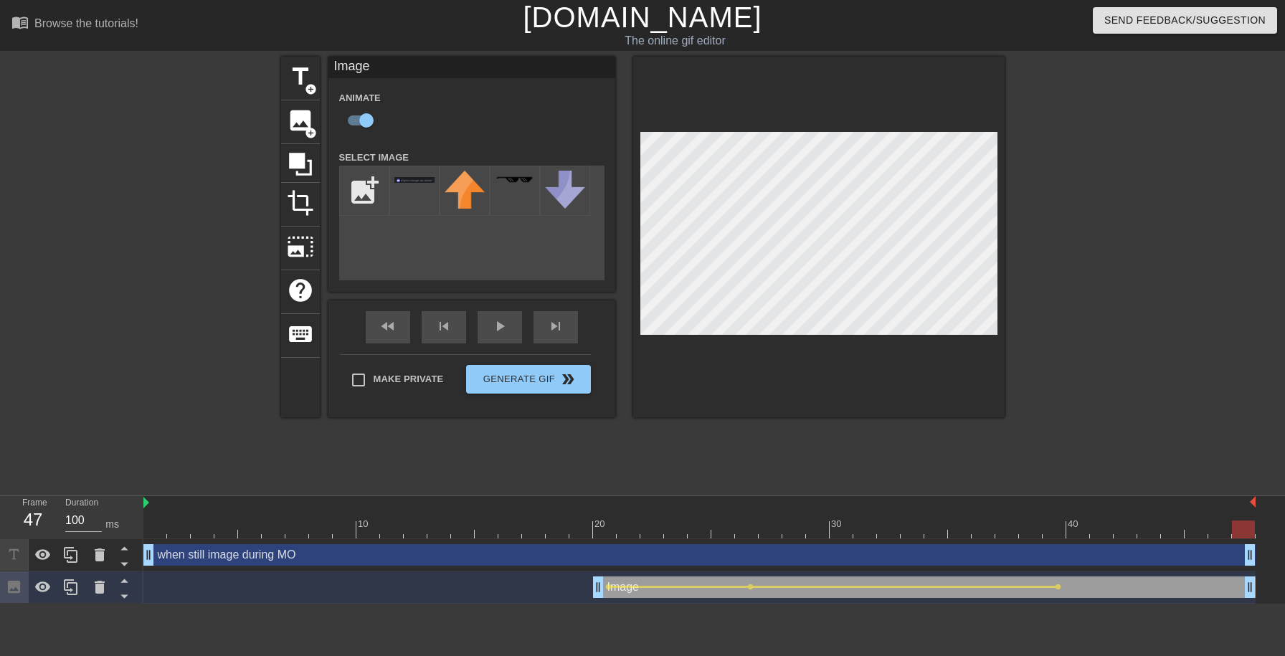
click at [1240, 533] on div at bounding box center [699, 530] width 1112 height 18
click at [1209, 520] on div at bounding box center [1220, 520] width 24 height 18
click at [1058, 540] on div "when still image during MO drag_handle drag_handle" at bounding box center [699, 555] width 1112 height 32
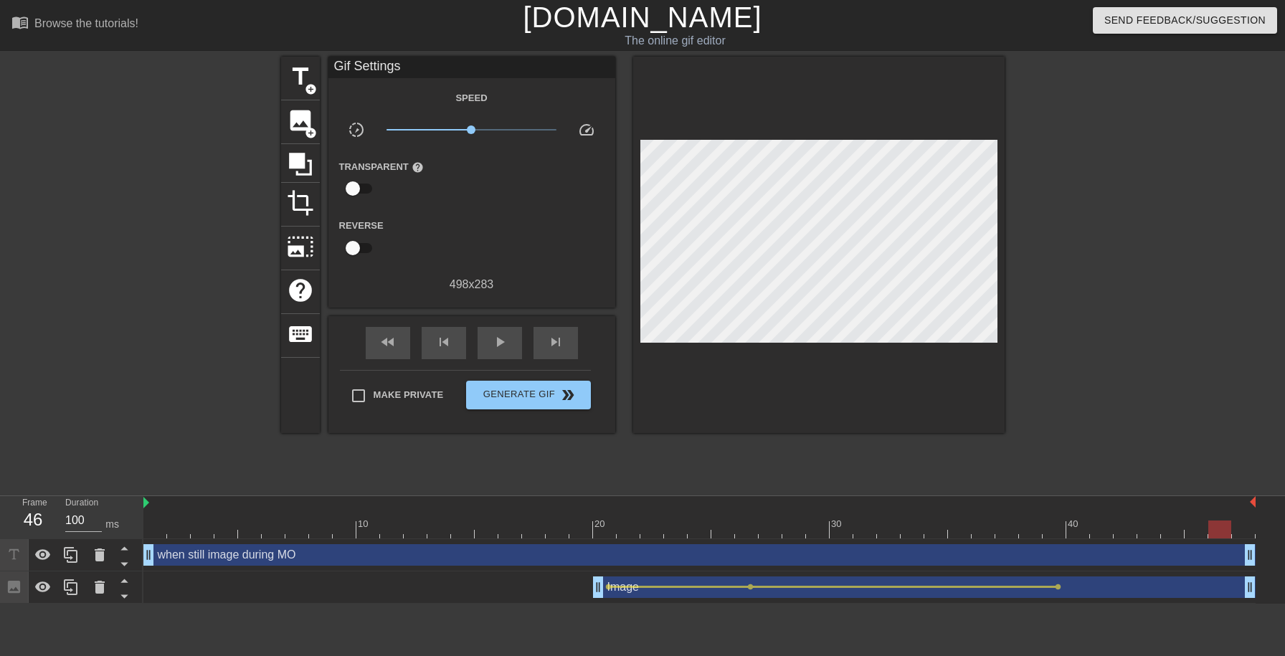
click at [1056, 537] on div at bounding box center [699, 530] width 1112 height 18
click at [1239, 530] on div at bounding box center [699, 530] width 1112 height 18
click at [1221, 532] on div at bounding box center [699, 530] width 1112 height 18
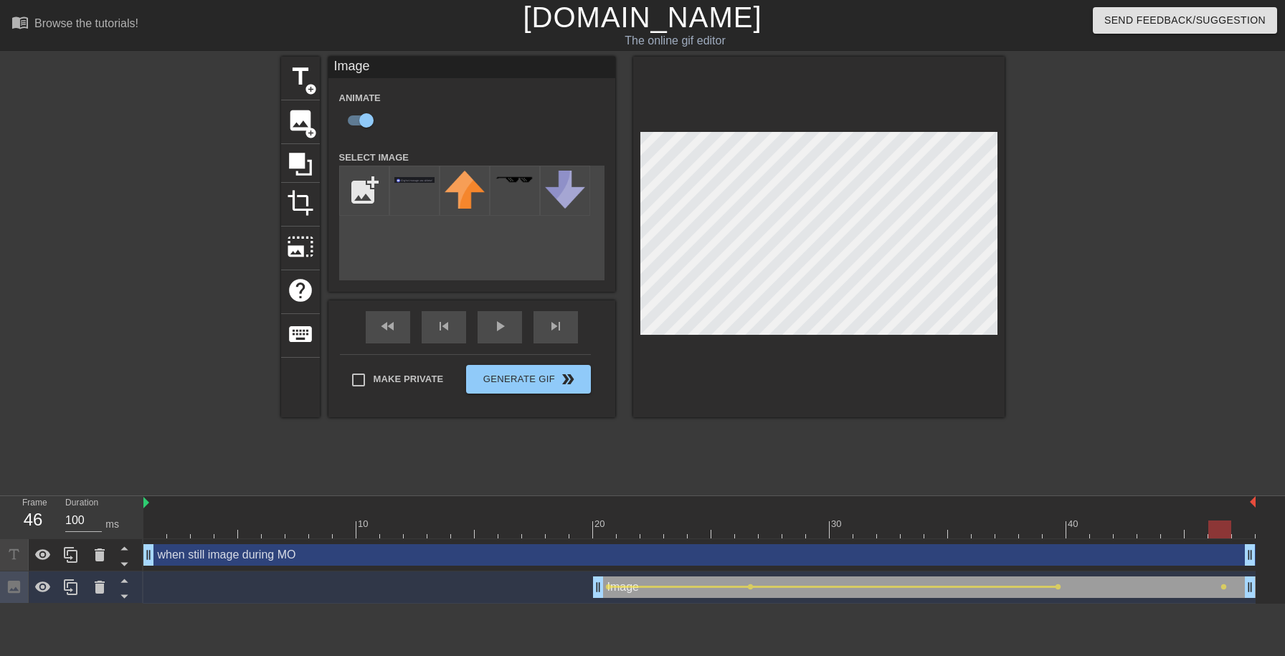
click at [1165, 88] on div "title add_circle image add_circle crop photo_size_select_large help keyboard Im…" at bounding box center [642, 272] width 1285 height 430
click at [1056, 589] on span "lens" at bounding box center [1058, 587] width 6 height 6
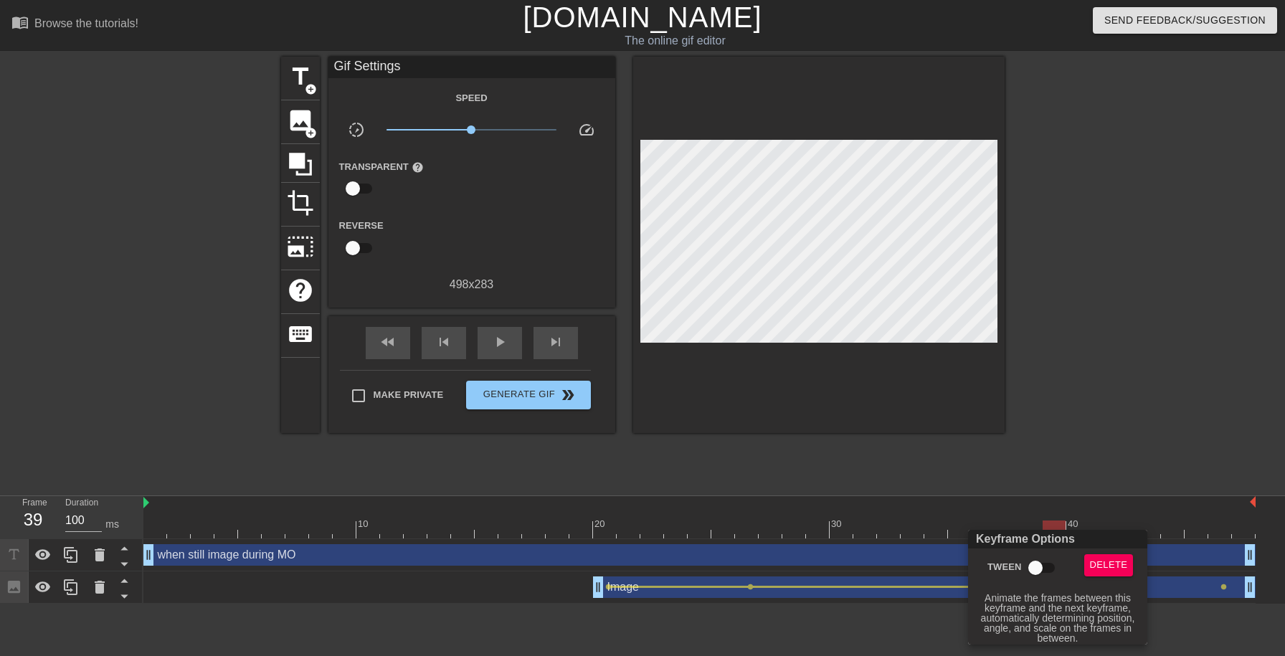
click at [1040, 576] on input "Tween" at bounding box center [1036, 567] width 82 height 27
checkbox input "true"
click at [1232, 535] on div at bounding box center [642, 328] width 1285 height 656
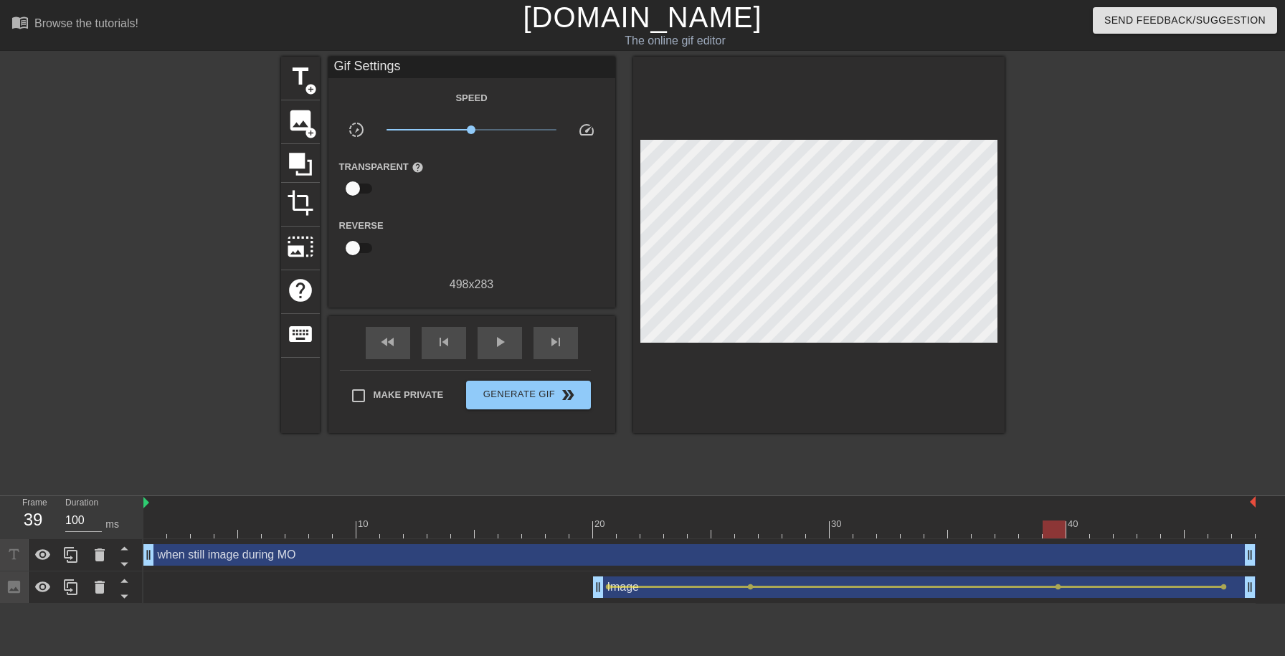
click at [1228, 536] on div at bounding box center [699, 530] width 1112 height 18
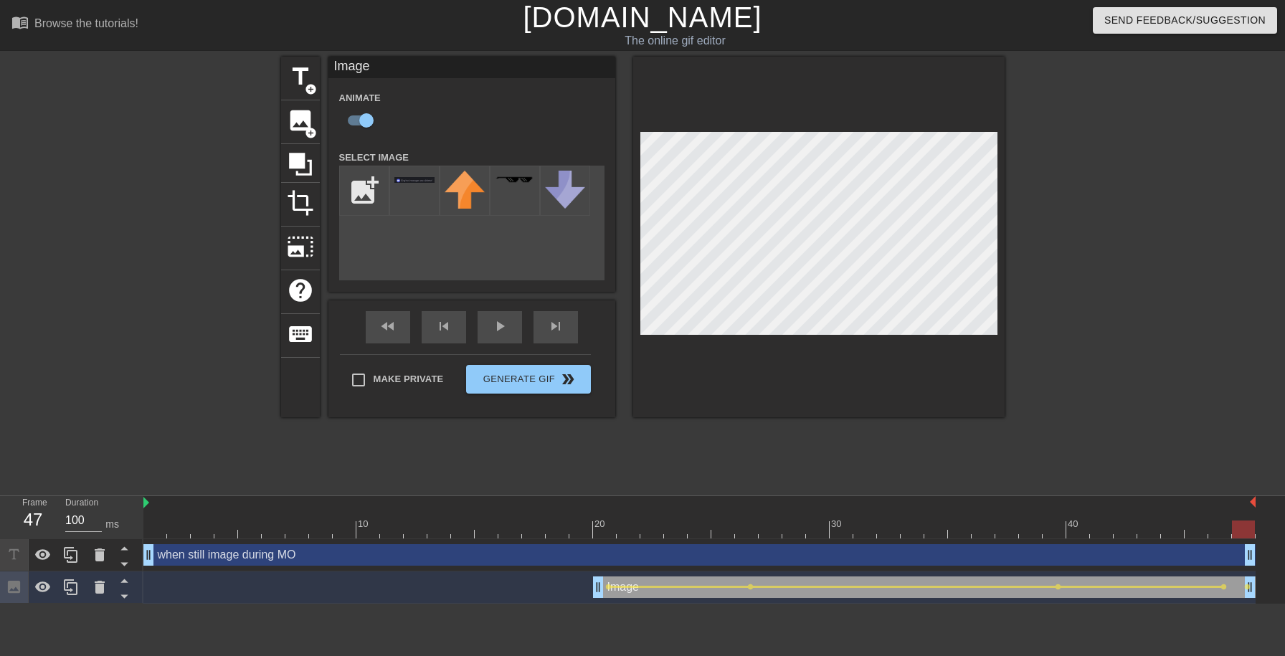
click at [599, 138] on div "title add_circle image add_circle crop photo_size_select_large help keyboard Im…" at bounding box center [643, 237] width 724 height 361
click at [165, 525] on div at bounding box center [699, 530] width 1112 height 18
click at [503, 377] on div "Make Private Generate Gif double_arrow" at bounding box center [465, 382] width 251 height 57
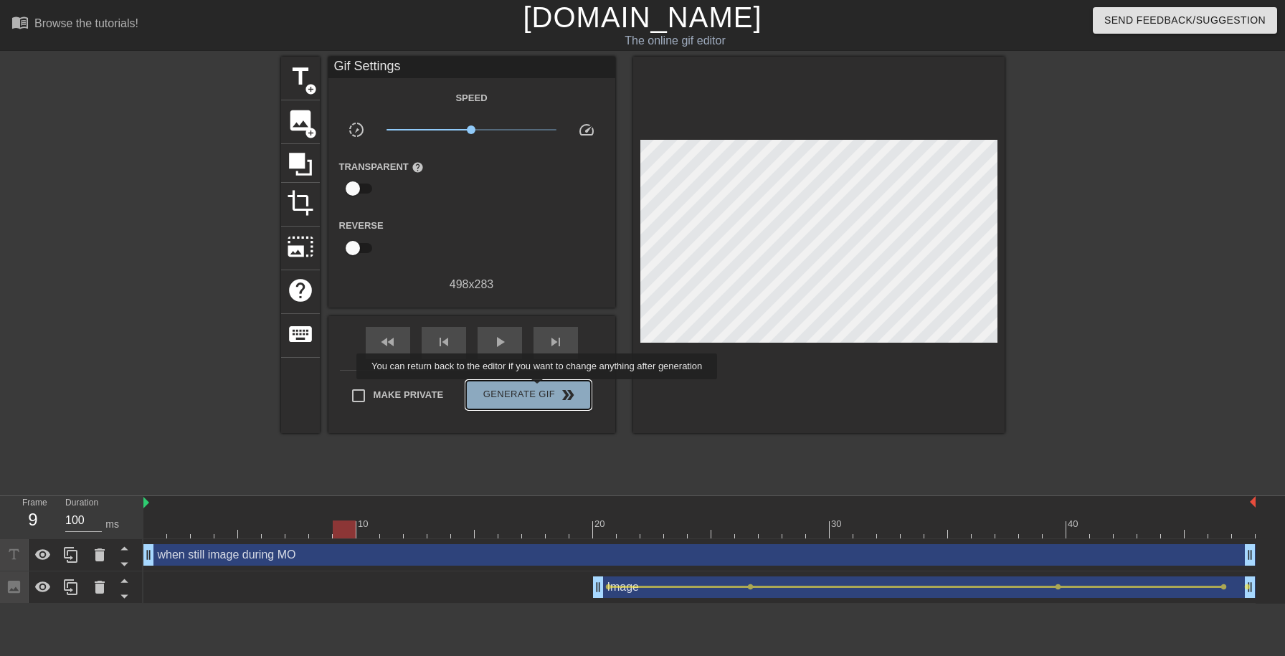
click at [546, 389] on span "Generate Gif double_arrow" at bounding box center [528, 395] width 113 height 17
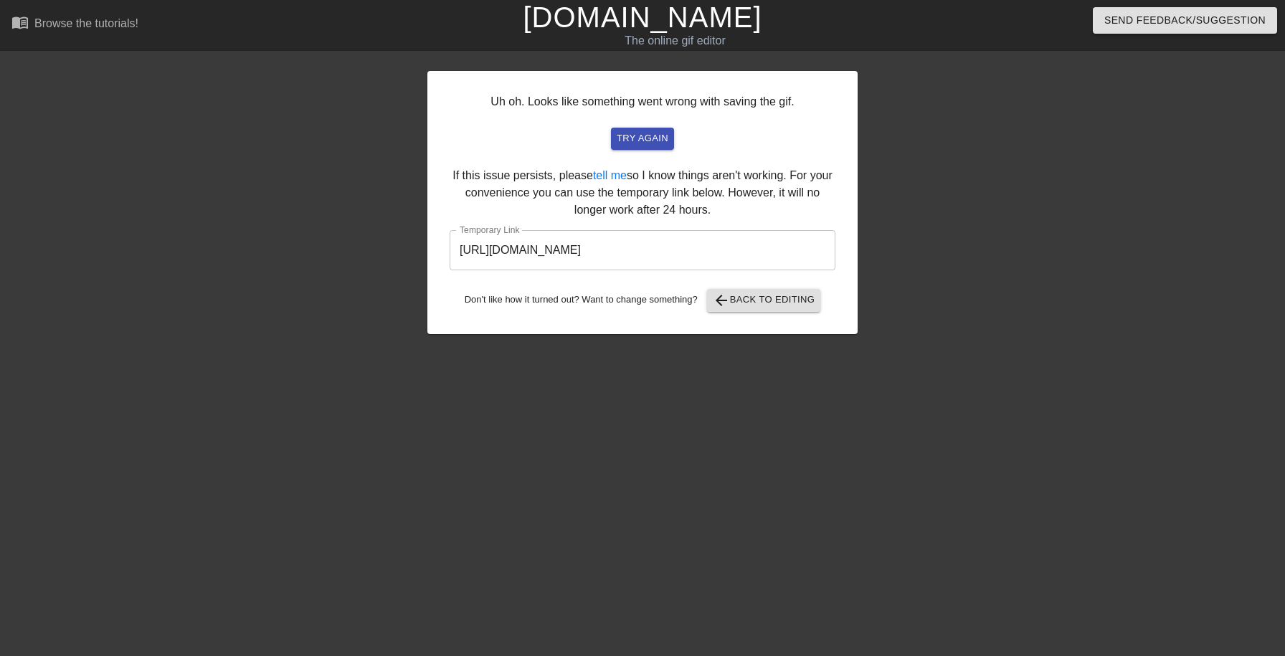
click at [669, 257] on input "https://www.gifntext.com/temp_generations/IRp0o8RO.gif" at bounding box center [643, 250] width 386 height 40
